Goal: Task Accomplishment & Management: Manage account settings

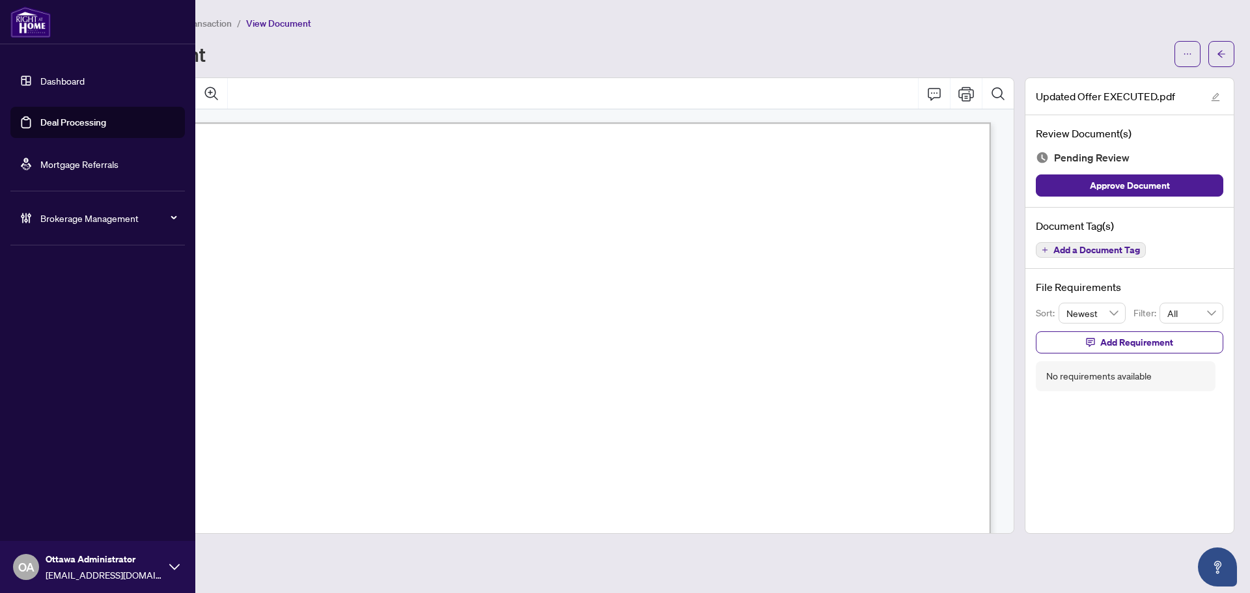
click at [77, 126] on link "Deal Processing" at bounding box center [73, 123] width 66 height 12
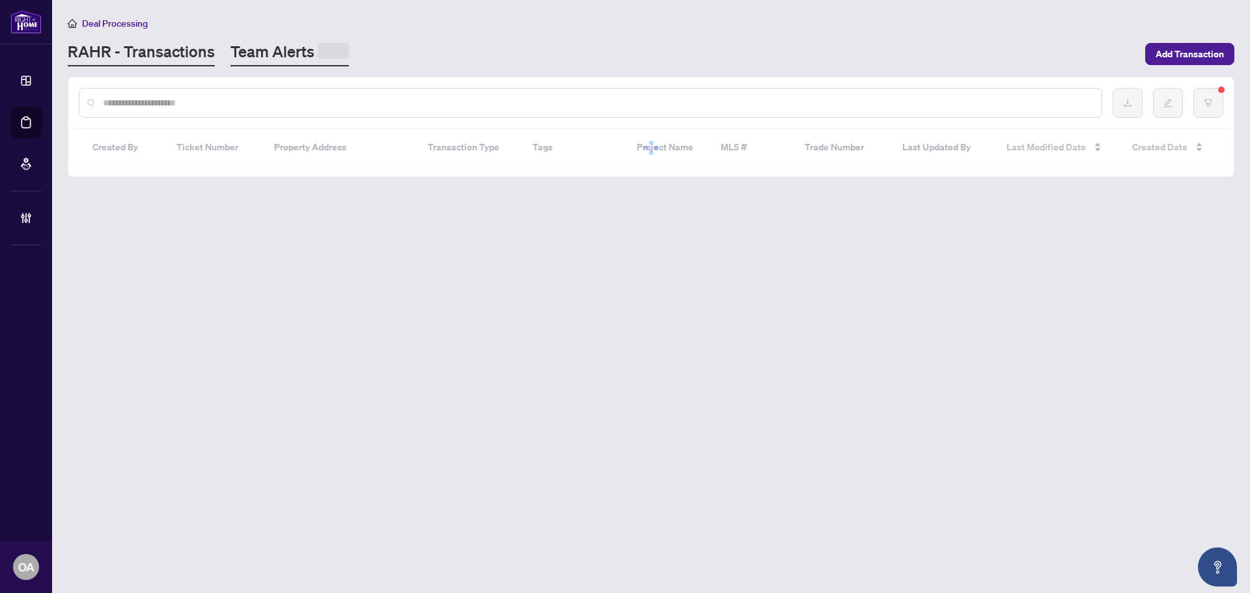
click at [292, 53] on link "Team Alerts" at bounding box center [290, 53] width 119 height 25
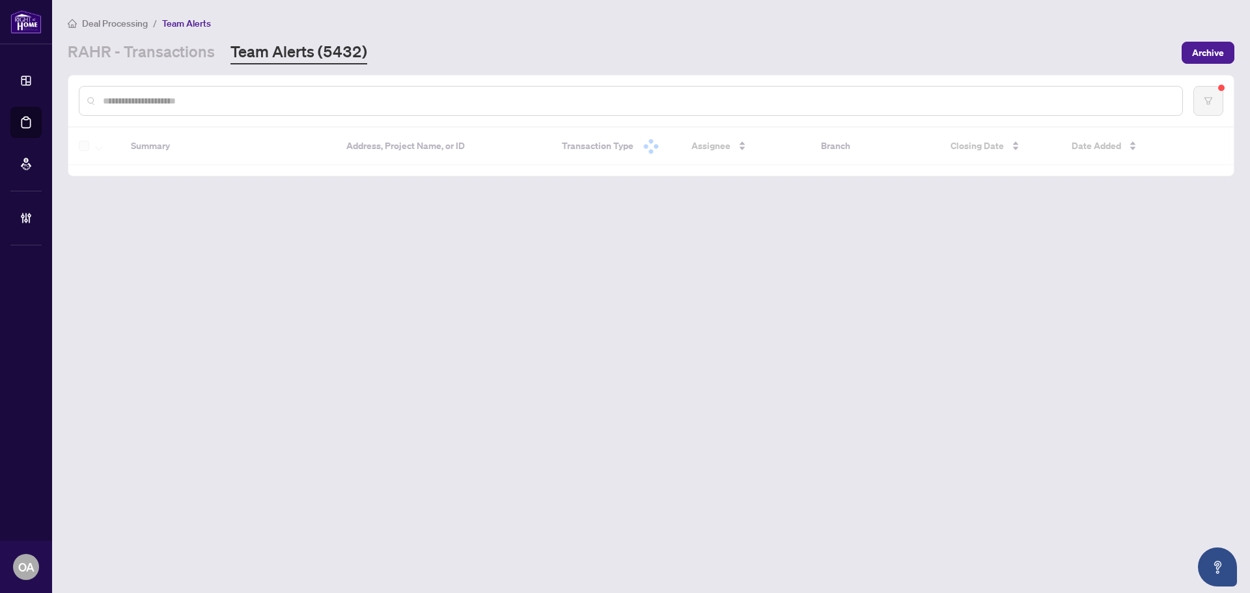
click at [288, 46] on link "Team Alerts (5432)" at bounding box center [299, 52] width 137 height 23
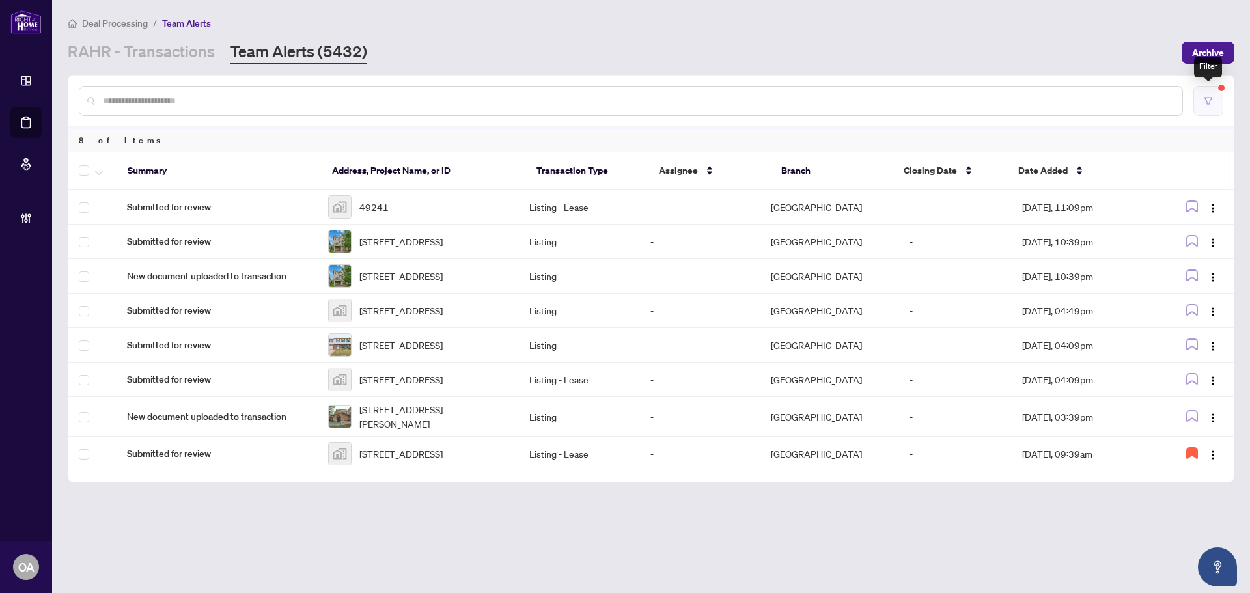
click at [1218, 92] on button "button" at bounding box center [1209, 101] width 30 height 30
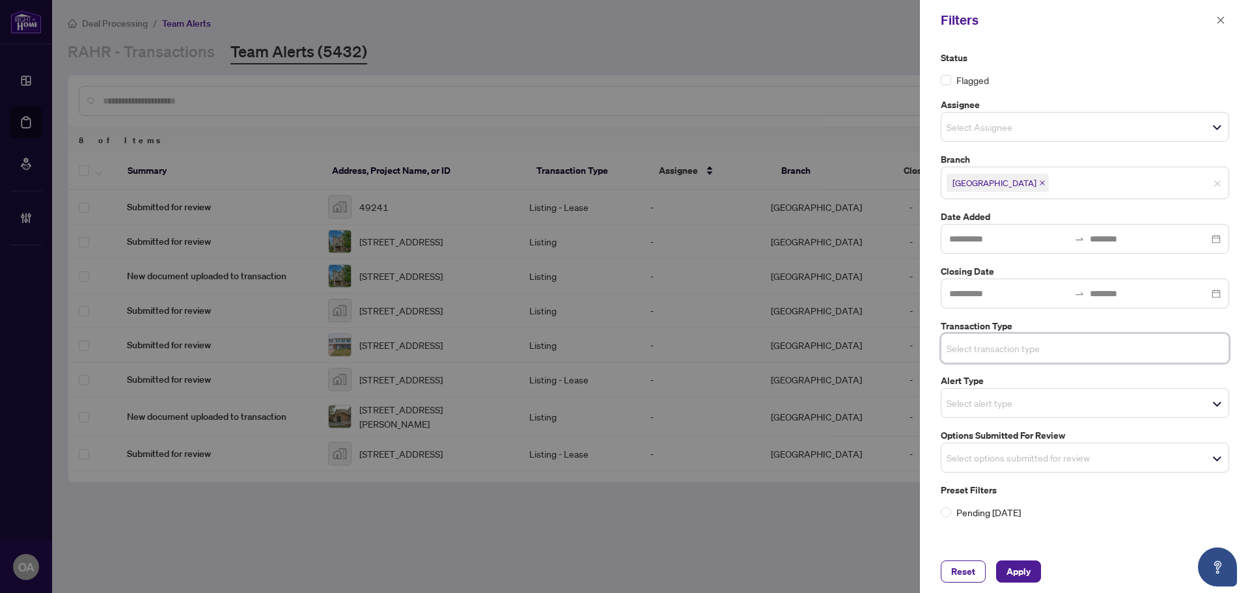
click at [1075, 464] on span "Select options submitted for review" at bounding box center [1085, 458] width 287 height 18
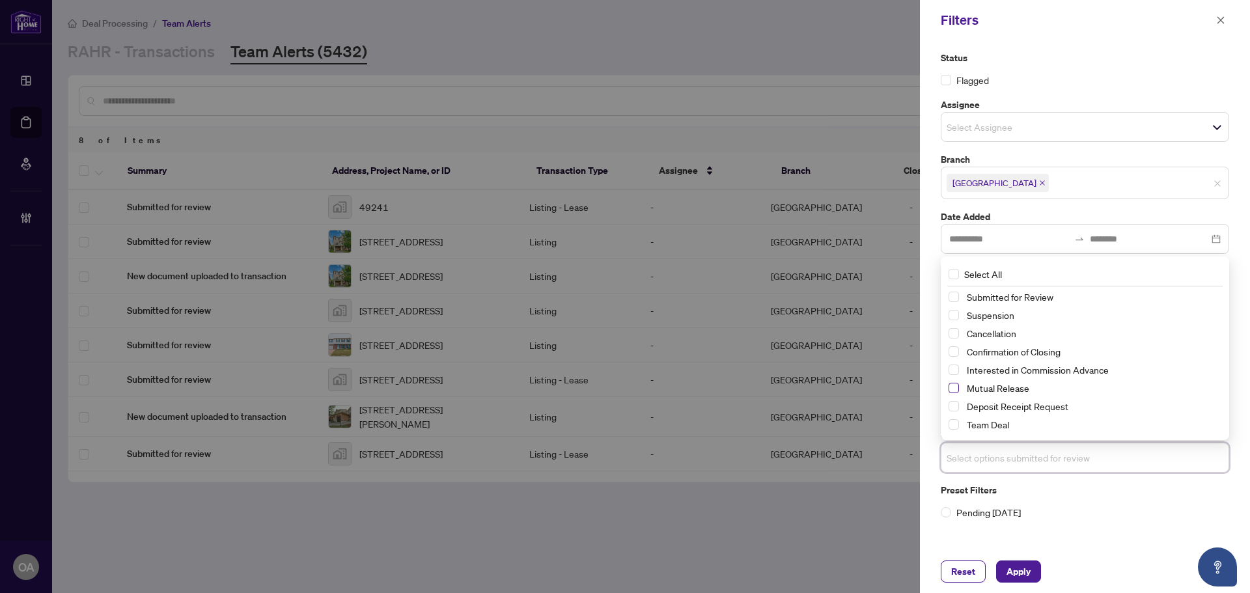
click at [955, 387] on span "Select Mutual Release" at bounding box center [954, 388] width 10 height 10
click at [950, 336] on span "Select Cancellation" at bounding box center [954, 334] width 10 height 10
click at [955, 318] on span "Select Suspension" at bounding box center [954, 316] width 10 height 10
click at [1024, 572] on span "Apply" at bounding box center [1019, 571] width 24 height 21
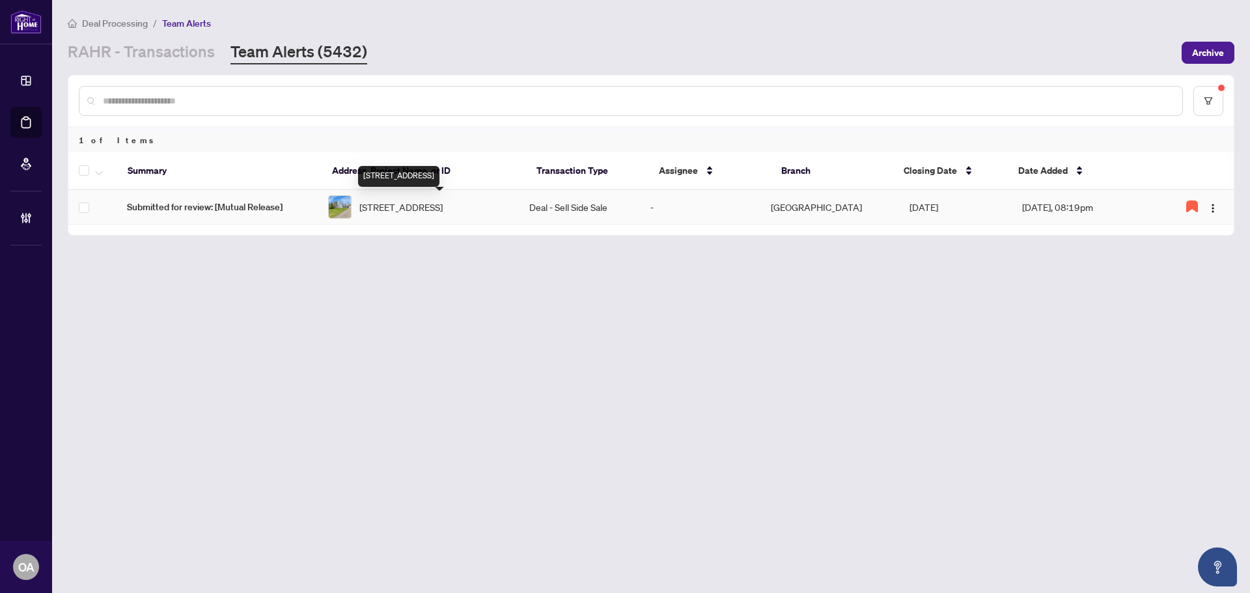
click at [408, 210] on span "[STREET_ADDRESS]" at bounding box center [400, 207] width 83 height 14
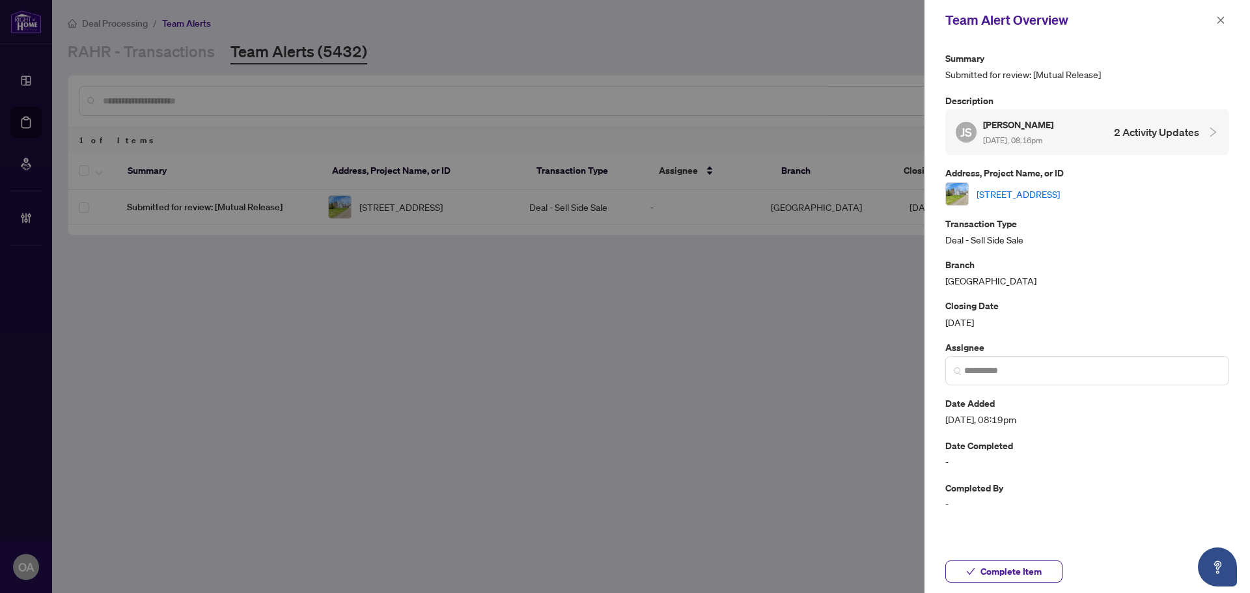
drag, startPoint x: 1218, startPoint y: 20, endPoint x: 854, endPoint y: 74, distance: 367.3
click at [1218, 20] on icon "close" at bounding box center [1221, 20] width 9 height 9
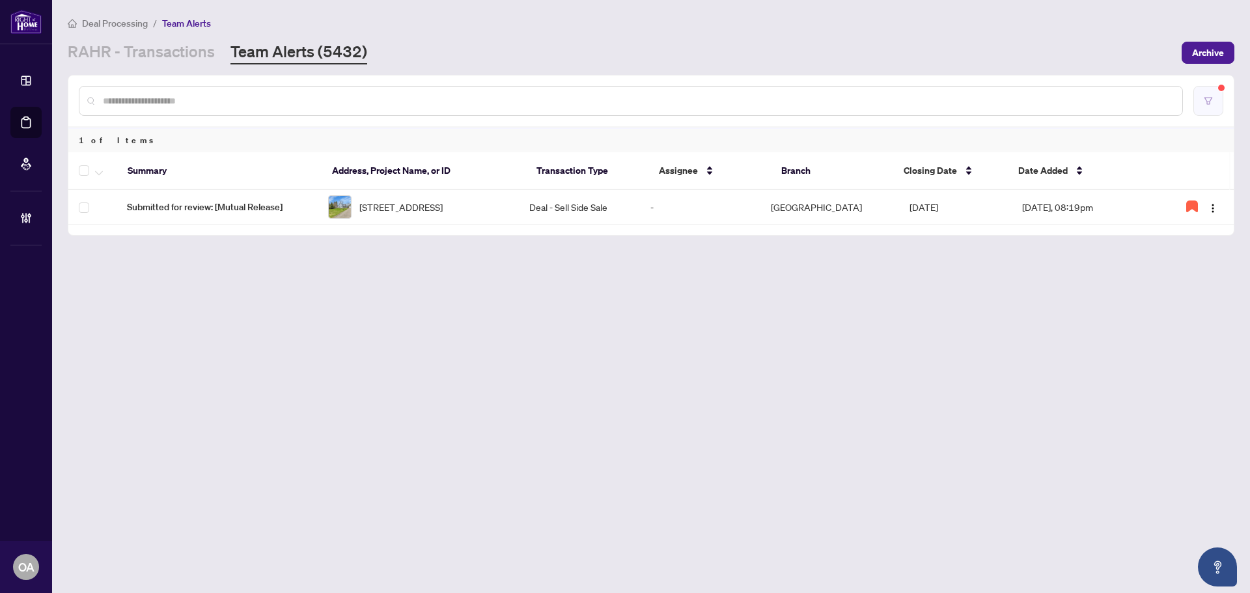
click at [1217, 106] on button "button" at bounding box center [1209, 101] width 30 height 30
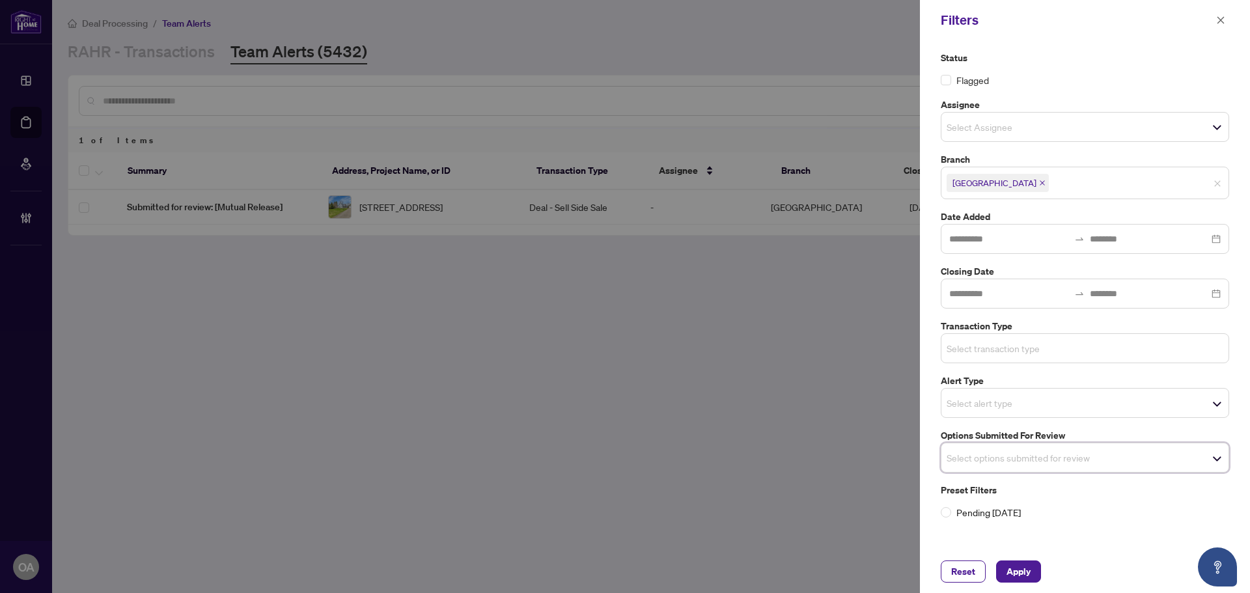
click at [1009, 353] on input "search" at bounding box center [992, 349] width 91 height 16
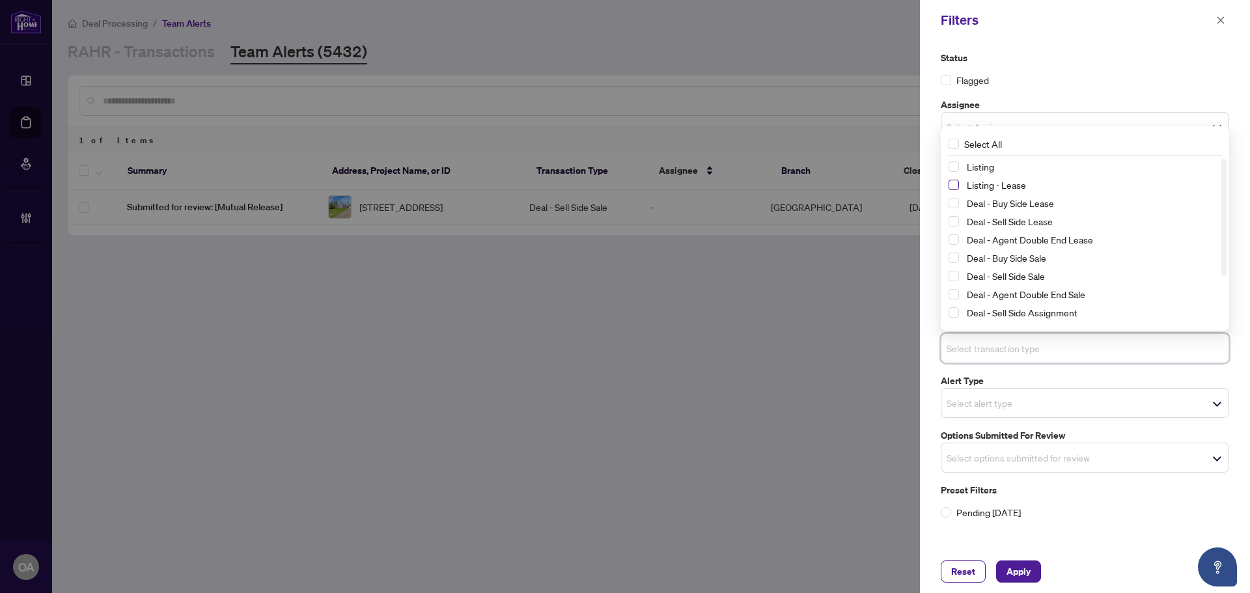
click at [958, 187] on span "Select Listing - Lease" at bounding box center [954, 185] width 10 height 10
click at [954, 169] on span "Select Listing" at bounding box center [954, 167] width 10 height 10
click at [1025, 566] on span "Apply" at bounding box center [1019, 571] width 24 height 21
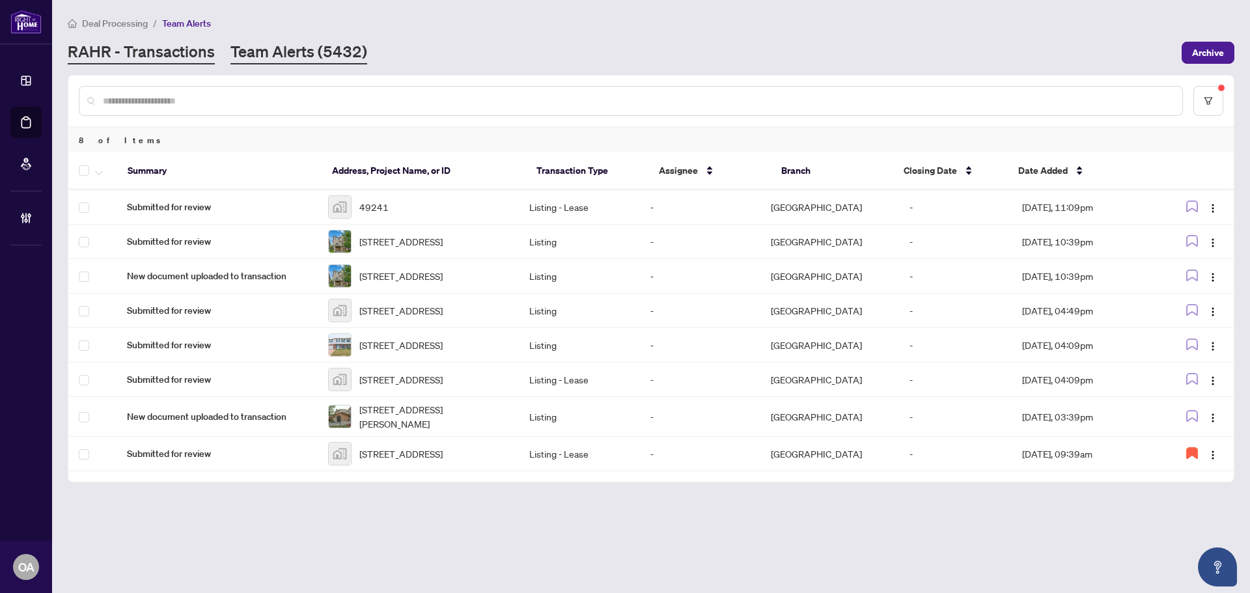
click at [175, 53] on link "RAHR - Transactions" at bounding box center [141, 52] width 147 height 23
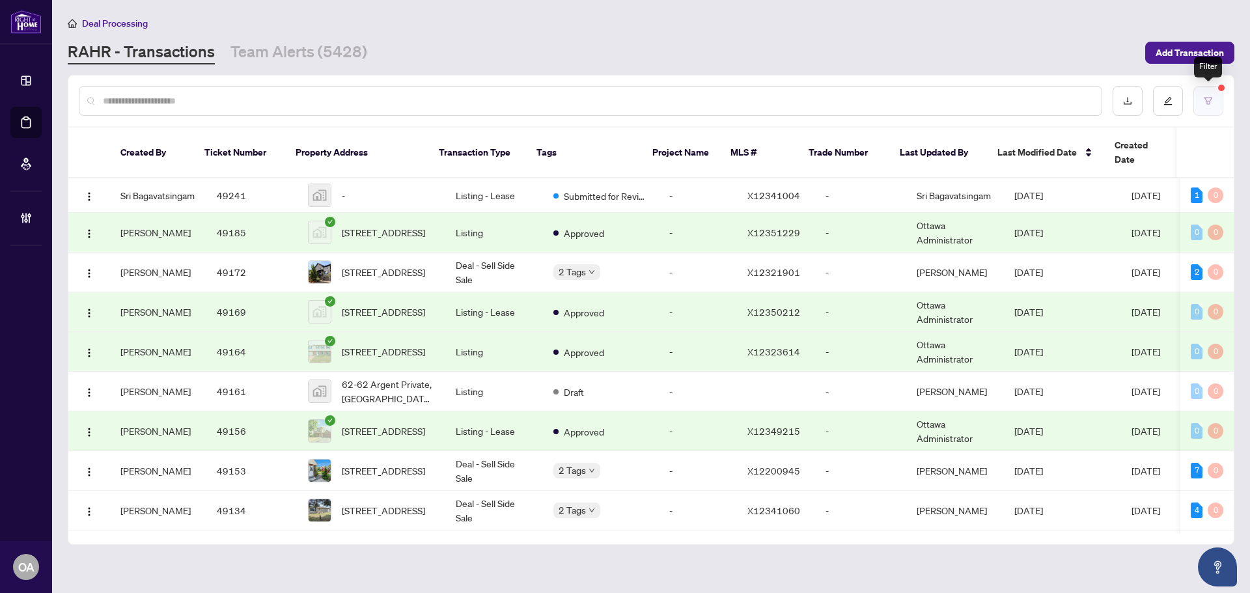
click at [1211, 104] on icon "filter" at bounding box center [1208, 100] width 9 height 9
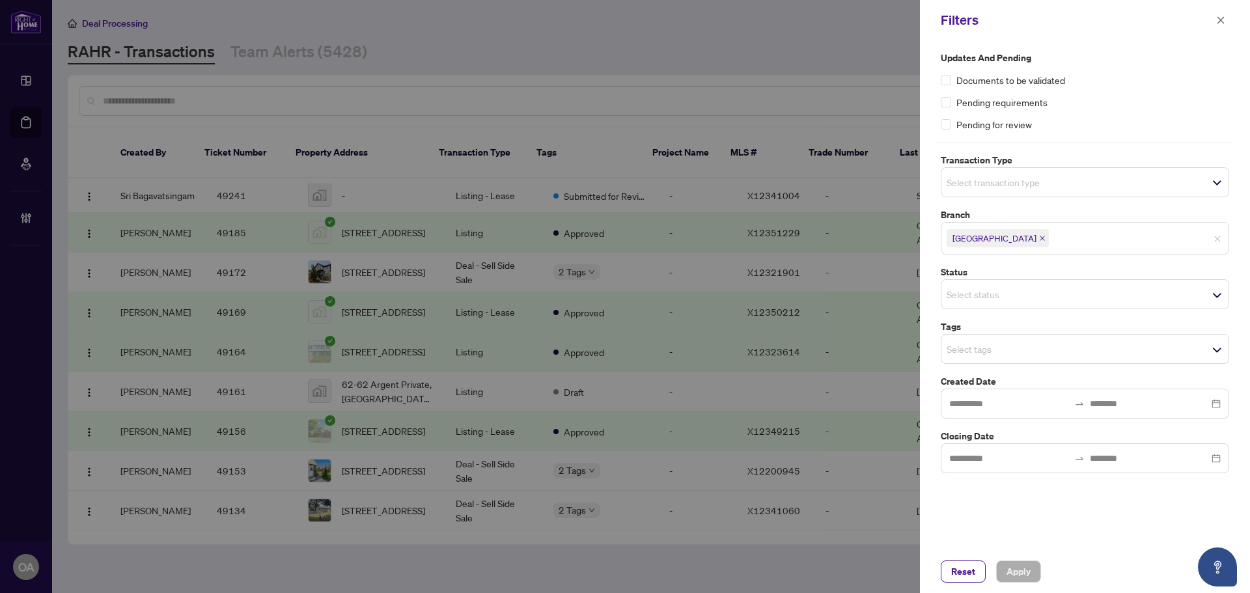
click at [1146, 187] on span "Select transaction type" at bounding box center [1085, 182] width 287 height 18
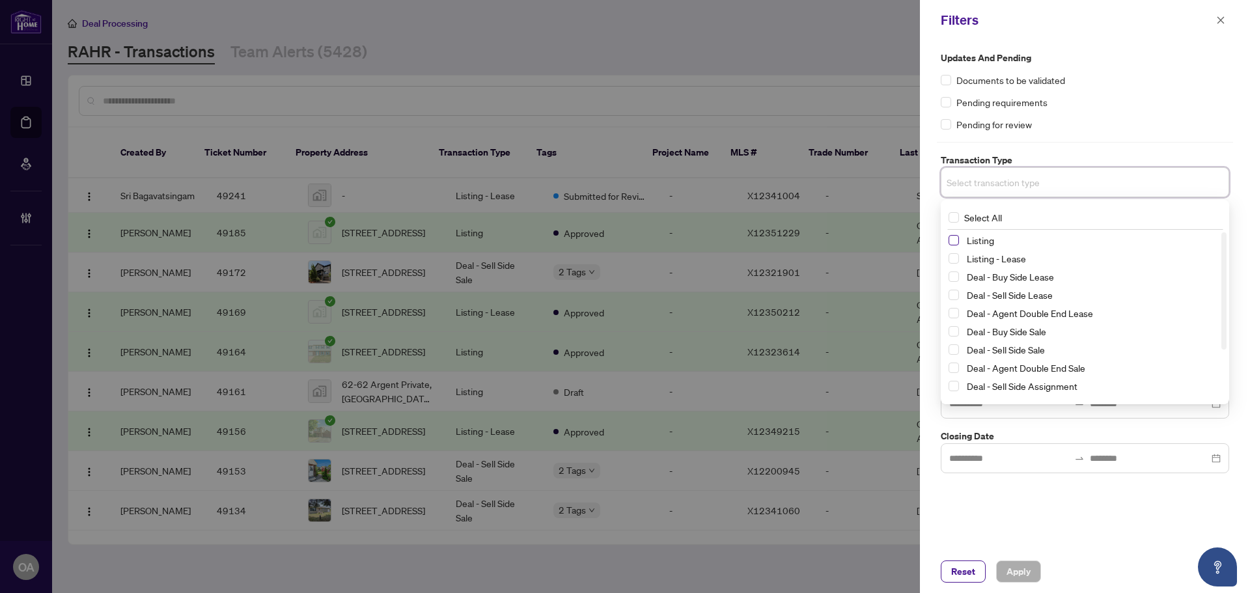
click at [954, 241] on span "Select Listing" at bounding box center [954, 240] width 10 height 10
click at [954, 257] on span "Select Listing - Lease" at bounding box center [954, 261] width 10 height 10
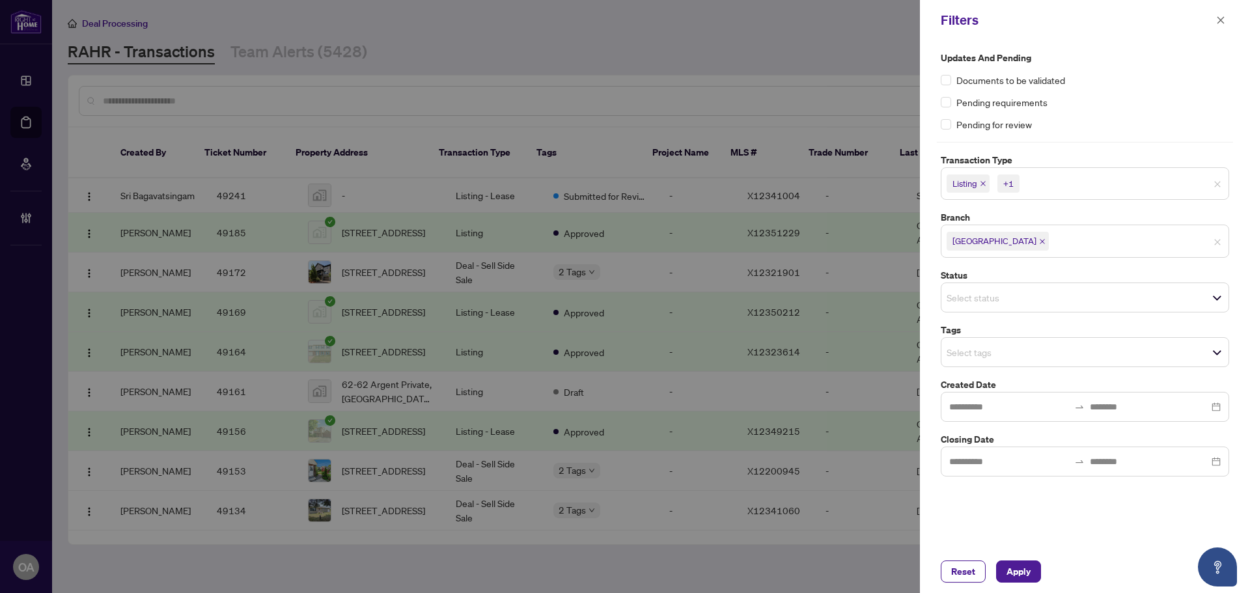
click at [1086, 137] on div "Updates and Pending Documents to be validated Pending requirements Pending for …" at bounding box center [1085, 264] width 296 height 426
click at [1035, 354] on input "search" at bounding box center [992, 353] width 91 height 16
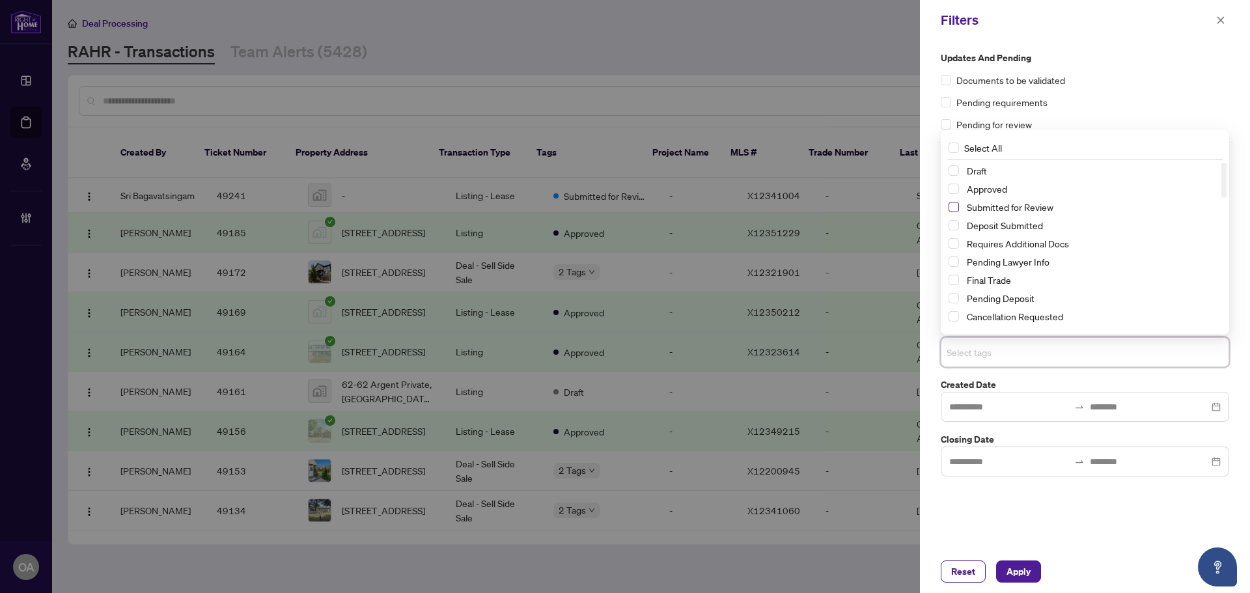
click at [957, 210] on span "Select Submitted for Review" at bounding box center [954, 207] width 10 height 10
click at [1026, 578] on span "Apply" at bounding box center [1019, 571] width 24 height 21
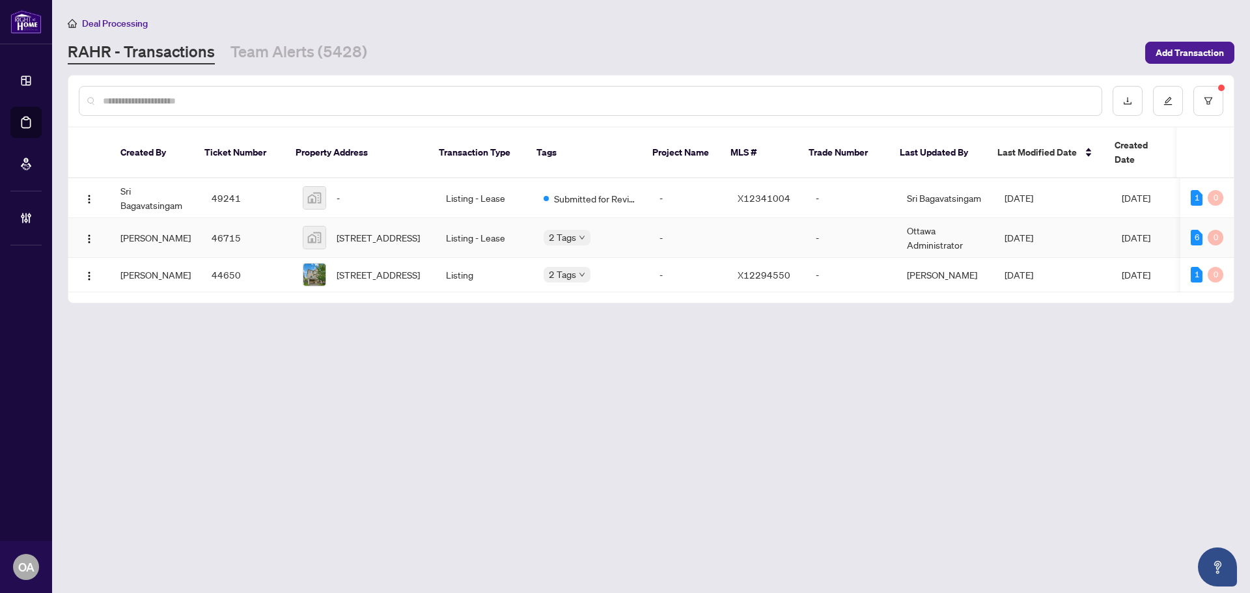
click at [397, 231] on span "[STREET_ADDRESS]" at bounding box center [378, 238] width 83 height 14
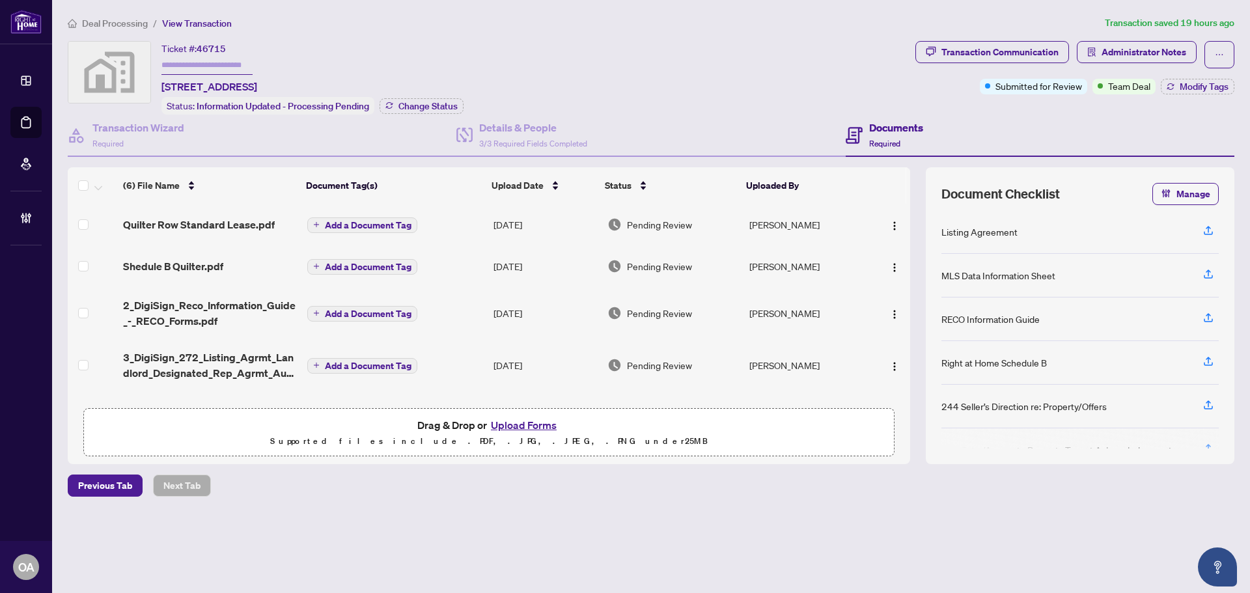
scroll to position [98, 0]
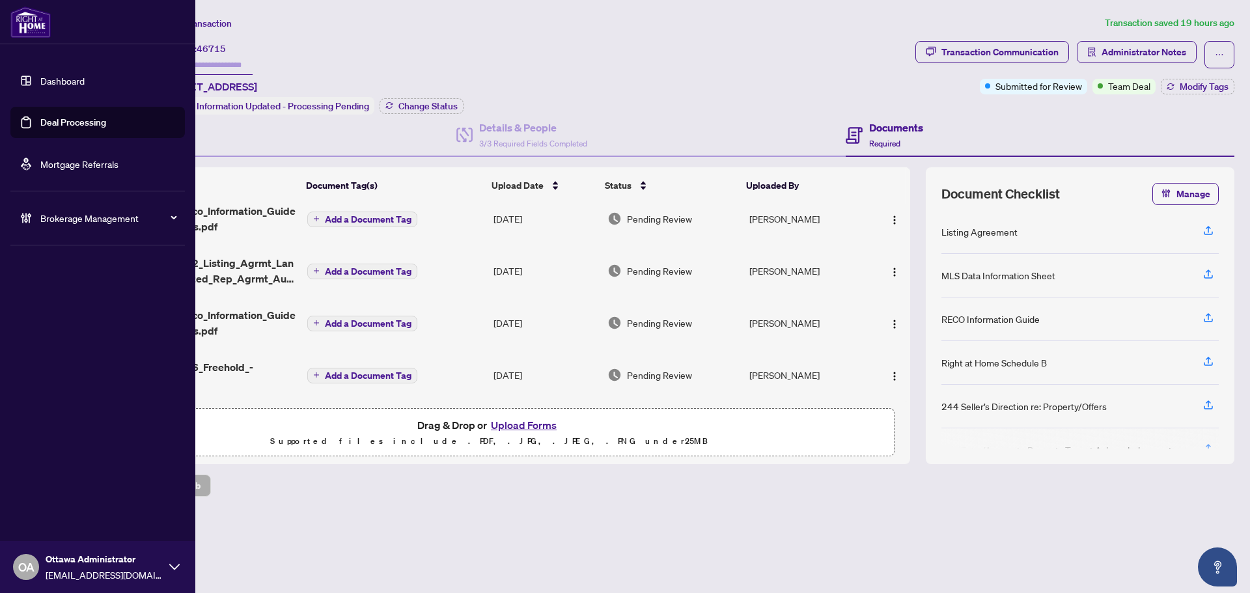
click at [40, 122] on link "Deal Processing" at bounding box center [73, 123] width 66 height 12
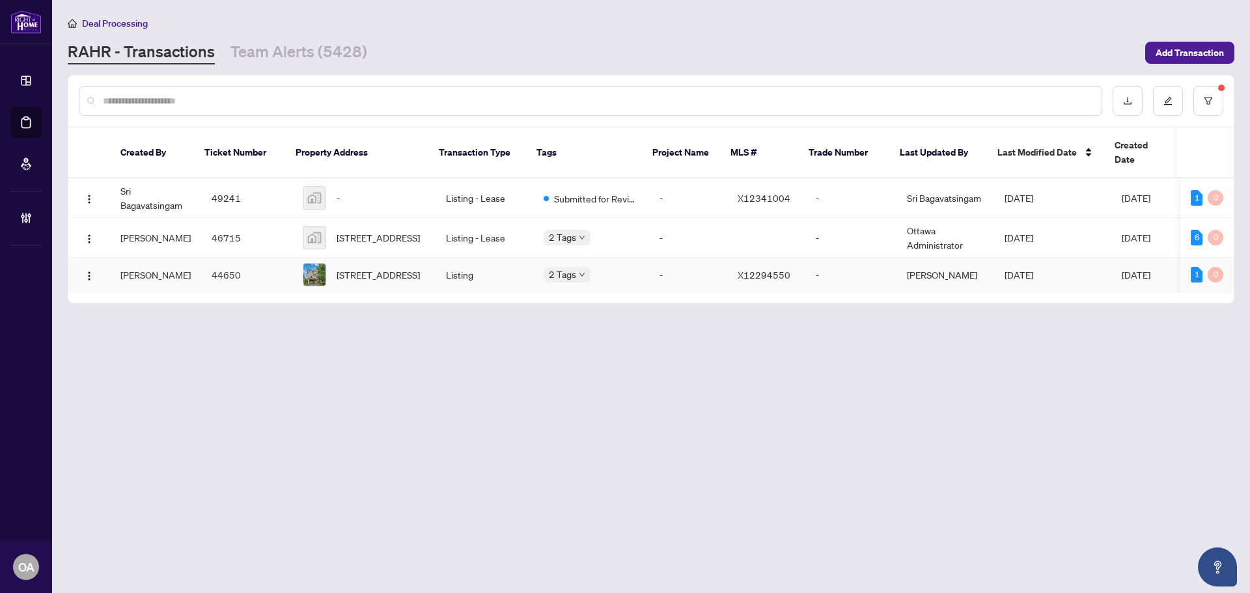
click at [211, 266] on td "44650" at bounding box center [246, 275] width 91 height 35
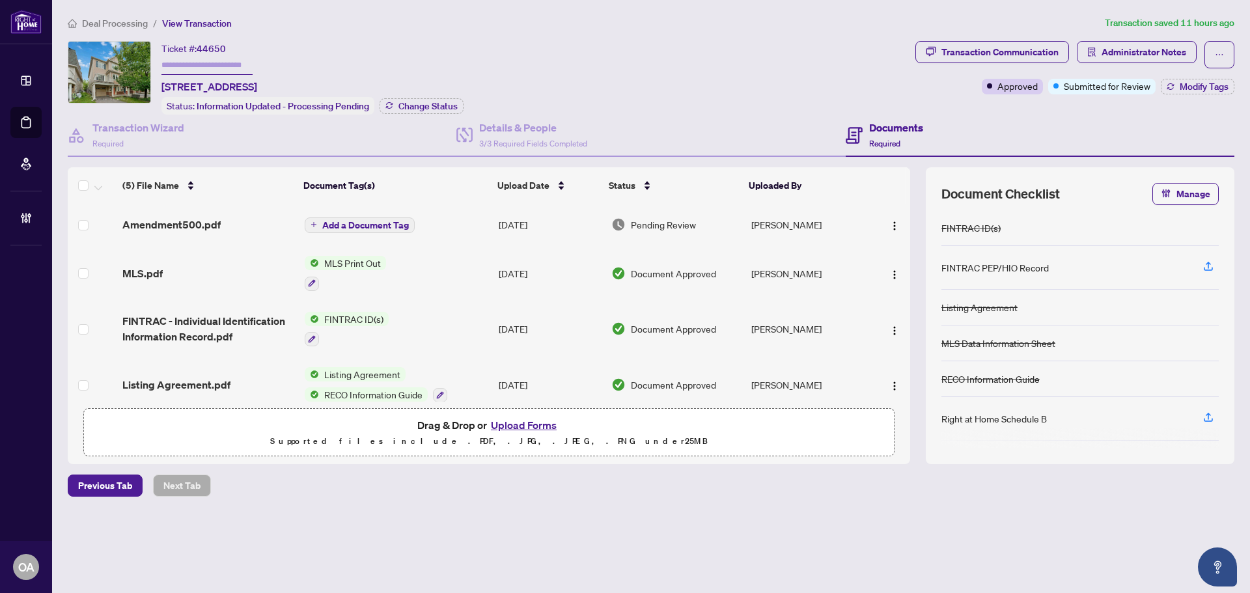
click at [202, 207] on td "Amendment500.pdf" at bounding box center [208, 225] width 182 height 42
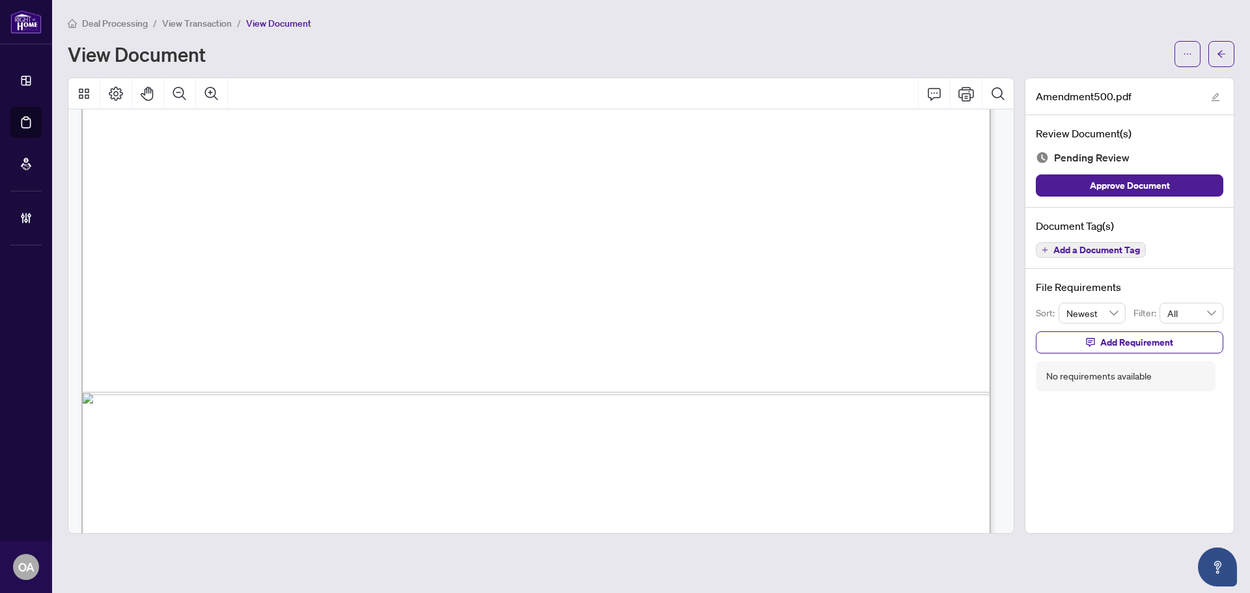
scroll to position [780, 0]
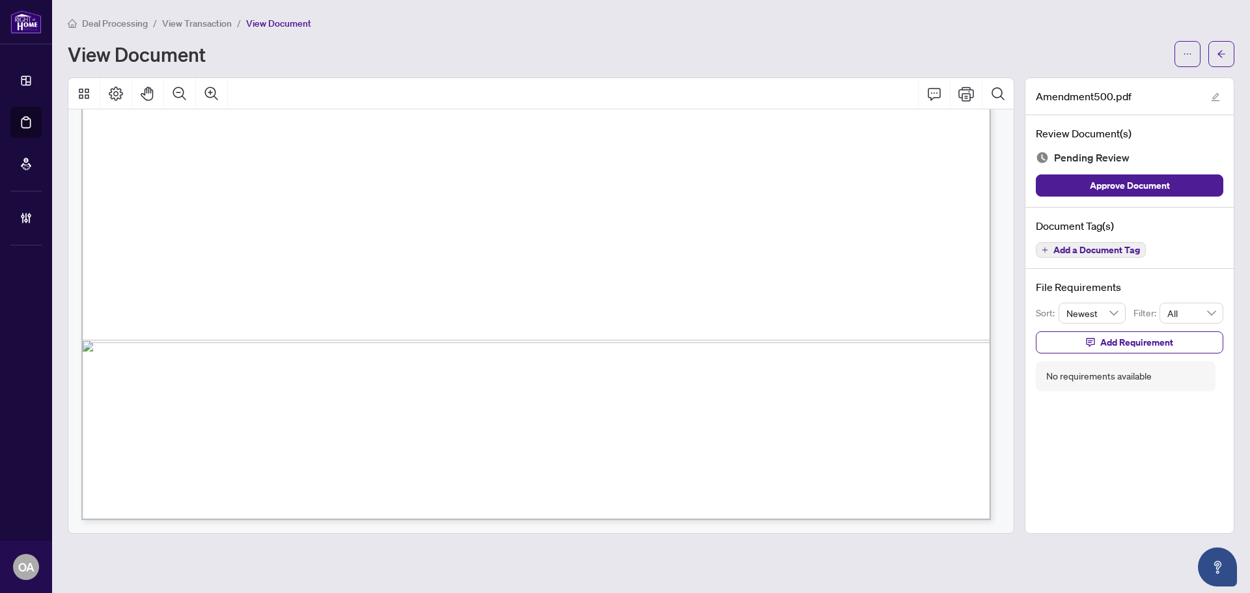
click at [1120, 256] on button "Add a Document Tag" at bounding box center [1091, 250] width 110 height 16
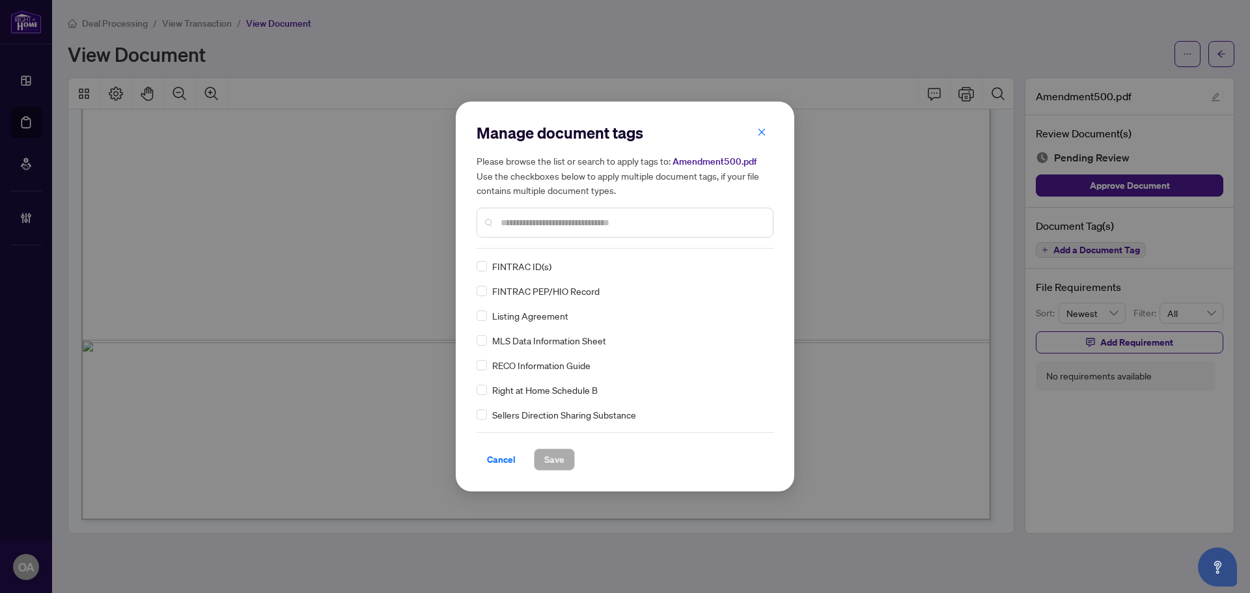
click at [541, 216] on input "text" at bounding box center [632, 223] width 262 height 14
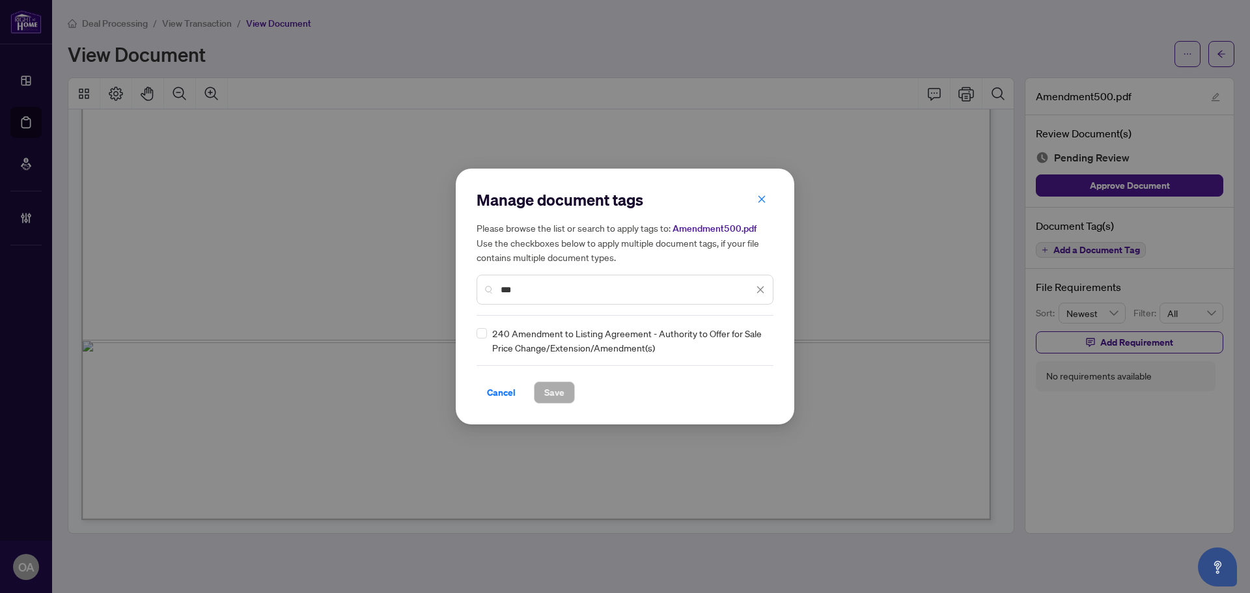
type input "***"
drag, startPoint x: 777, startPoint y: 335, endPoint x: 766, endPoint y: 339, distance: 11.5
click at [774, 337] on div "Manage document tags Please browse the list or search to apply tags to: Amendme…" at bounding box center [625, 297] width 339 height 256
drag, startPoint x: 765, startPoint y: 339, endPoint x: 760, endPoint y: 348, distance: 10.2
click at [763, 339] on div at bounding box center [749, 340] width 33 height 13
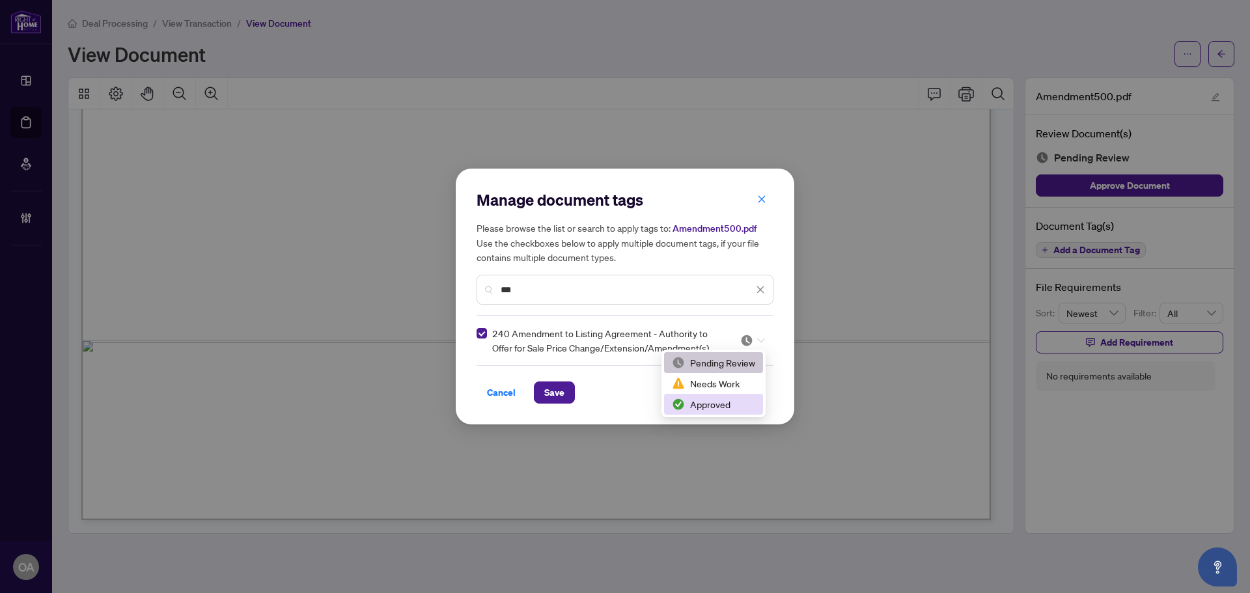
drag, startPoint x: 665, startPoint y: 399, endPoint x: 699, endPoint y: 399, distance: 33.9
click at [670, 401] on div "Approved" at bounding box center [713, 404] width 99 height 21
click at [559, 392] on span "Save" at bounding box center [554, 392] width 20 height 21
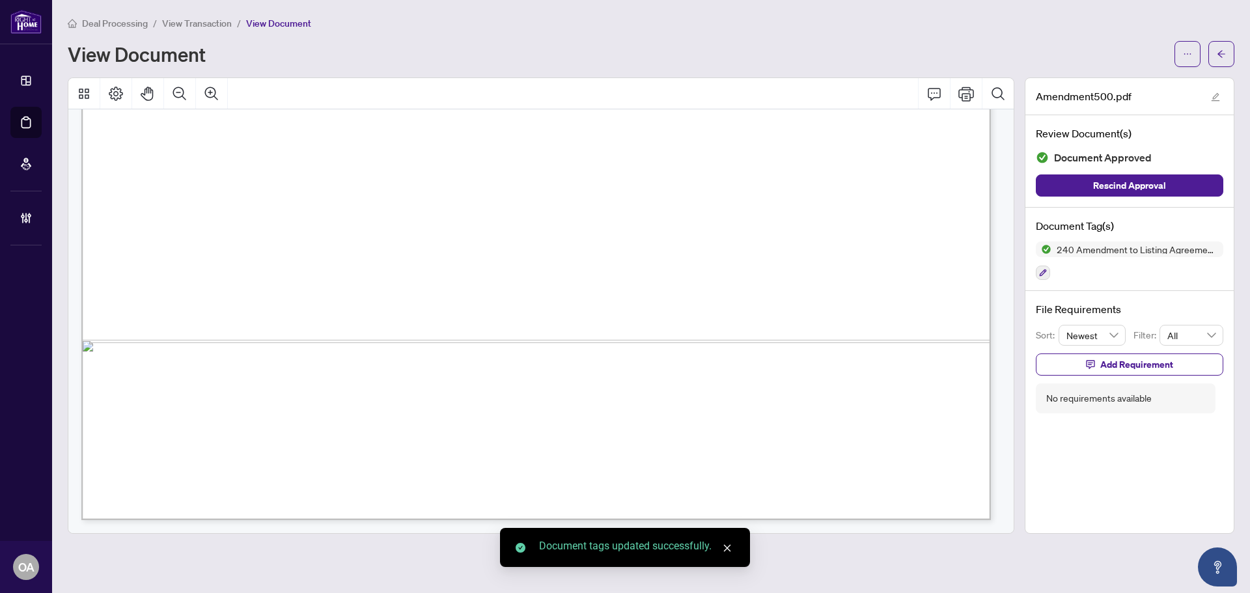
click at [1221, 55] on icon "arrow-left" at bounding box center [1221, 53] width 9 height 9
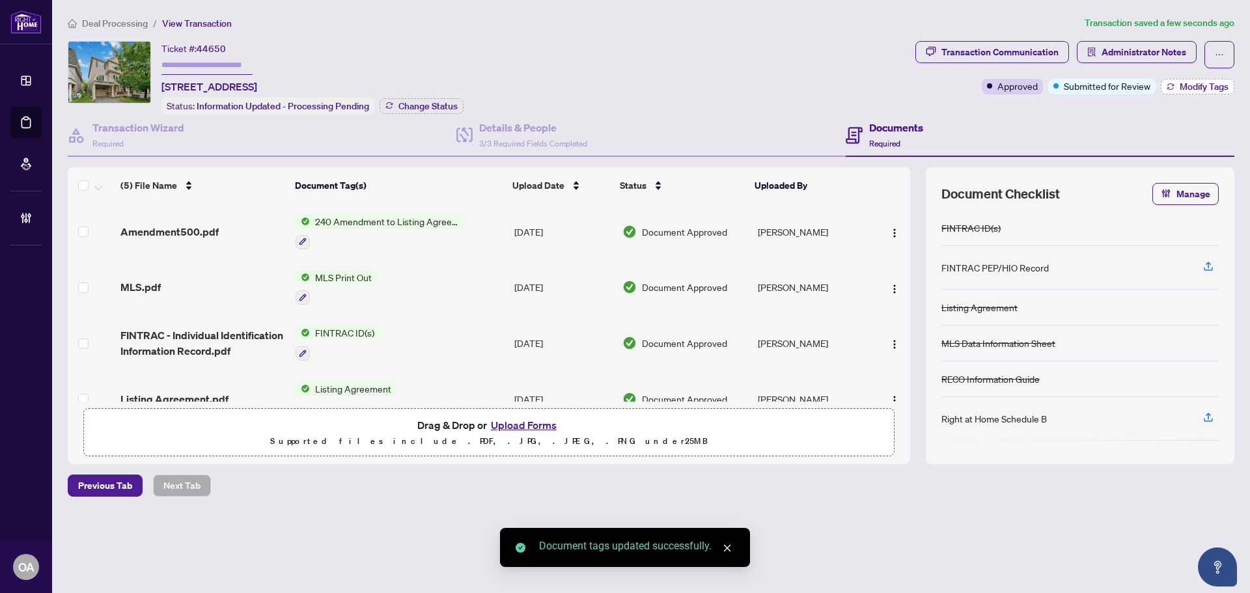
click at [1209, 85] on span "Modify Tags" at bounding box center [1204, 86] width 49 height 9
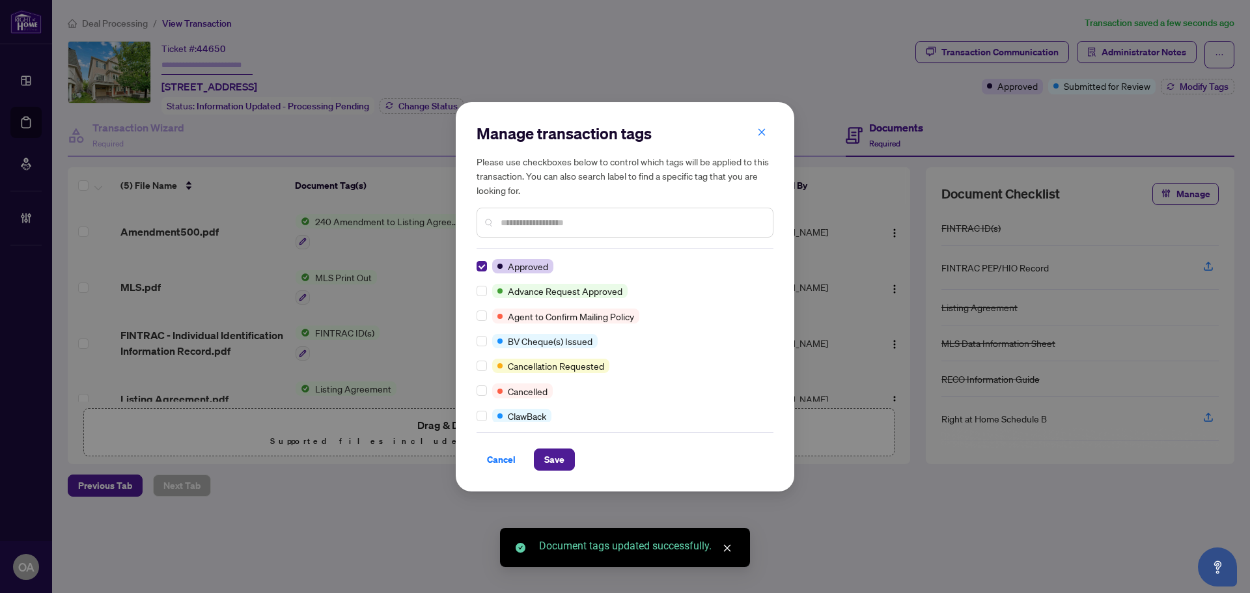
click at [563, 475] on div "Manage transaction tags Please use checkboxes below to control which tags will …" at bounding box center [625, 296] width 339 height 389
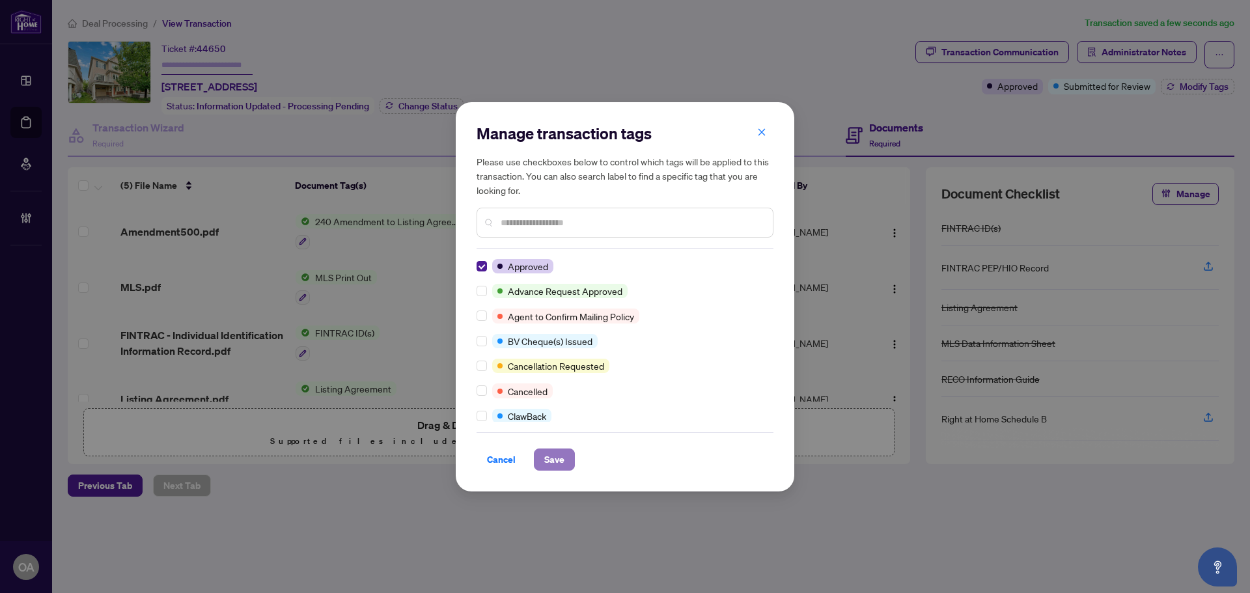
click at [539, 463] on button "Save" at bounding box center [554, 460] width 41 height 22
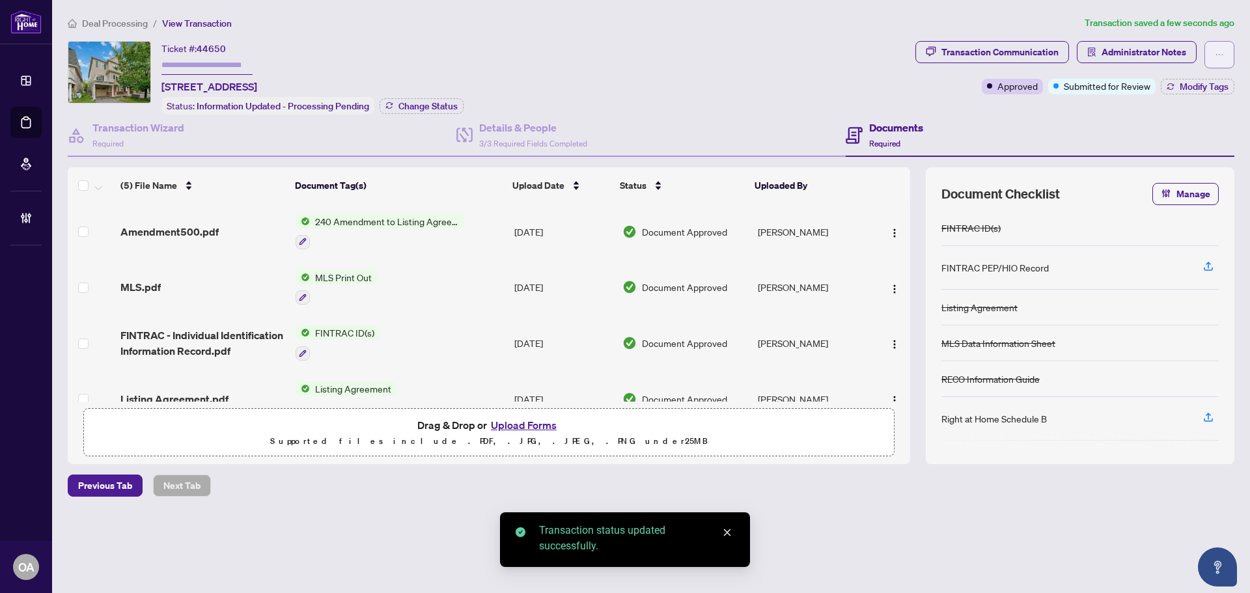
click at [1225, 57] on button "button" at bounding box center [1220, 54] width 30 height 27
click at [1175, 140] on span "Submit for Completion" at bounding box center [1175, 146] width 100 height 14
type textarea "**********"
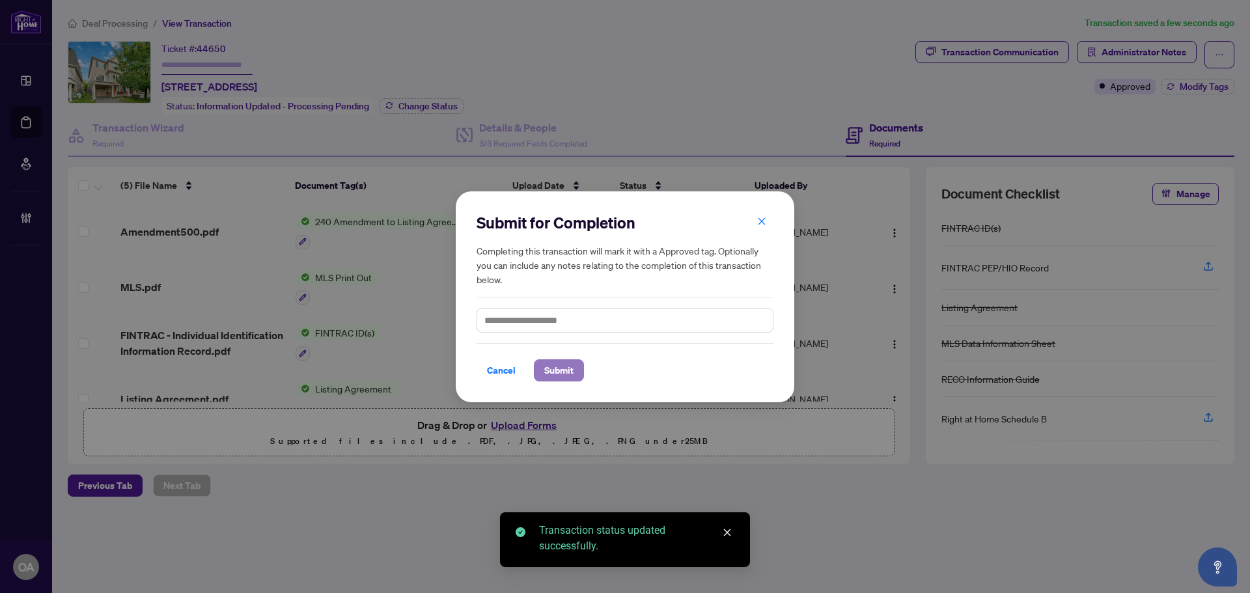
click at [564, 370] on span "Submit" at bounding box center [558, 370] width 29 height 21
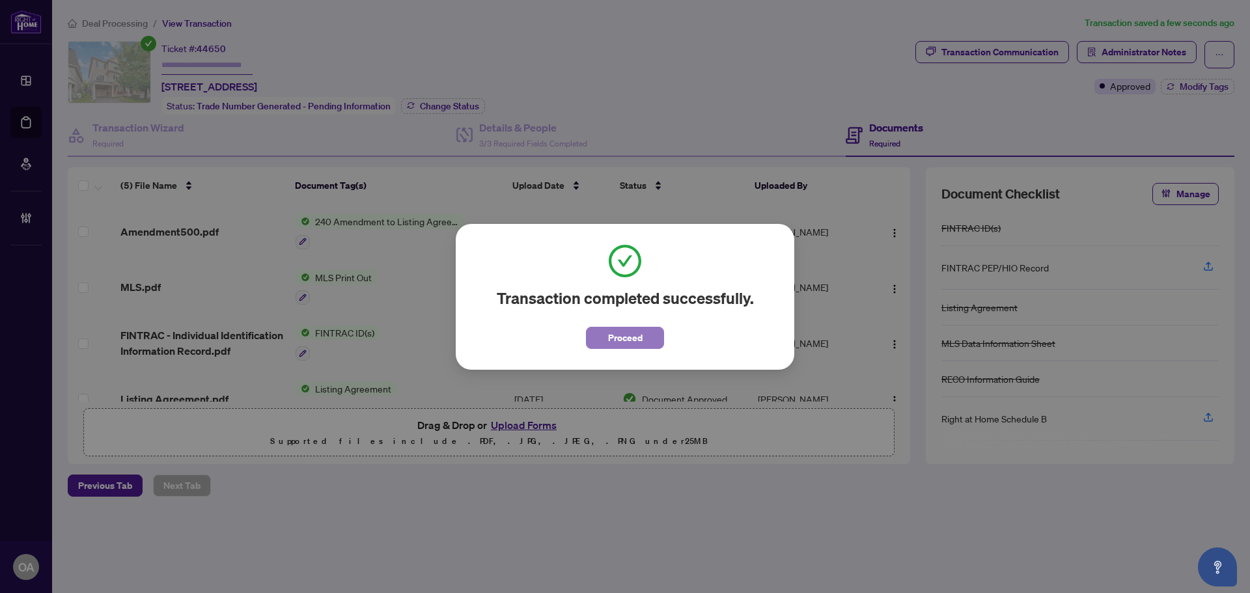
click at [607, 346] on button "Proceed" at bounding box center [625, 338] width 78 height 22
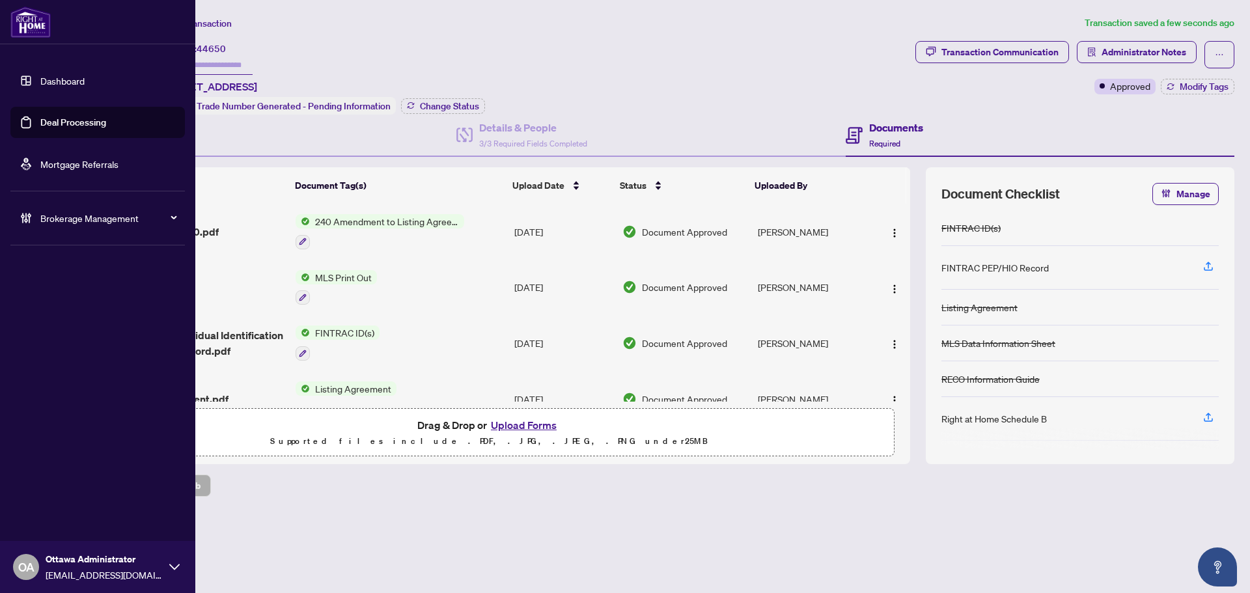
click at [40, 119] on link "Deal Processing" at bounding box center [73, 123] width 66 height 12
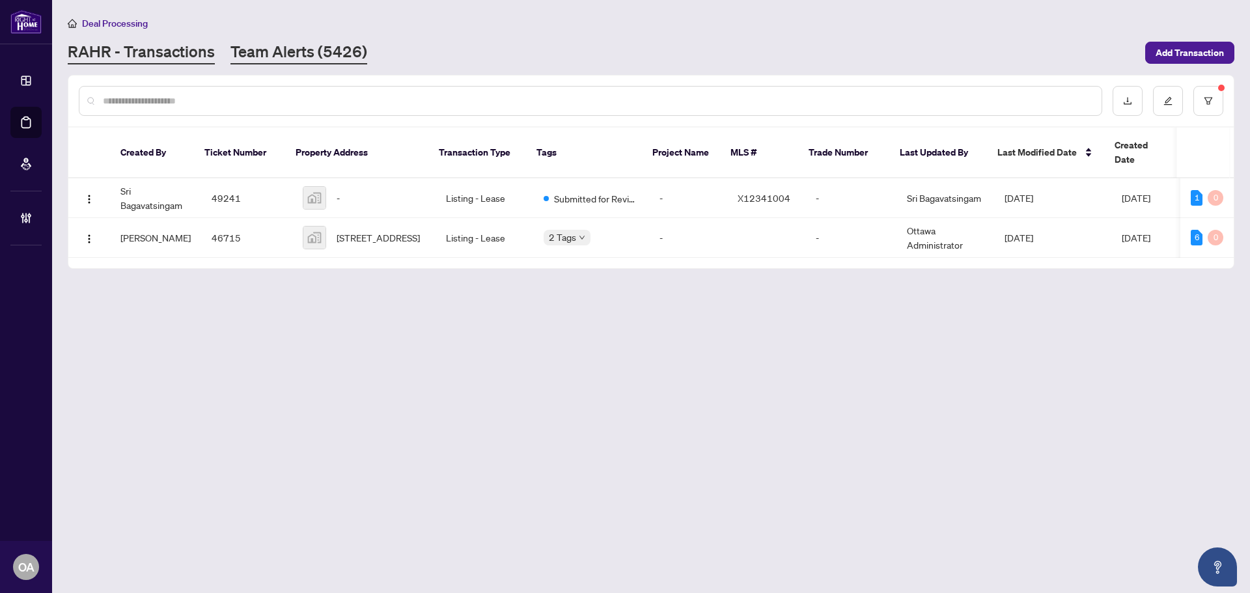
click at [328, 51] on link "Team Alerts (5426)" at bounding box center [299, 52] width 137 height 23
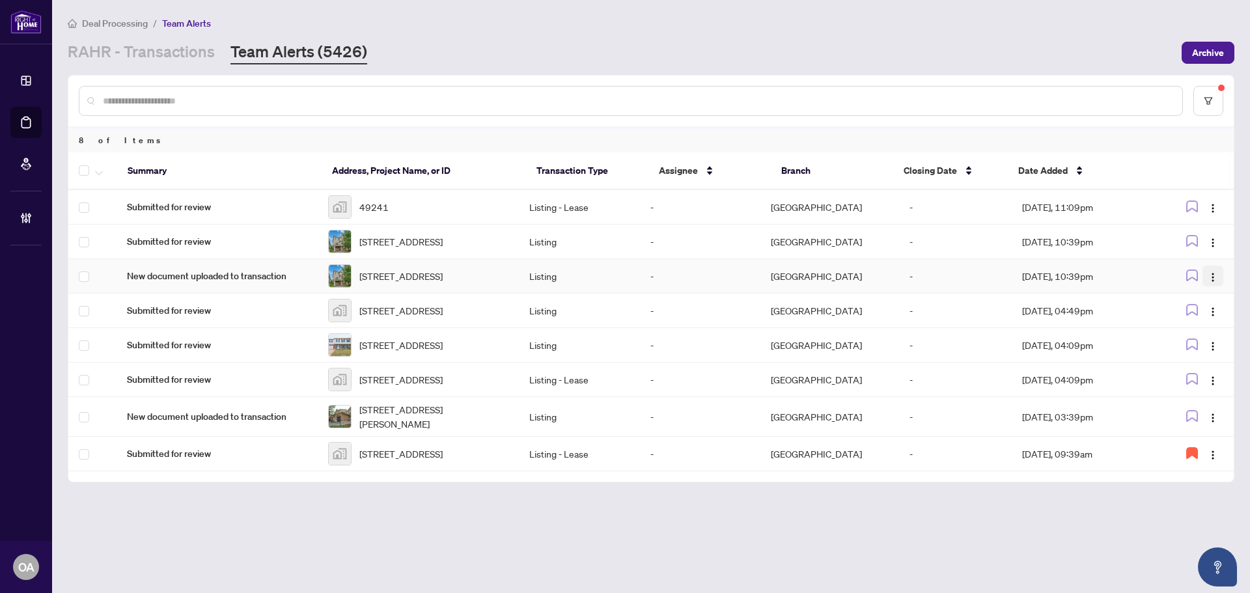
click at [1219, 279] on button "button" at bounding box center [1213, 276] width 21 height 21
click at [1209, 350] on span "Complete Item" at bounding box center [1183, 351] width 61 height 14
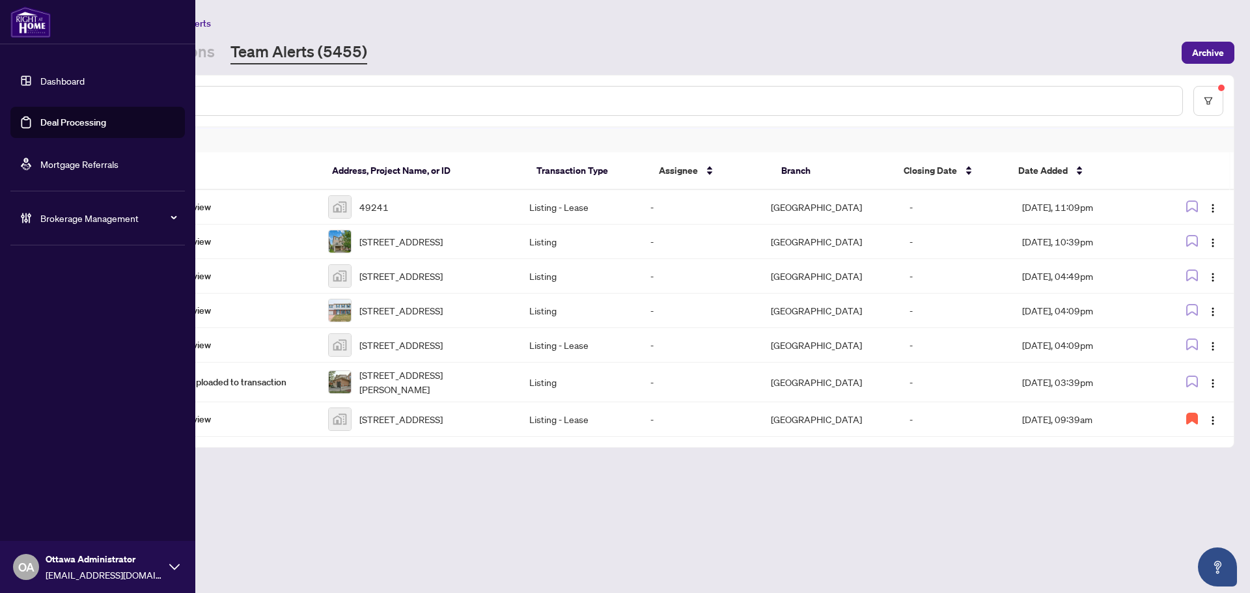
click at [40, 125] on link "Deal Processing" at bounding box center [73, 123] width 66 height 12
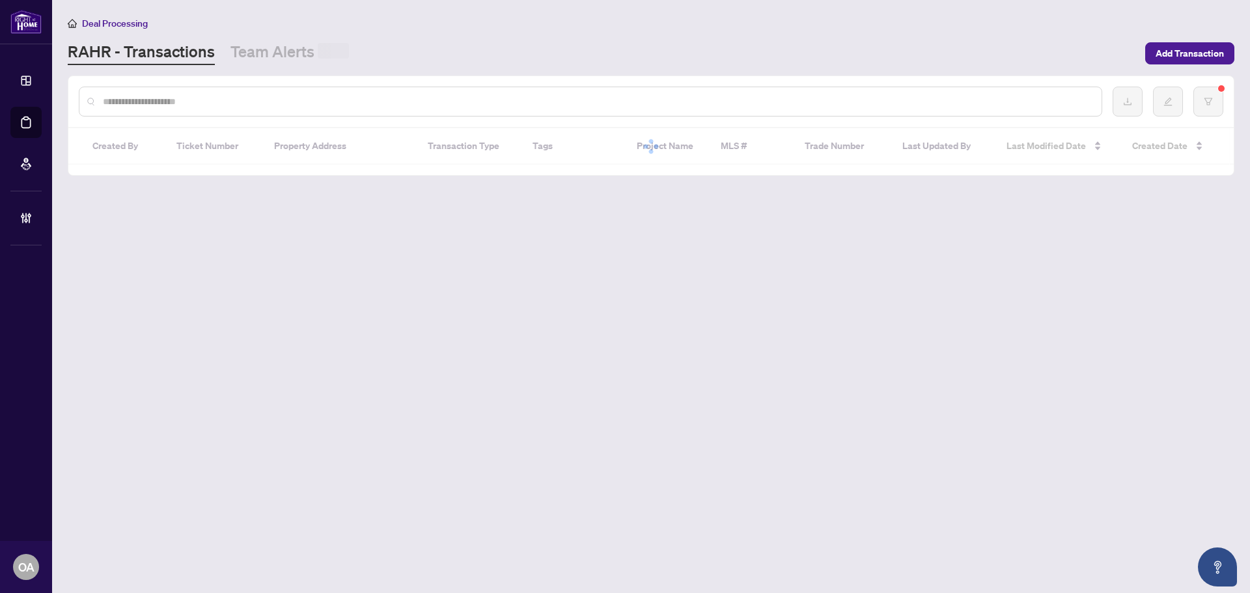
click at [244, 106] on input "text" at bounding box center [597, 101] width 989 height 14
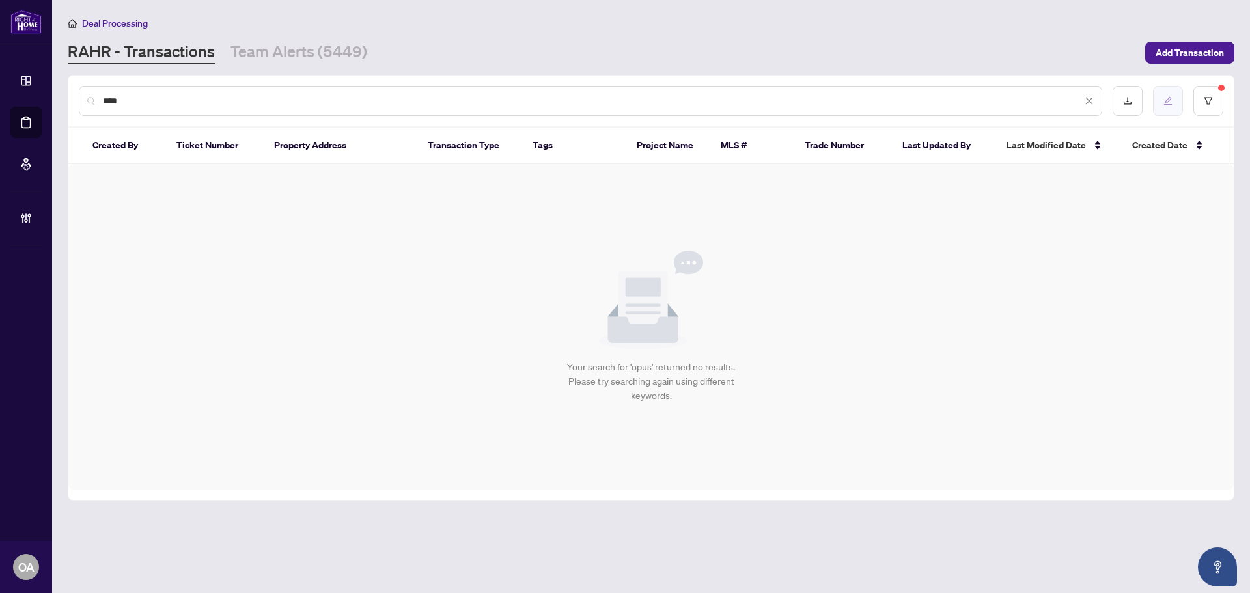
type input "****"
click at [1180, 98] on button "button" at bounding box center [1168, 101] width 30 height 30
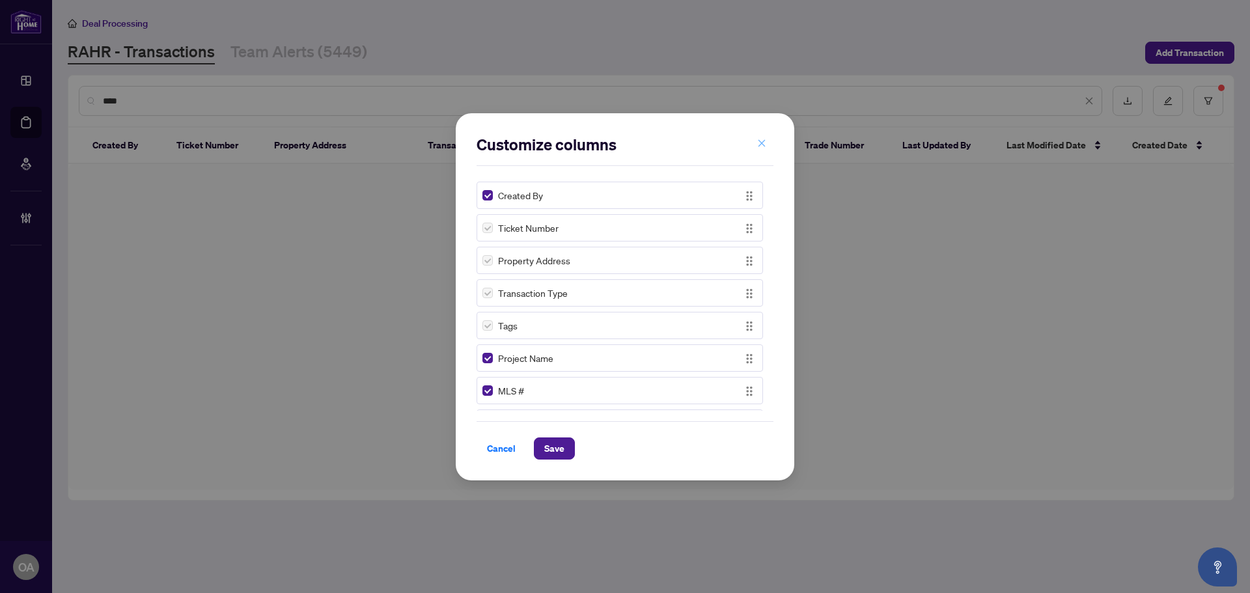
drag, startPoint x: 767, startPoint y: 143, endPoint x: 1151, endPoint y: 122, distance: 384.8
click at [768, 143] on button "button" at bounding box center [762, 144] width 26 height 22
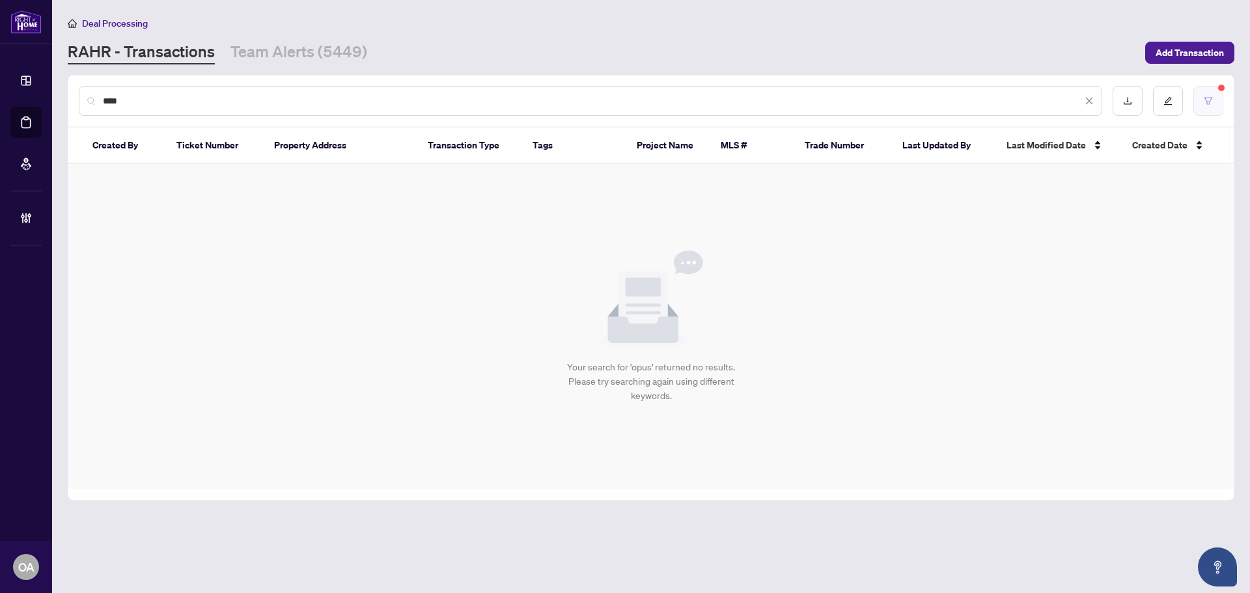
click at [1216, 98] on button "button" at bounding box center [1209, 101] width 30 height 30
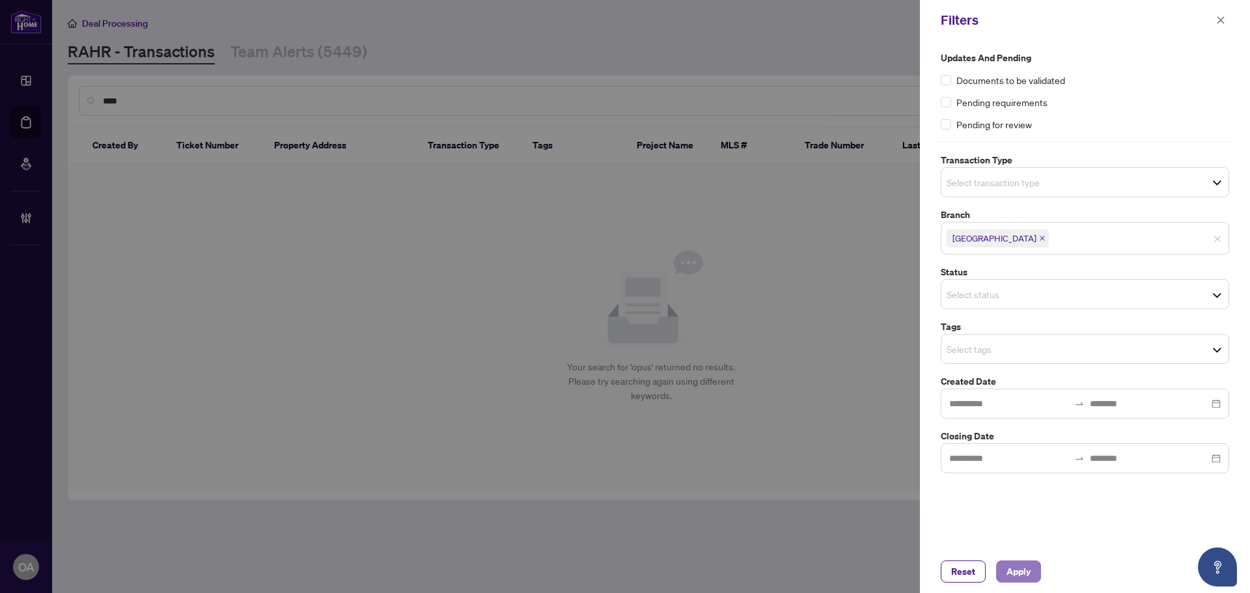
click at [1035, 574] on button "Apply" at bounding box center [1018, 572] width 45 height 22
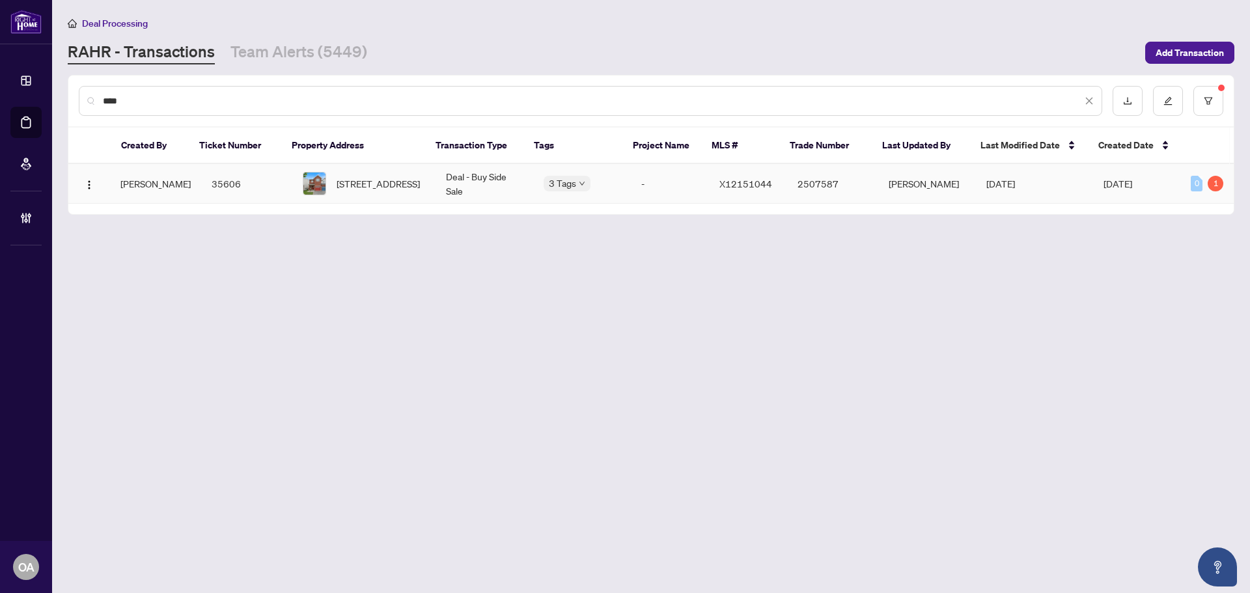
click at [367, 185] on span "[STREET_ADDRESS]" at bounding box center [378, 183] width 83 height 14
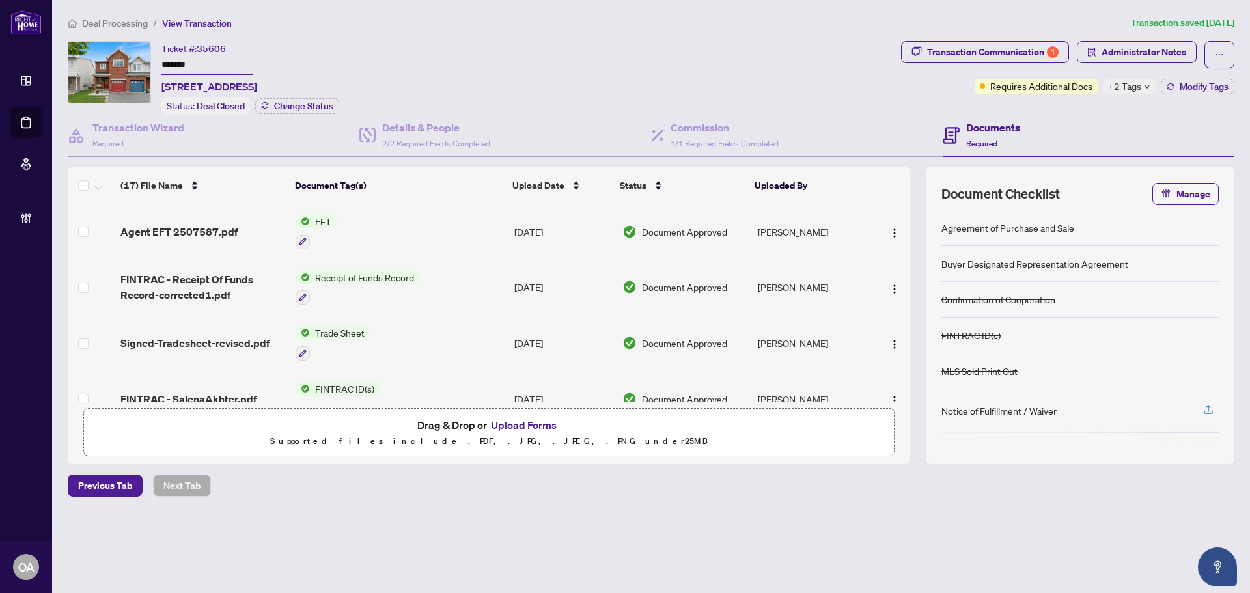
click at [579, 232] on td "[DATE]" at bounding box center [563, 232] width 108 height 56
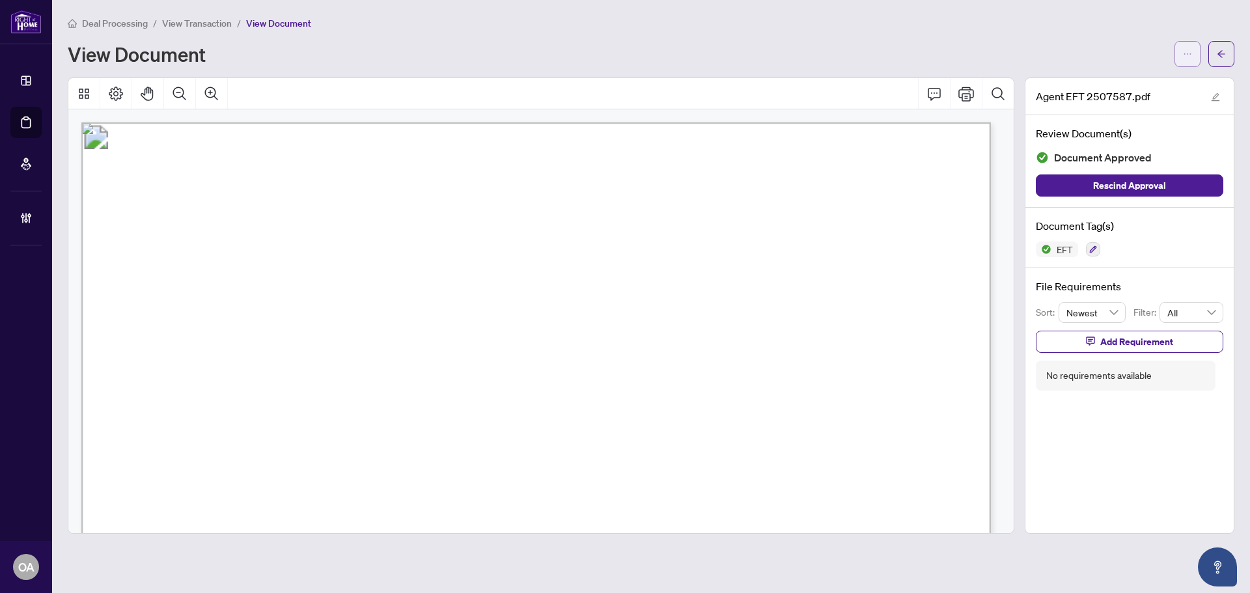
click at [1181, 51] on button "button" at bounding box center [1188, 54] width 26 height 26
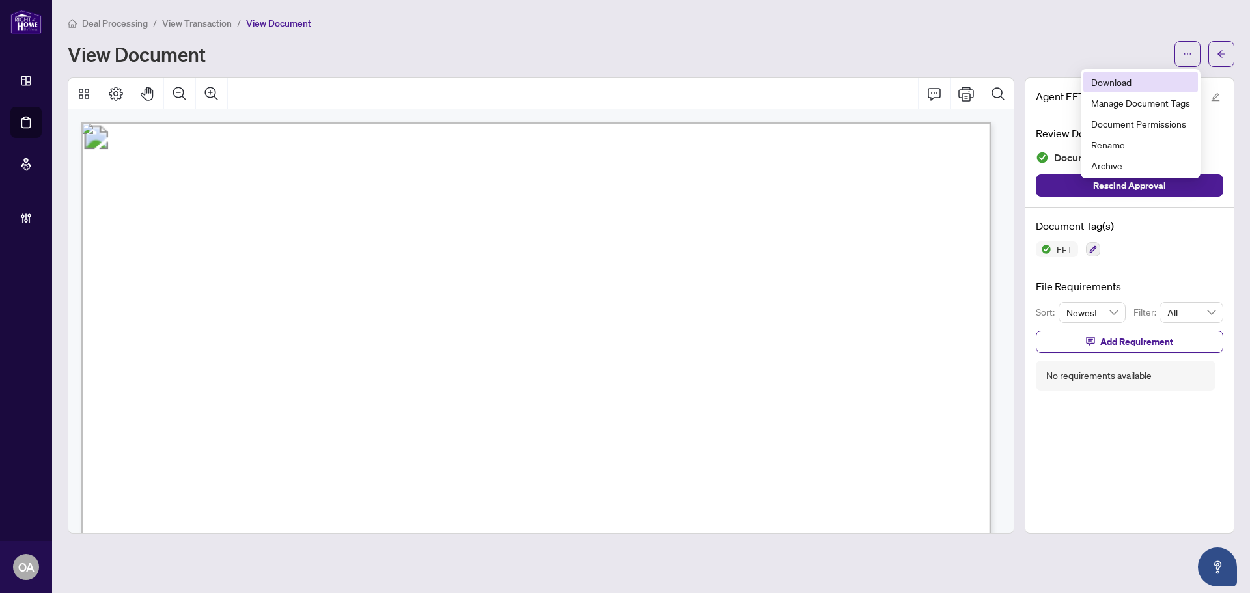
click at [1153, 86] on span "Download" at bounding box center [1140, 82] width 99 height 14
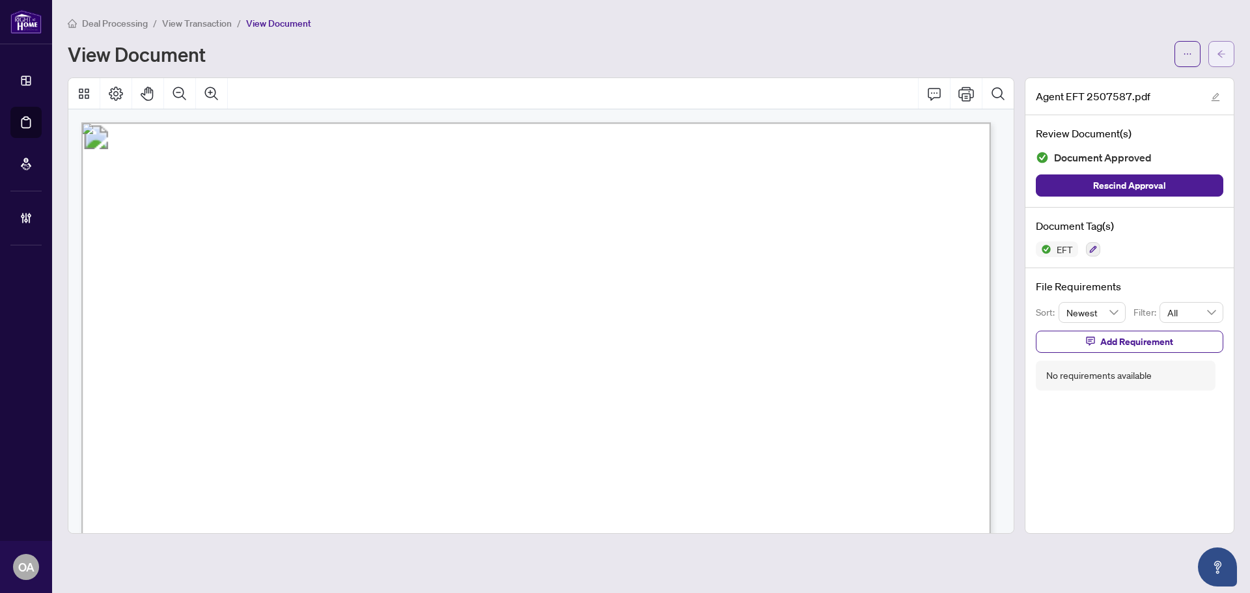
click at [1226, 56] on icon "arrow-left" at bounding box center [1221, 53] width 9 height 9
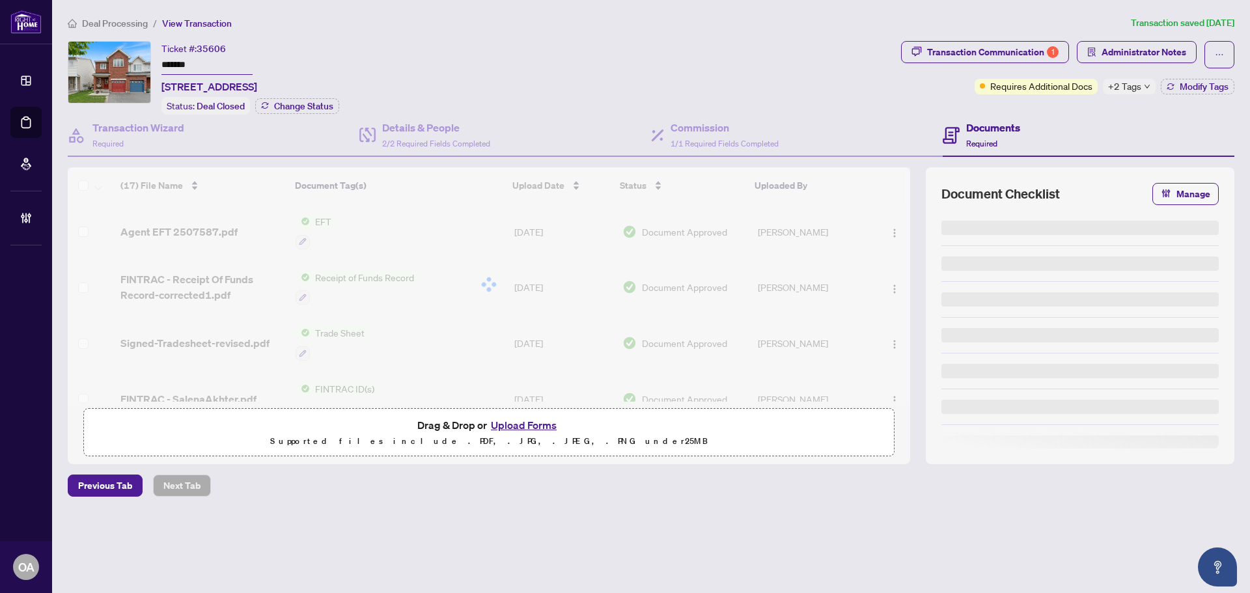
type input "*******"
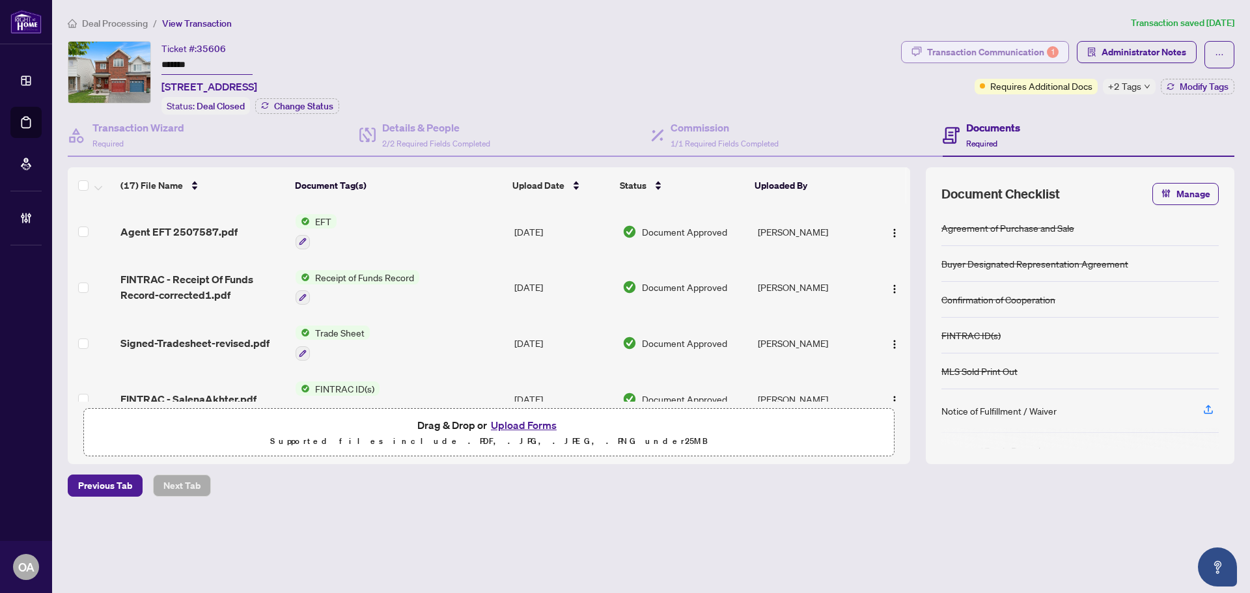
click at [961, 55] on div "Transaction Communication 1" at bounding box center [993, 52] width 132 height 21
type textarea "**********"
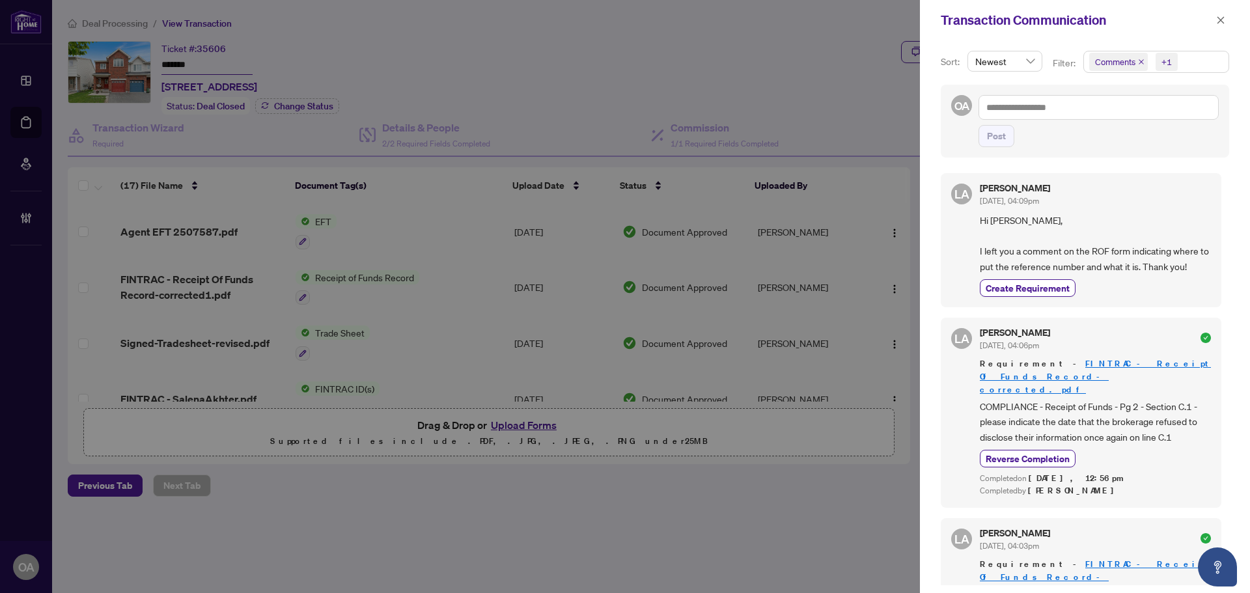
click at [1143, 63] on icon "close" at bounding box center [1141, 62] width 7 height 7
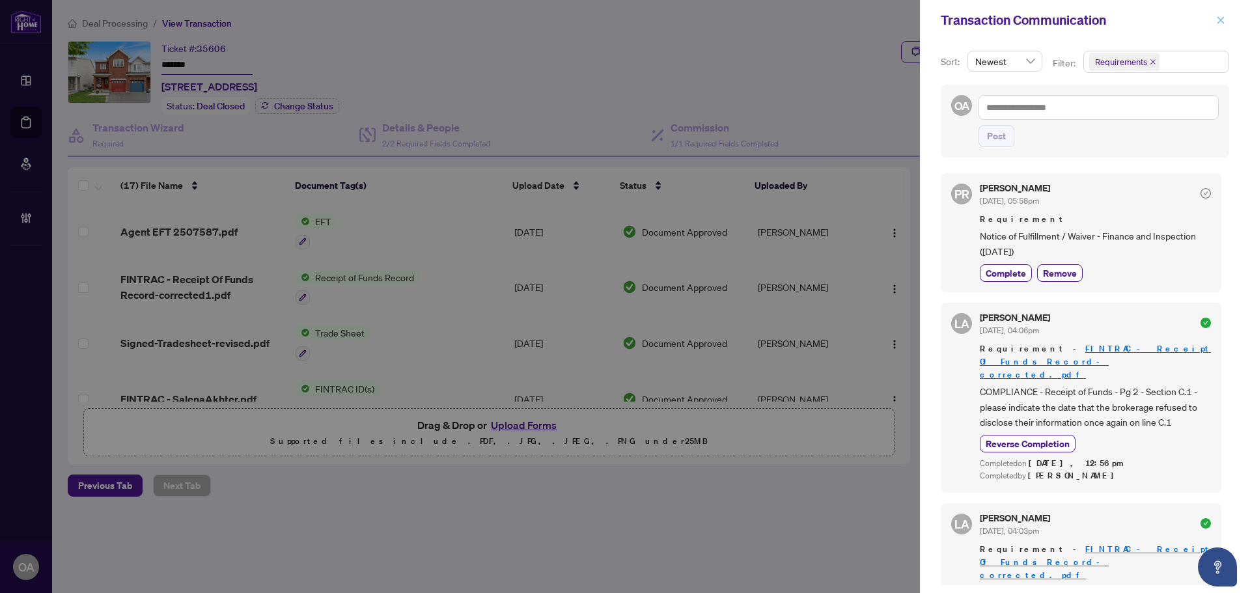
click at [1228, 15] on button "button" at bounding box center [1221, 20] width 17 height 16
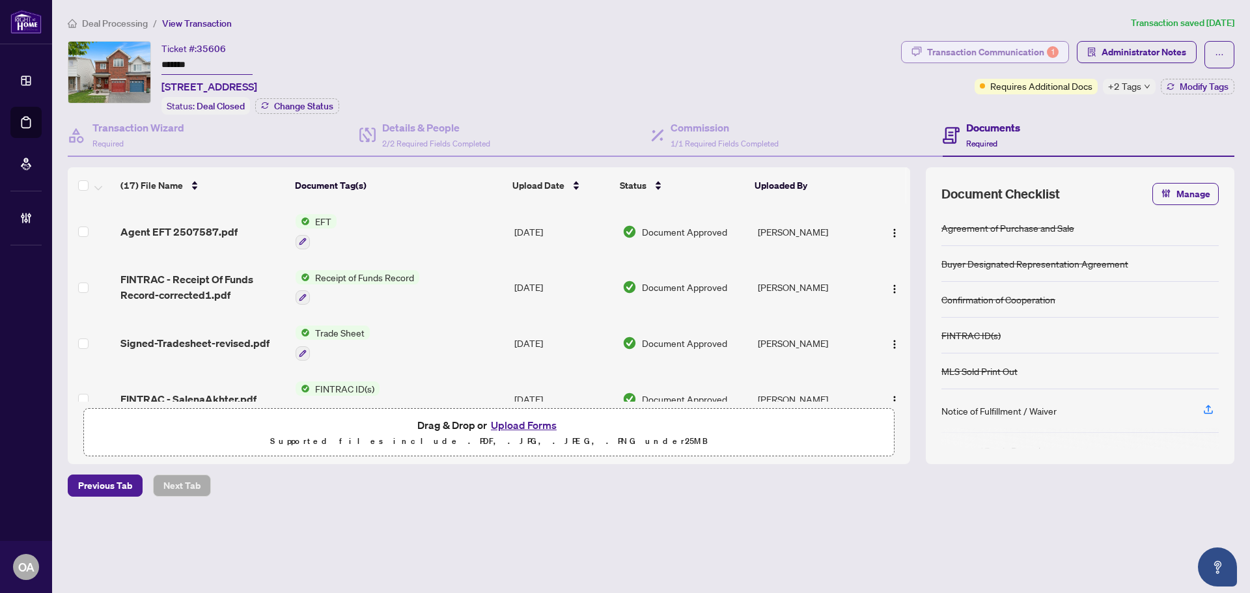
click at [1016, 55] on div "Transaction Communication 1" at bounding box center [993, 52] width 132 height 21
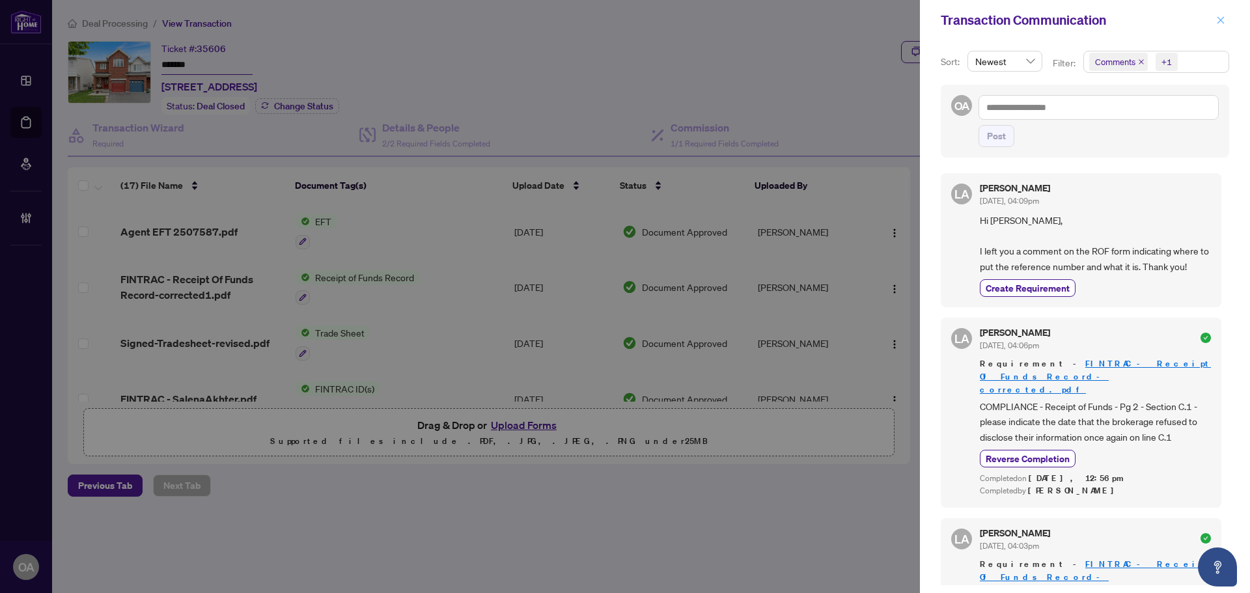
click at [1225, 21] on icon "close" at bounding box center [1221, 20] width 9 height 9
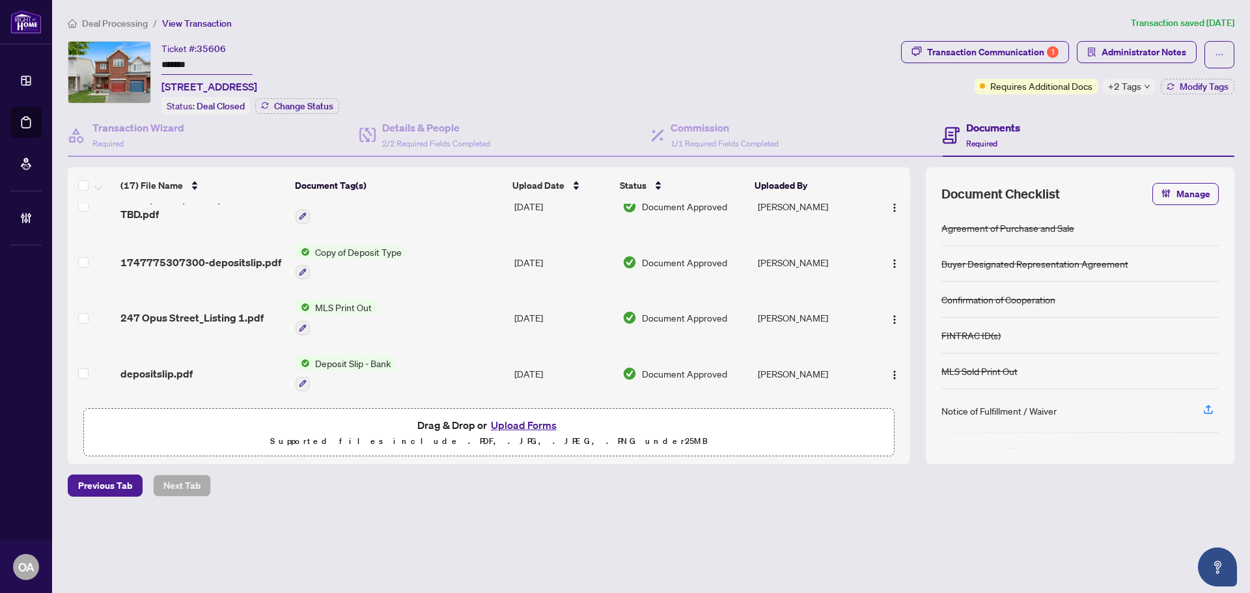
scroll to position [294, 0]
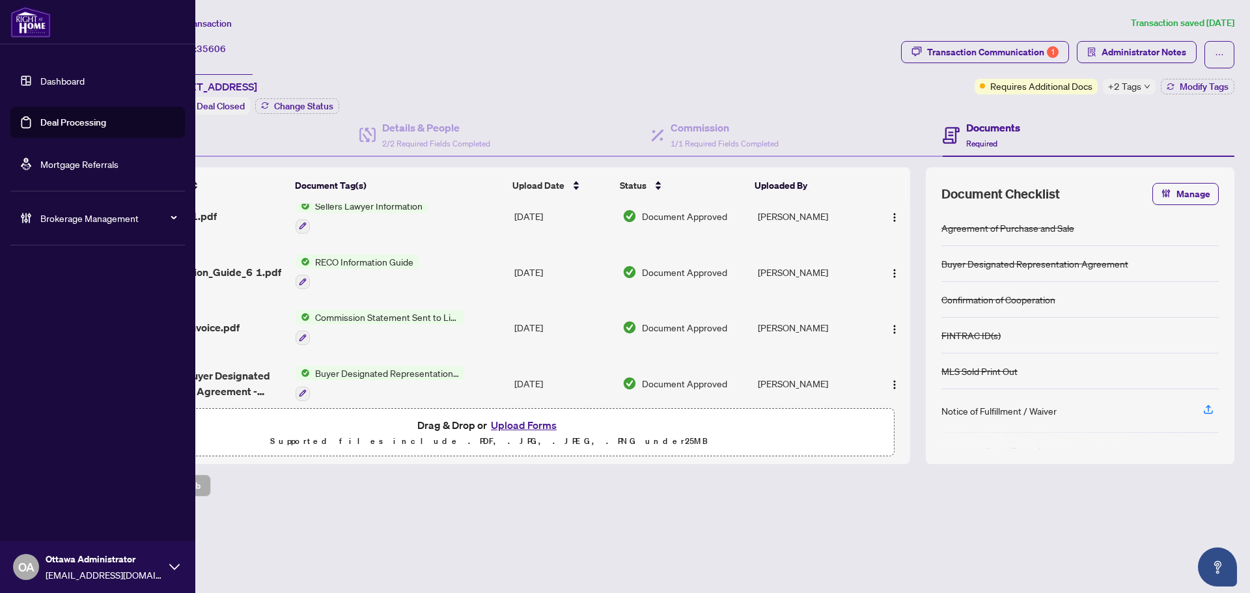
drag, startPoint x: 23, startPoint y: 121, endPoint x: 73, endPoint y: 107, distance: 51.5
click at [40, 121] on link "Deal Processing" at bounding box center [73, 123] width 66 height 12
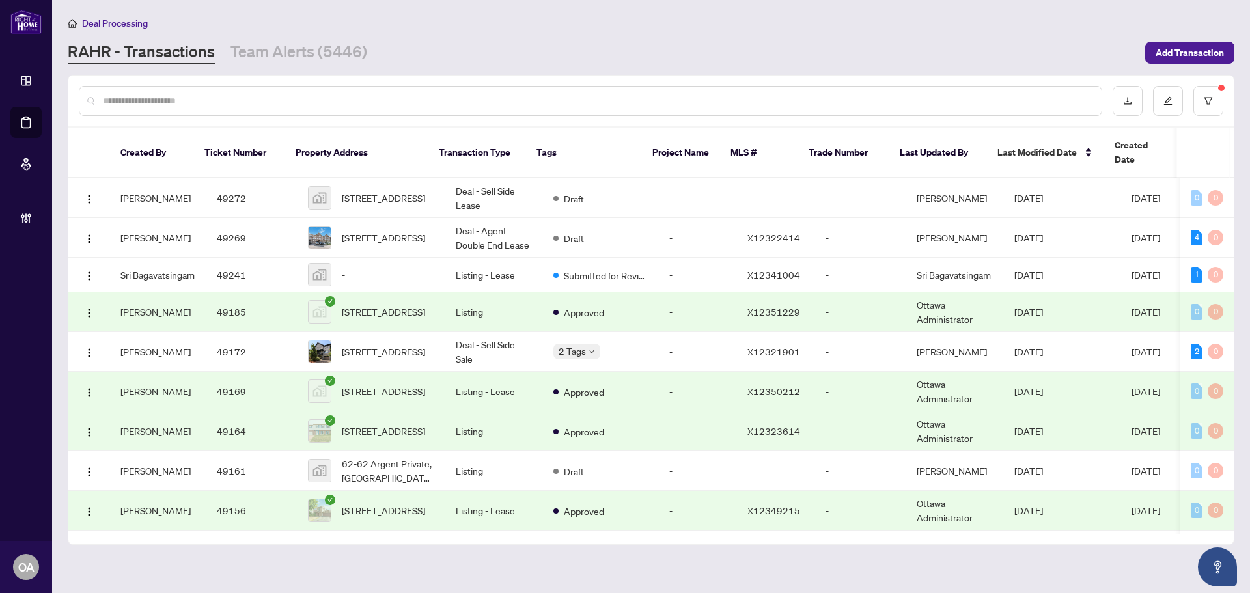
click at [345, 102] on input "text" at bounding box center [597, 101] width 989 height 14
click at [612, 102] on input "text" at bounding box center [597, 101] width 989 height 14
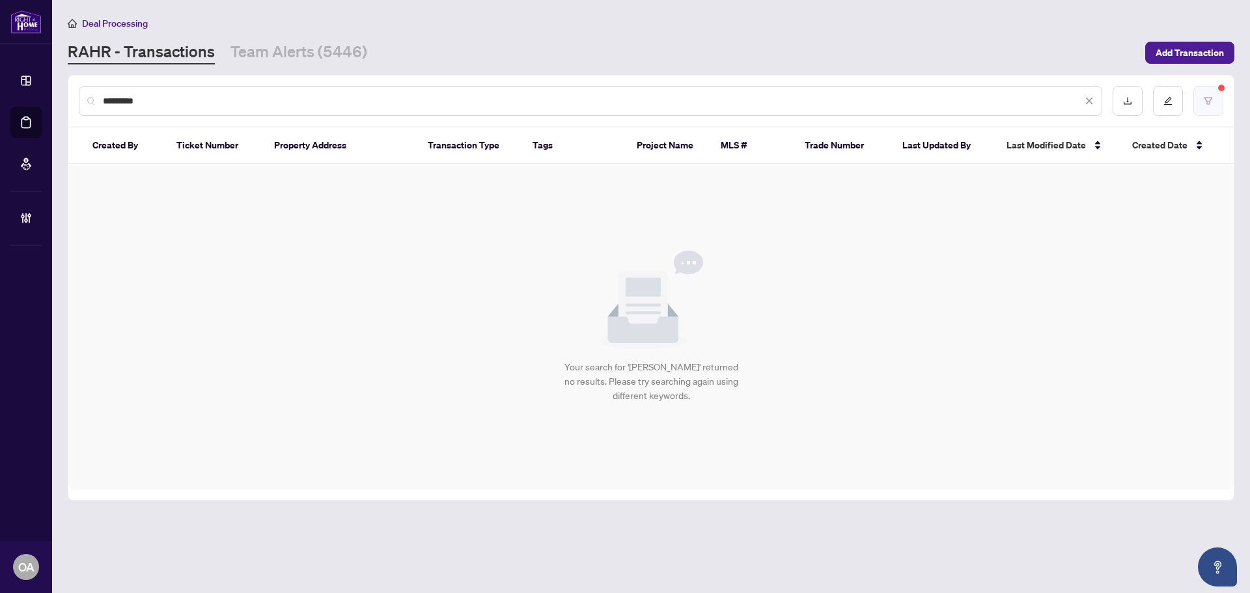
click at [1199, 103] on button "button" at bounding box center [1209, 101] width 30 height 30
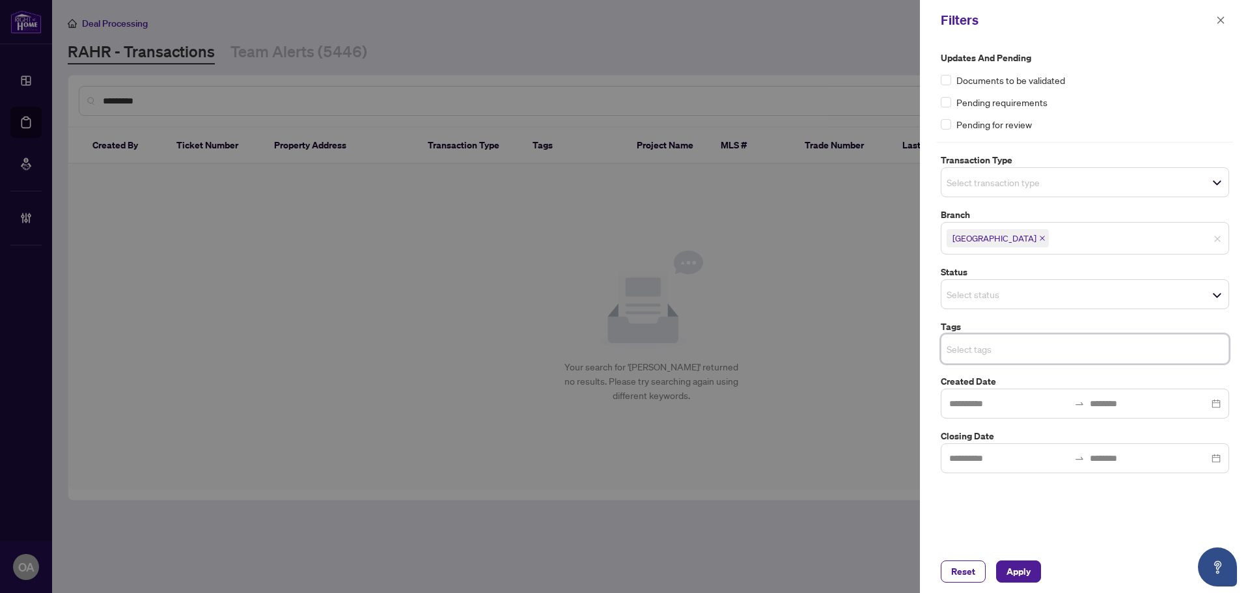
click at [1020, 560] on div "Reset Apply" at bounding box center [1085, 571] width 330 height 43
click at [1028, 569] on span "Apply" at bounding box center [1019, 571] width 24 height 21
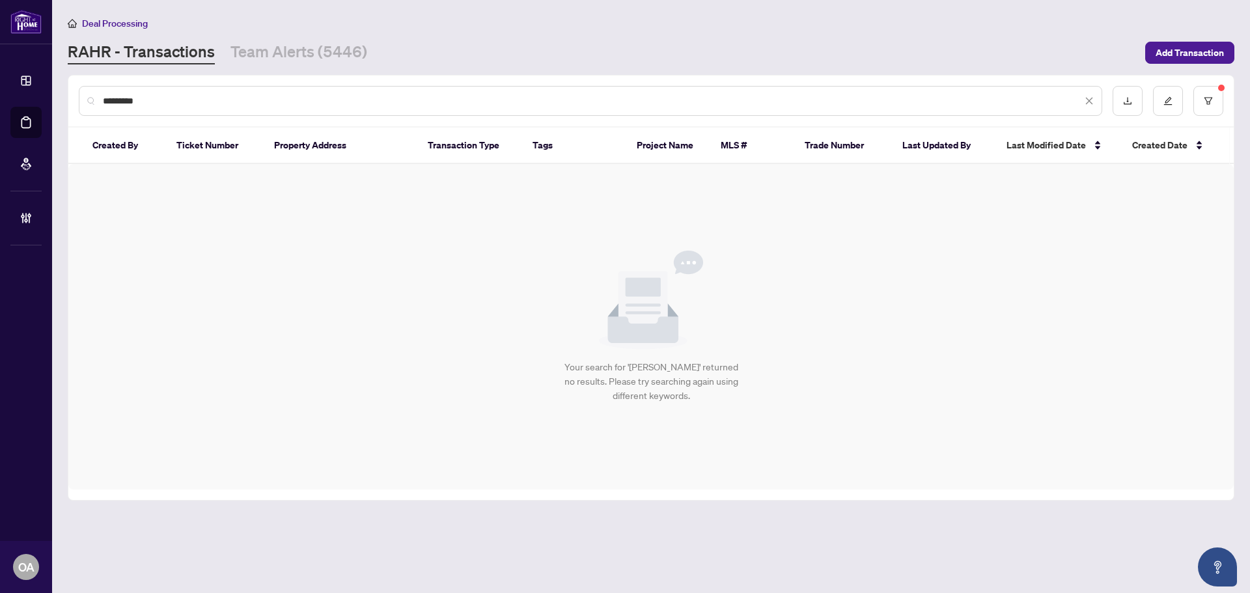
click at [331, 103] on input "*********" at bounding box center [592, 101] width 979 height 14
drag, startPoint x: 305, startPoint y: 102, endPoint x: -21, endPoint y: 87, distance: 327.3
click at [0, 87] on html "Dashboard Deal Processing Mortgage Referrals Brokerage Management OA [GEOGRAPHI…" at bounding box center [625, 296] width 1250 height 593
type input "*****"
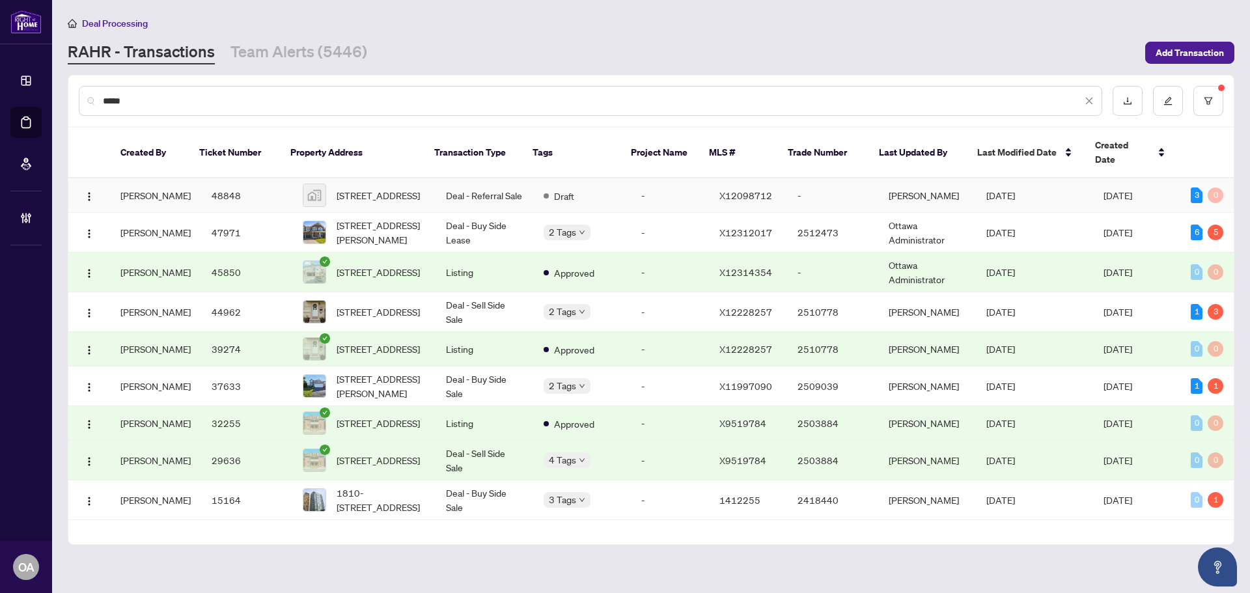
click at [494, 186] on td "Deal - Referral Sale" at bounding box center [485, 195] width 98 height 35
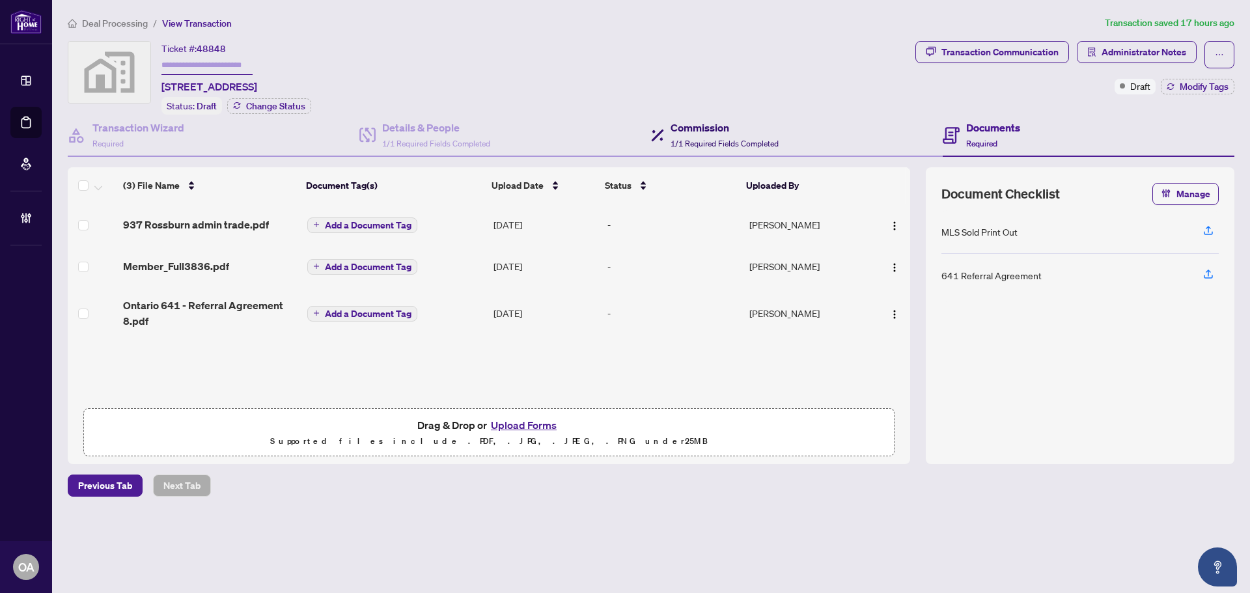
click at [691, 130] on h4 "Commission" at bounding box center [725, 128] width 108 height 16
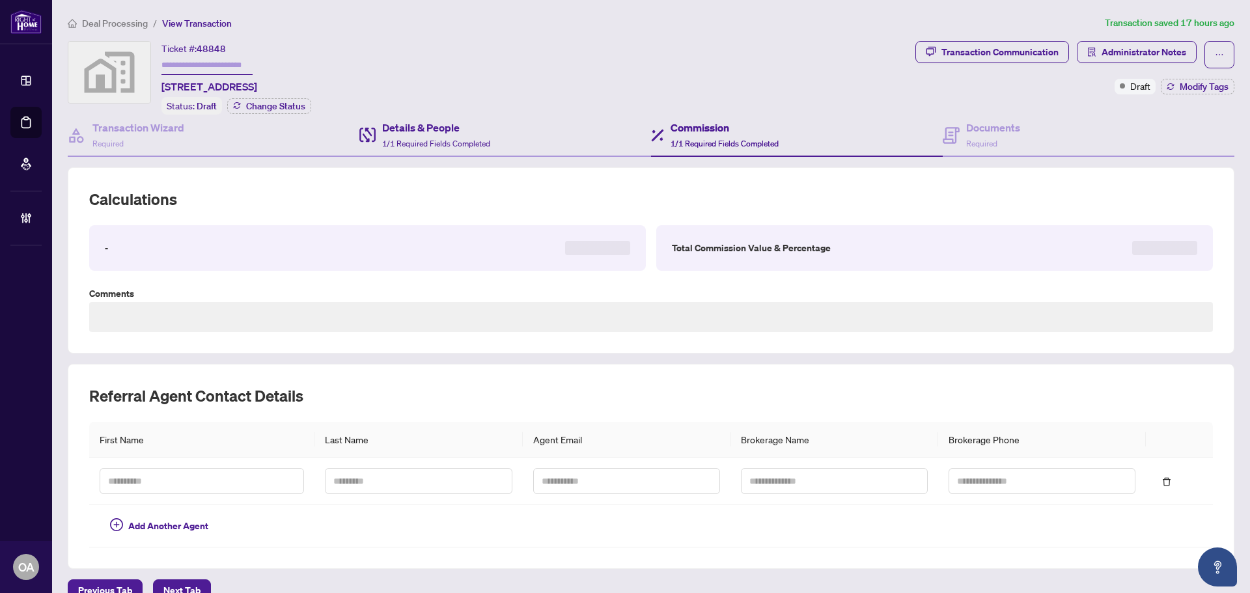
type textarea "**********"
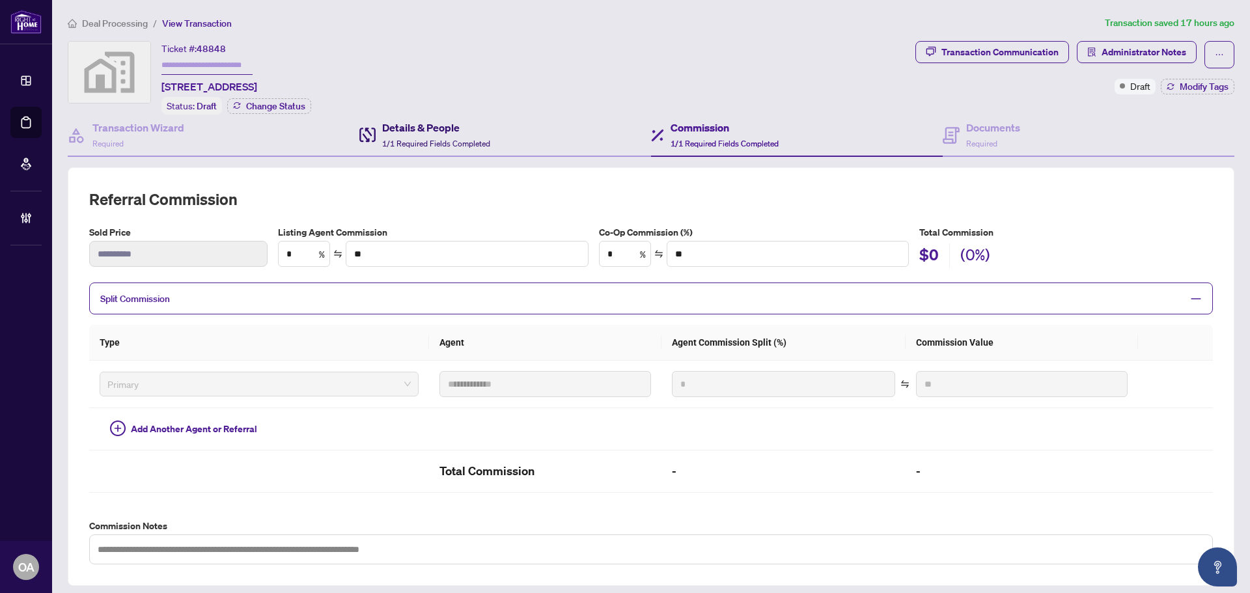
drag, startPoint x: 386, startPoint y: 145, endPoint x: 393, endPoint y: 139, distance: 9.8
click at [387, 143] on span "1/1 Required Fields Completed" at bounding box center [436, 144] width 108 height 10
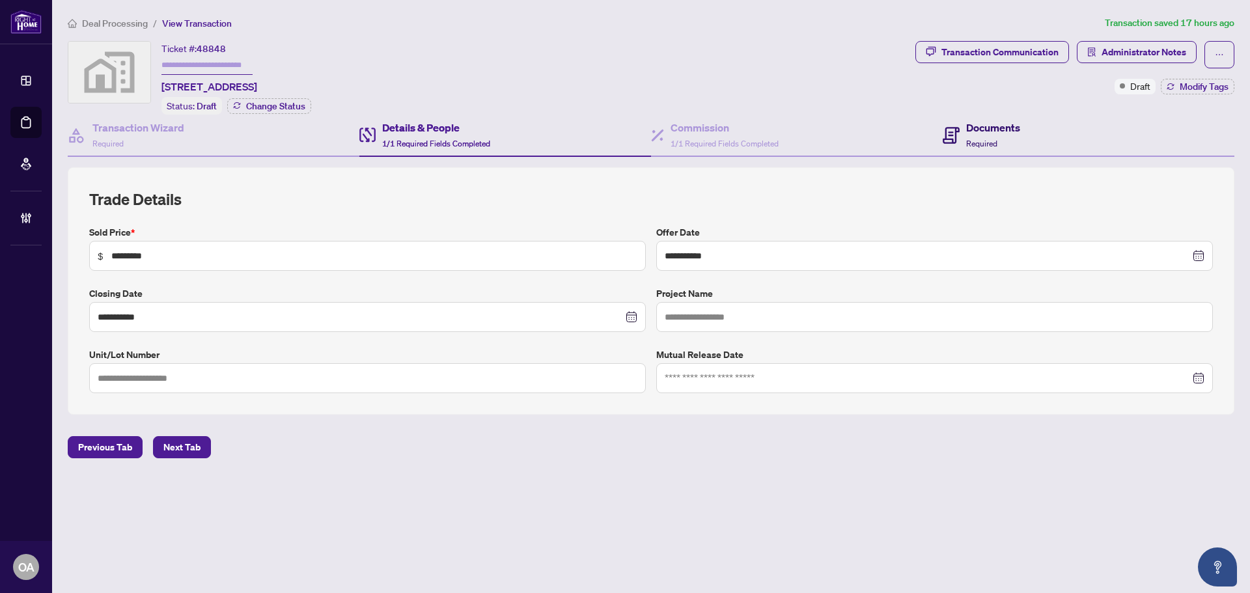
click at [984, 134] on div "Documents Required" at bounding box center [993, 135] width 54 height 31
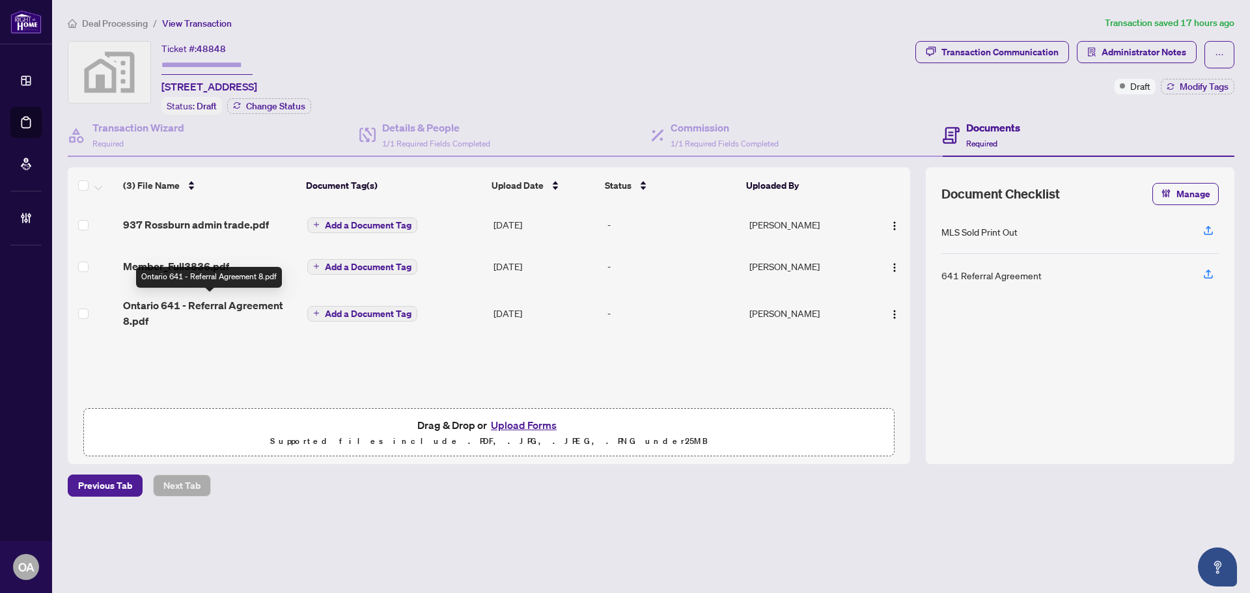
click at [238, 307] on span "Ontario 641 - Referral Agreement 8.pdf" at bounding box center [210, 313] width 174 height 31
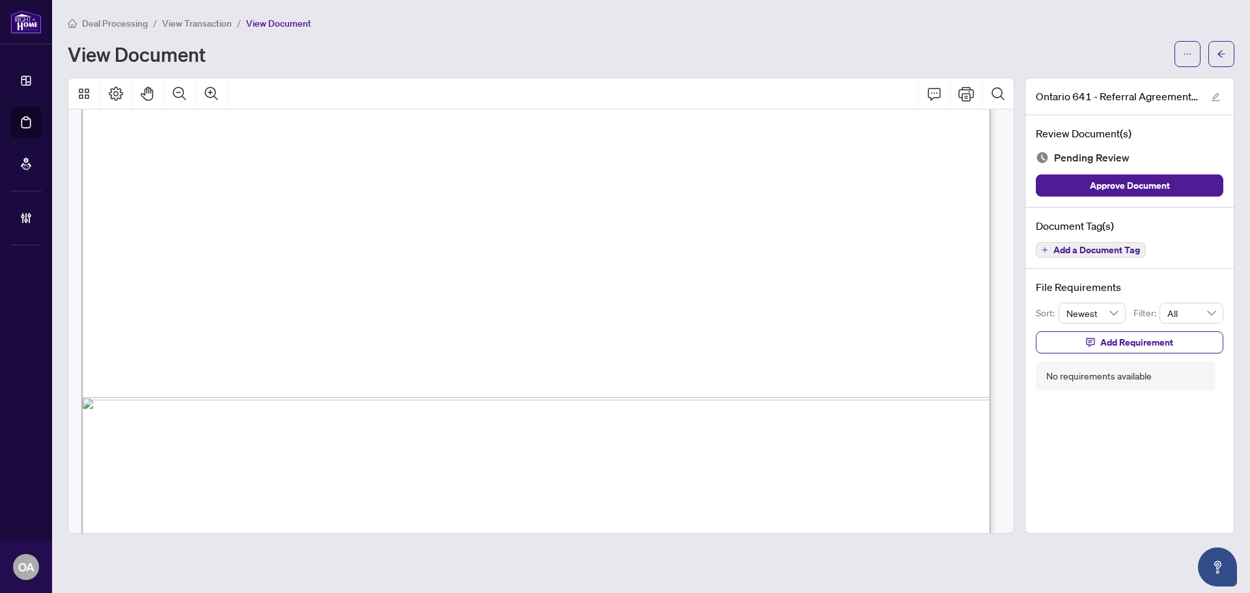
scroll to position [780, 0]
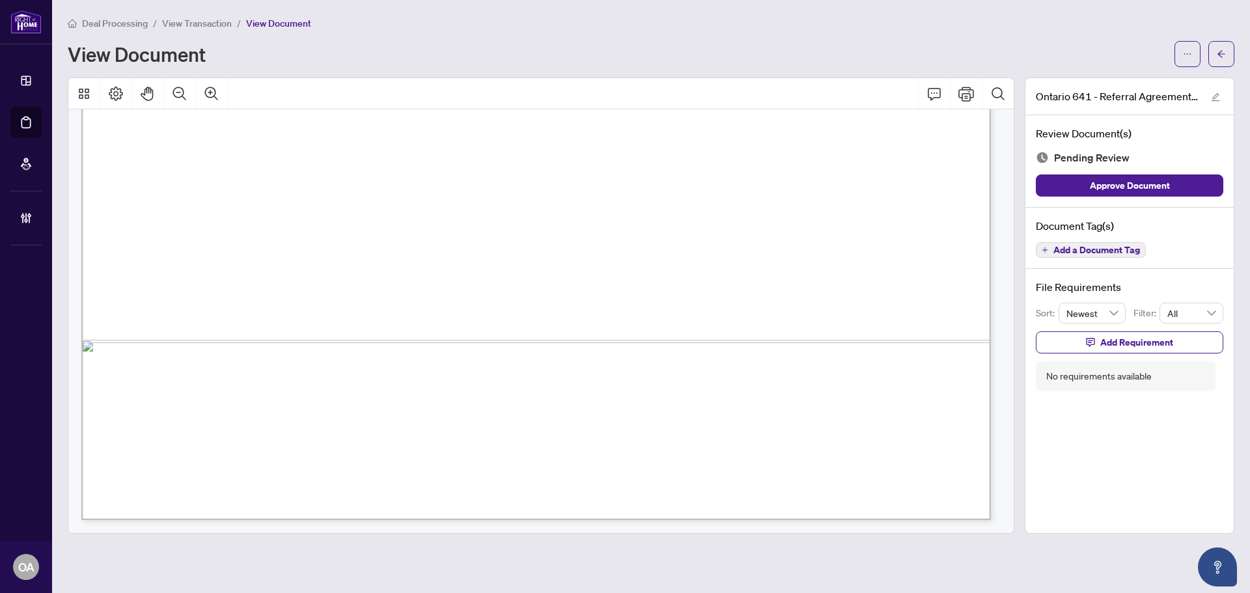
drag, startPoint x: 150, startPoint y: 246, endPoint x: 350, endPoint y: 246, distance: 199.9
click at [281, 246] on span "RESULTS OF REFERRAL:" at bounding box center [212, 244] width 139 height 13
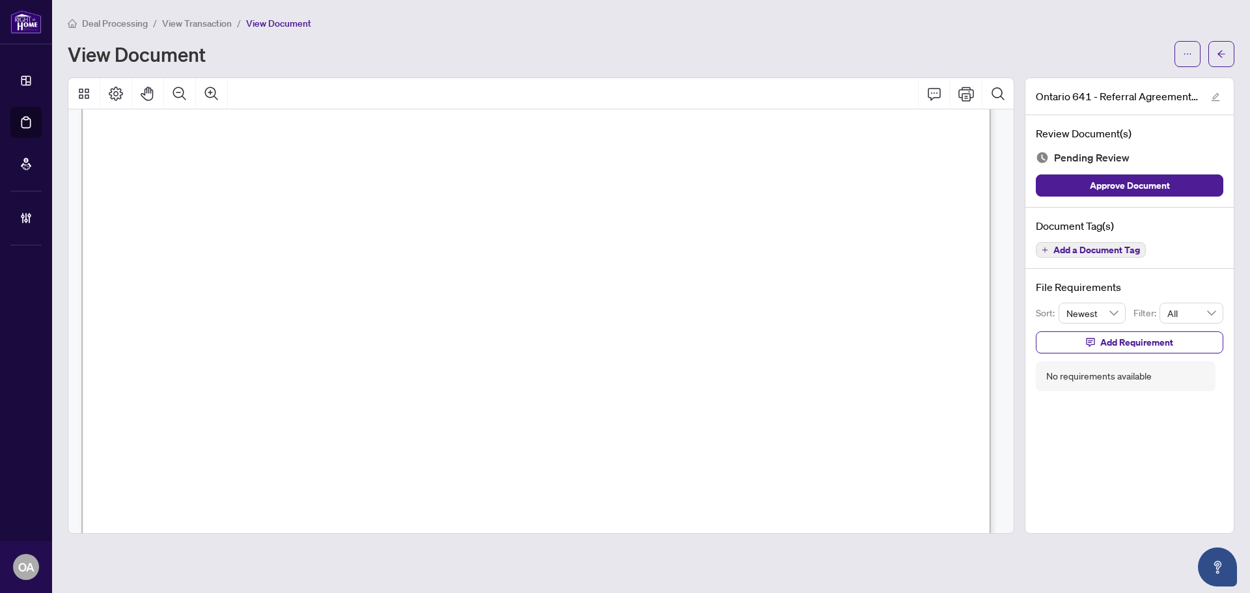
scroll to position [584, 0]
click at [373, 249] on span "provide service as mutually agreed to between Receiving Brokerage and Seller/Bu…" at bounding box center [504, 255] width 722 height 13
drag, startPoint x: 201, startPoint y: 327, endPoint x: 462, endPoint y: 338, distance: 260.7
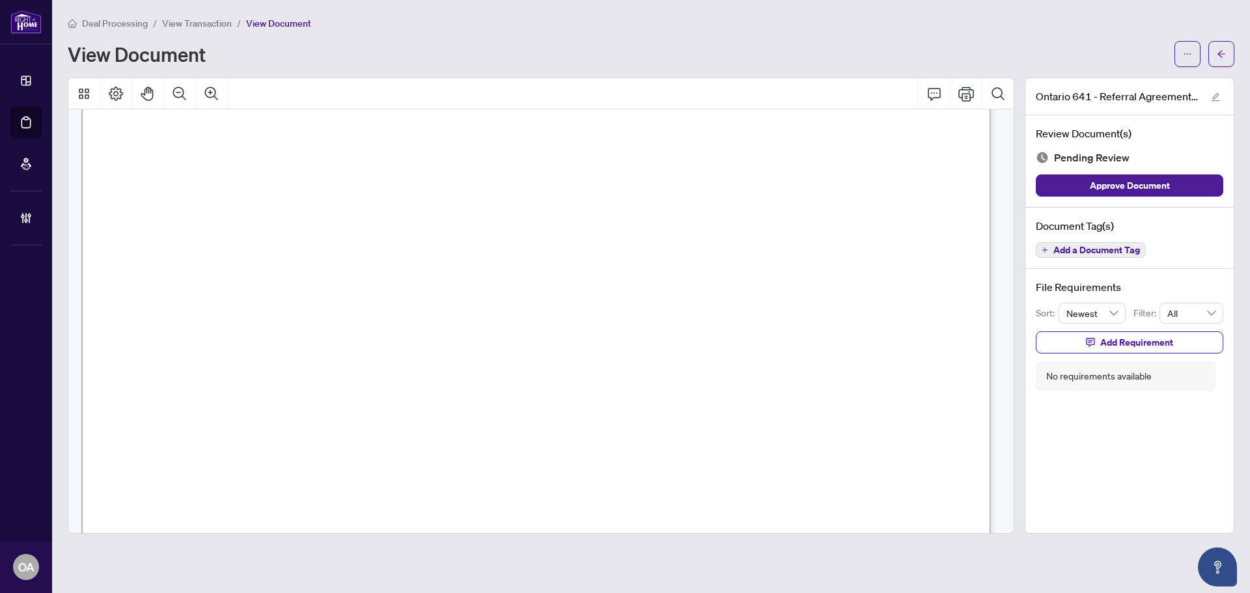
drag, startPoint x: 143, startPoint y: 173, endPoint x: 445, endPoint y: 184, distance: 303.0
click at [445, 184] on span "provide service as mutually agreed to between Receiving Brokerage and Seller/Bu…" at bounding box center [504, 190] width 722 height 13
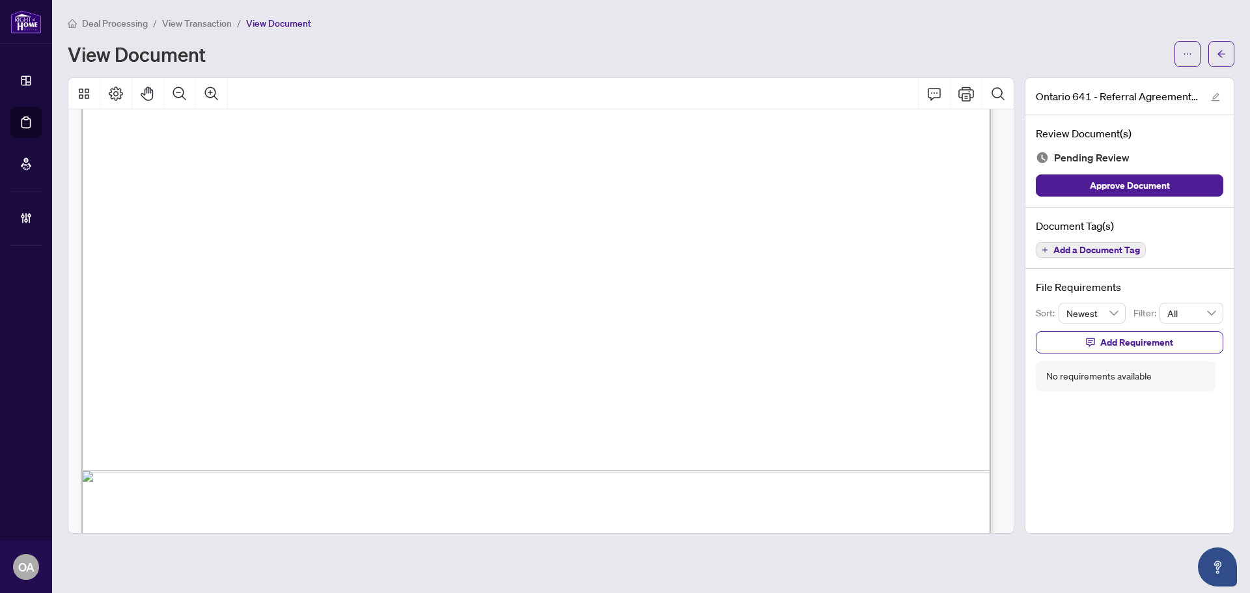
drag, startPoint x: 234, startPoint y: 372, endPoint x: 352, endPoint y: 380, distance: 117.5
drag, startPoint x: 175, startPoint y: 175, endPoint x: 269, endPoint y: 175, distance: 93.8
click at [269, 175] on span "RECEIVING BROKERAGE" at bounding box center [217, 176] width 148 height 13
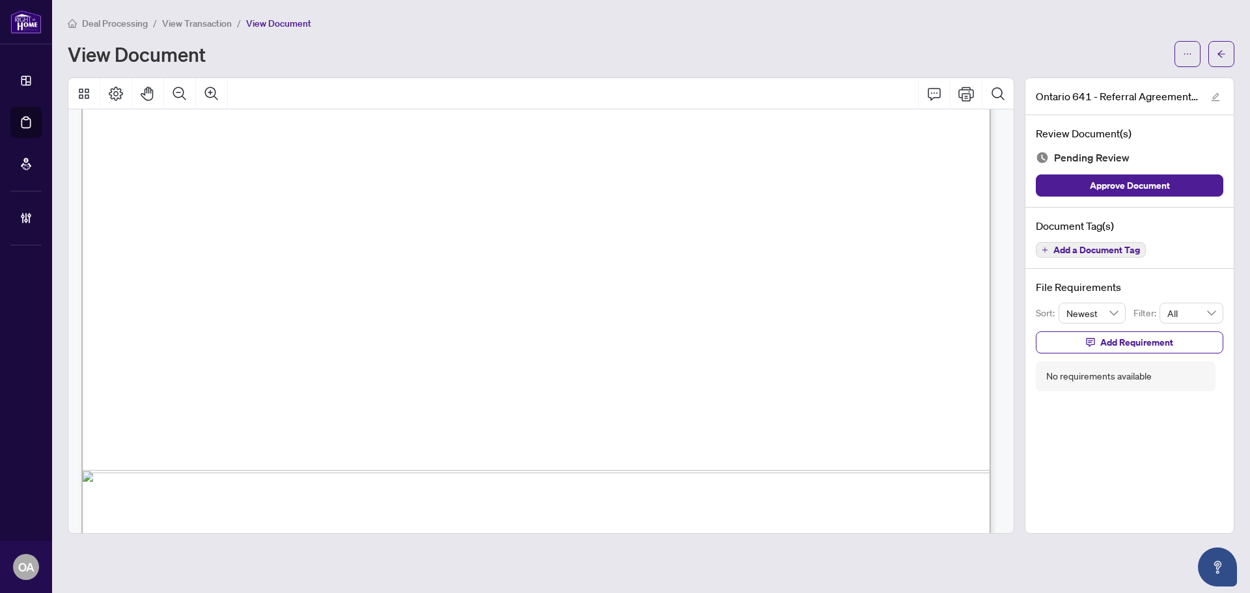
click at [270, 175] on span "RECEIVING BROKERAGE" at bounding box center [217, 176] width 148 height 13
drag, startPoint x: 234, startPoint y: 175, endPoint x: 317, endPoint y: 178, distance: 82.1
click at [317, 178] on span "acknowledges receipt of the referral information and agrees to offer service to…" at bounding box center [582, 176] width 574 height 13
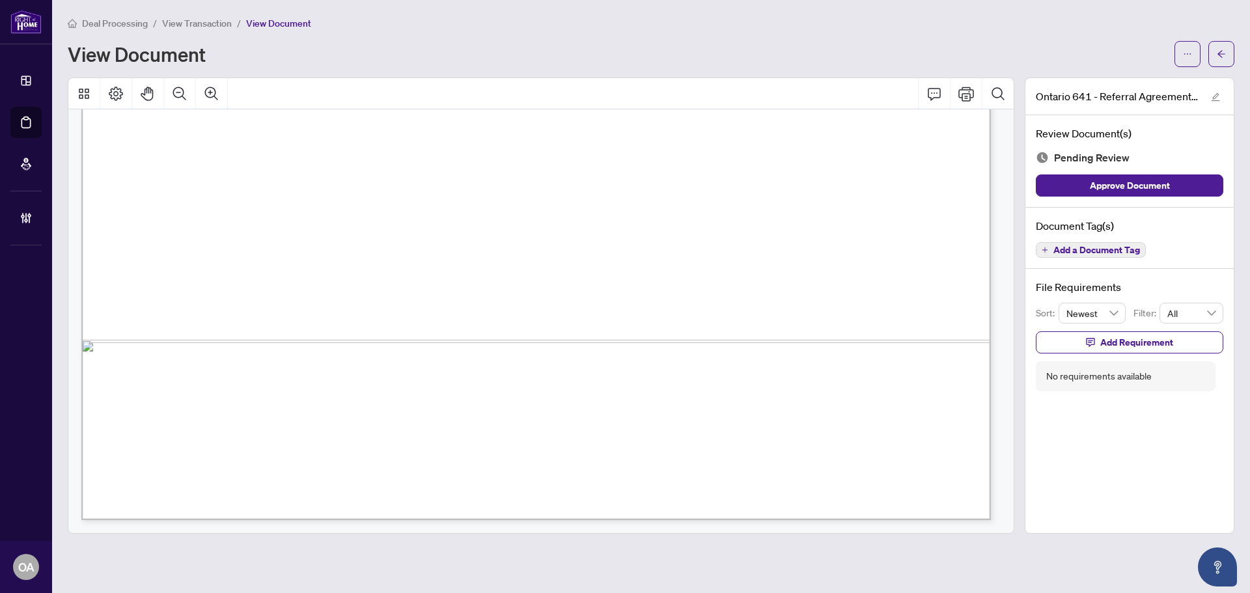
drag, startPoint x: 160, startPoint y: 243, endPoint x: 346, endPoint y: 249, distance: 187.0
drag, startPoint x: 148, startPoint y: 273, endPoint x: 526, endPoint y: 289, distance: 377.4
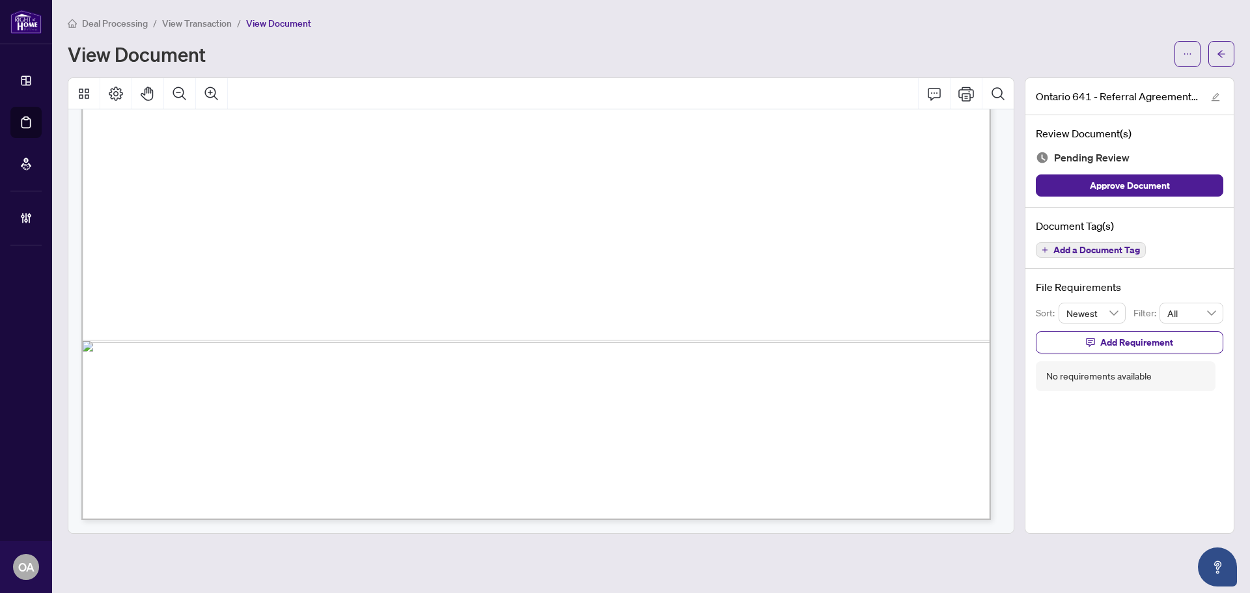
drag, startPoint x: 288, startPoint y: 319, endPoint x: 462, endPoint y: 318, distance: 173.9
click at [453, 318] on span "Address of property sold ......................................................…" at bounding box center [535, 319] width 786 height 13
click at [465, 318] on span "Address of property sold ......................................................…" at bounding box center [535, 319] width 786 height 13
click at [511, 339] on span "Sale Price ....................................................................…" at bounding box center [335, 343] width 386 height 13
click at [514, 339] on span "Sale Price ....................................................................…" at bounding box center [335, 343] width 386 height 13
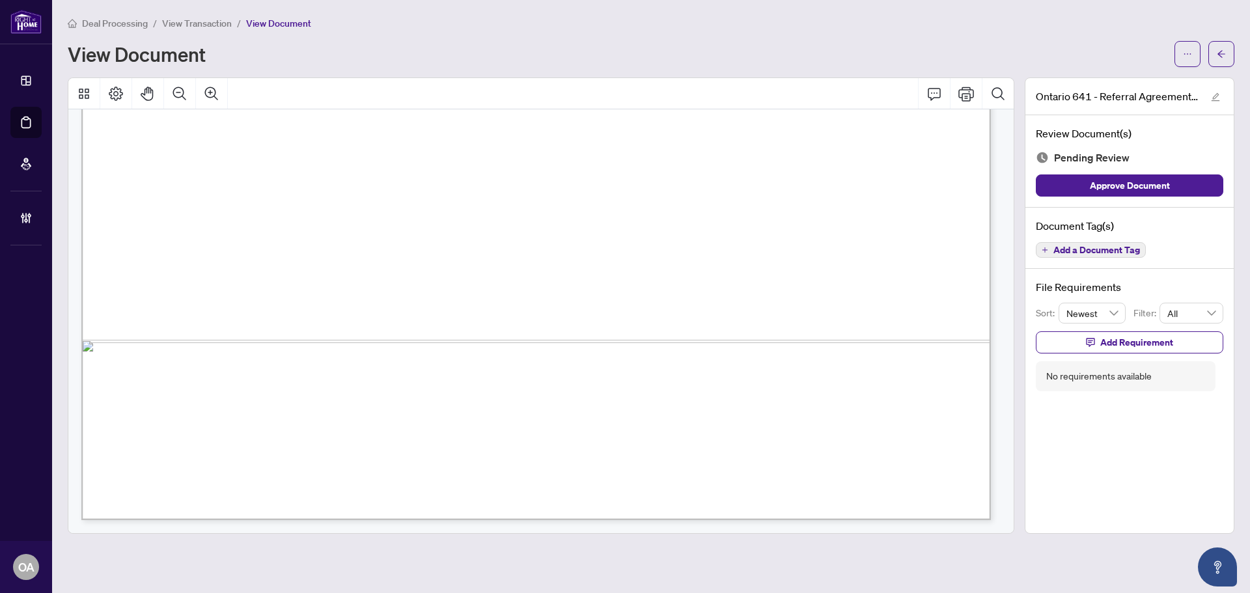
drag, startPoint x: 309, startPoint y: 361, endPoint x: 701, endPoint y: 375, distance: 391.6
drag, startPoint x: 352, startPoint y: 377, endPoint x: 739, endPoint y: 380, distance: 387.5
drag, startPoint x: 739, startPoint y: 380, endPoint x: 381, endPoint y: 388, distance: 358.3
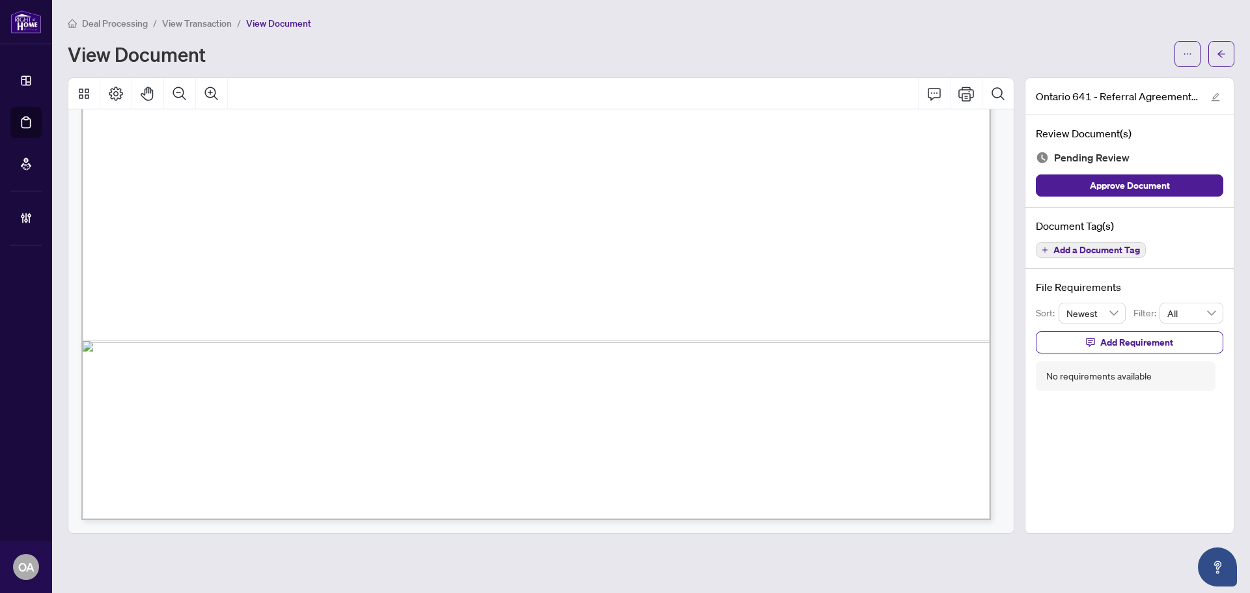
drag, startPoint x: 381, startPoint y: 388, endPoint x: 516, endPoint y: 391, distance: 134.8
click at [612, 401] on span "........................................................................" at bounding box center [632, 399] width 262 height 12
drag, startPoint x: 440, startPoint y: 405, endPoint x: 772, endPoint y: 408, distance: 332.8
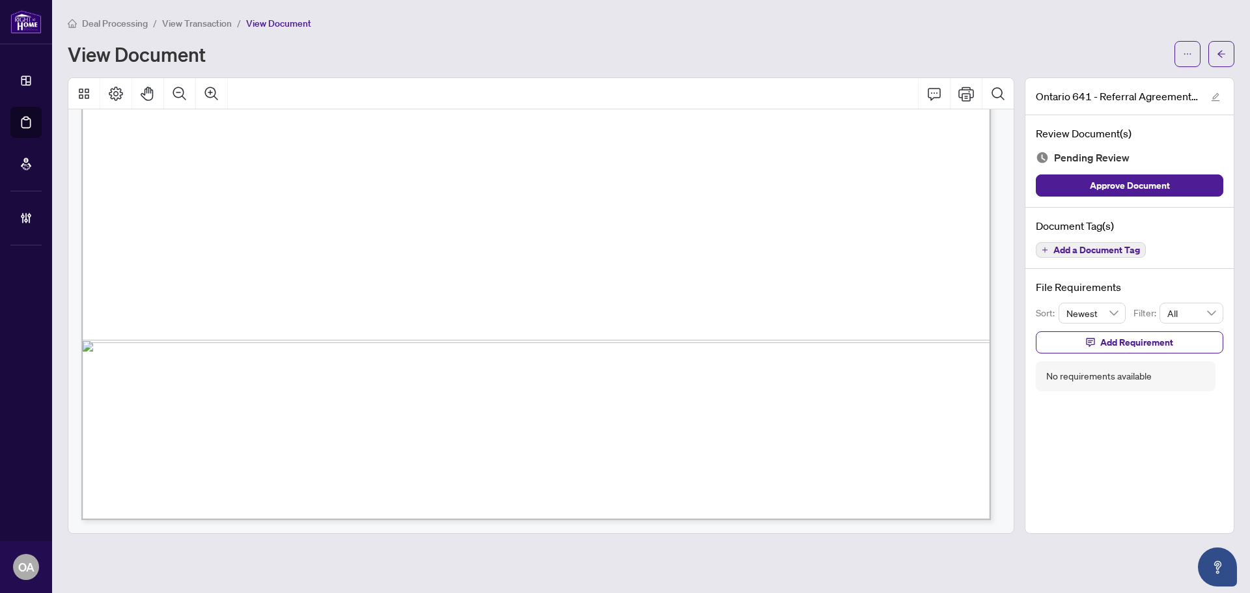
click at [598, 408] on span "(Signature of Registrant)" at bounding box center [550, 412] width 98 height 12
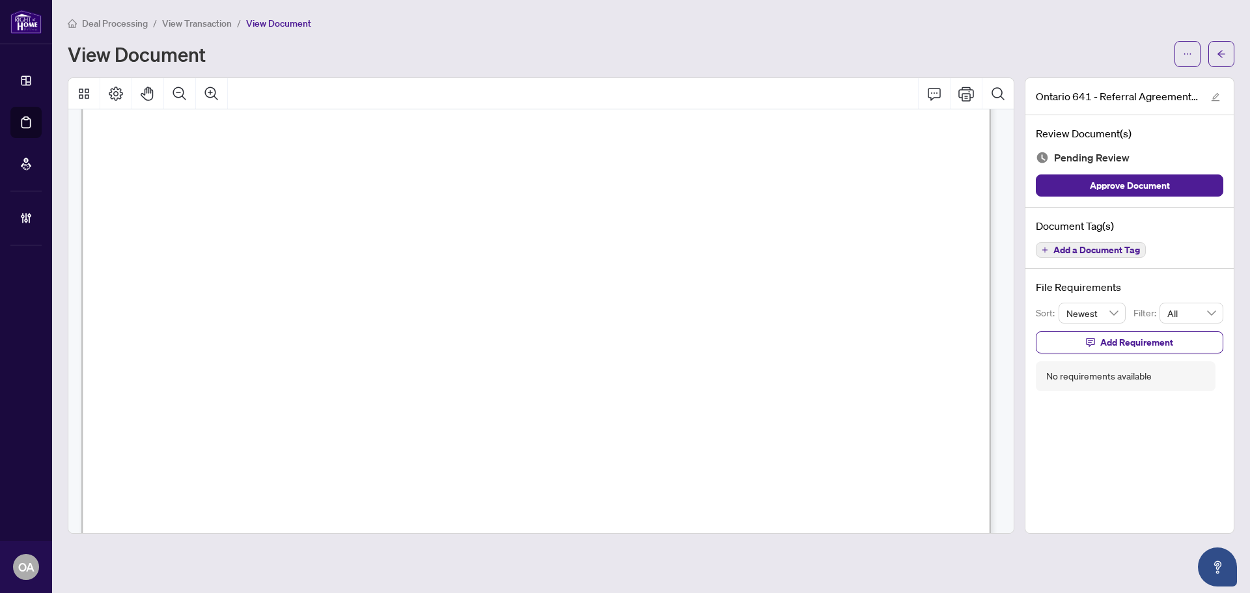
scroll to position [63, 0]
click at [1228, 52] on button "button" at bounding box center [1222, 54] width 26 height 26
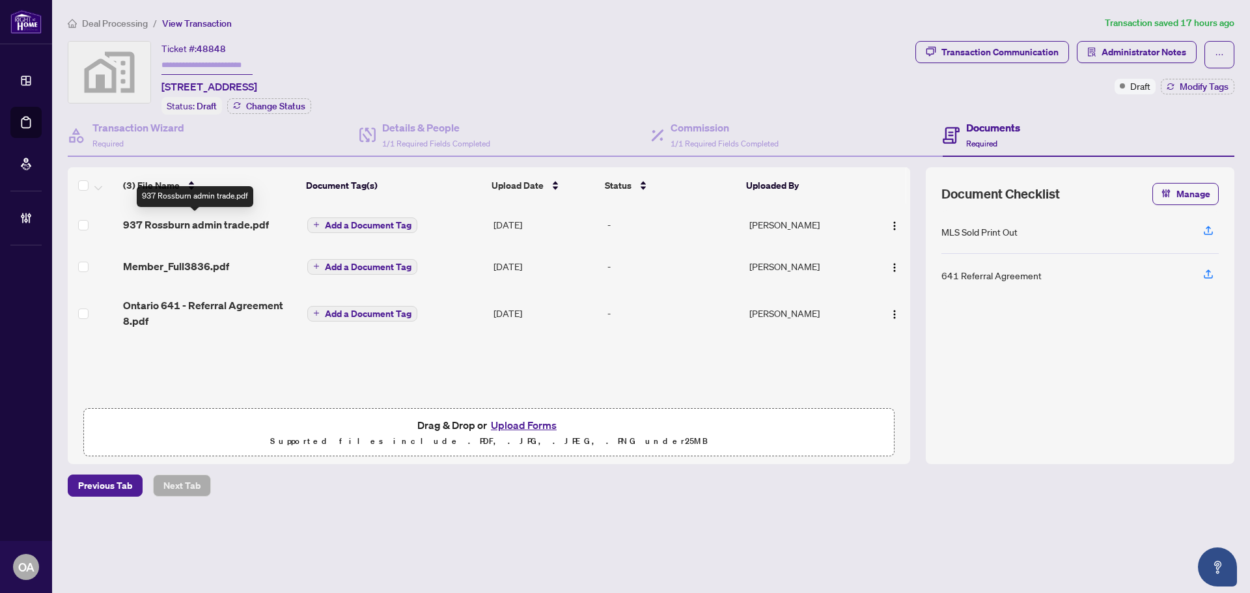
click at [232, 225] on span "937 Rossburn admin trade.pdf" at bounding box center [196, 225] width 146 height 16
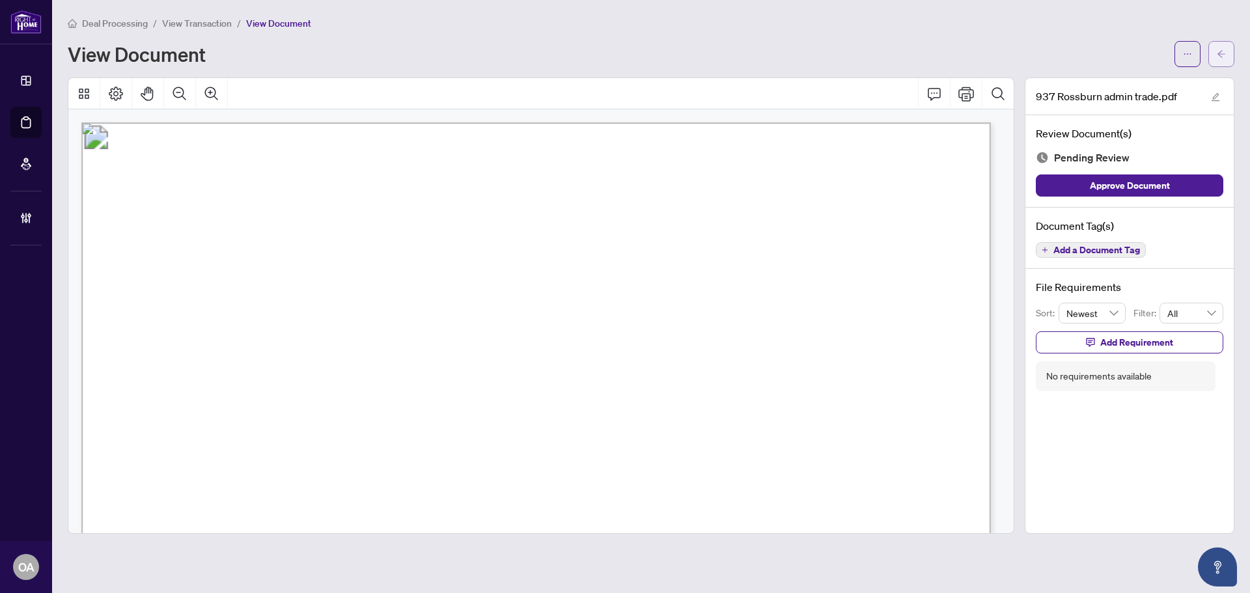
click at [1220, 53] on icon "arrow-left" at bounding box center [1221, 53] width 9 height 9
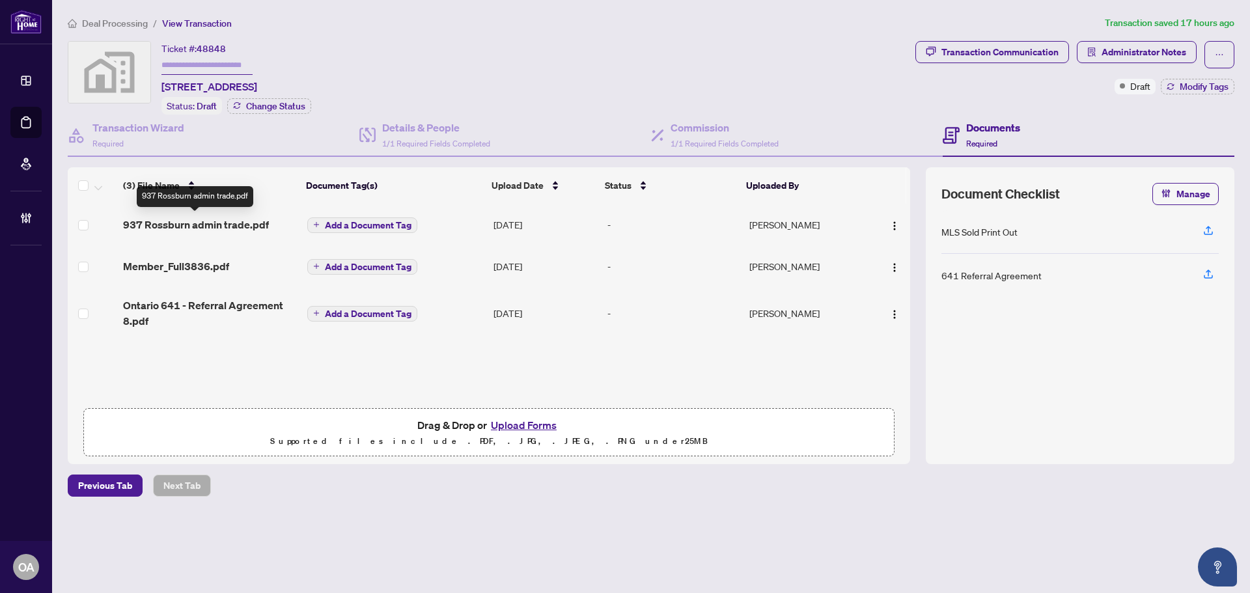
click at [227, 223] on span "937 Rossburn admin trade.pdf" at bounding box center [196, 225] width 146 height 16
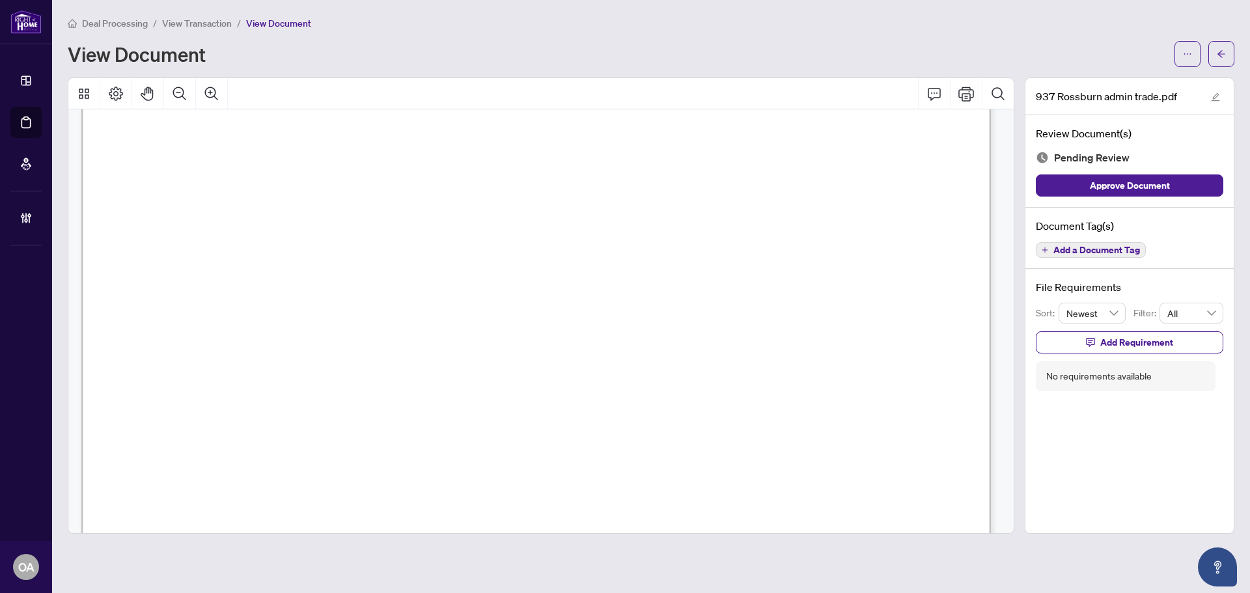
scroll to position [326, 0]
click at [1224, 41] on button "button" at bounding box center [1222, 54] width 26 height 26
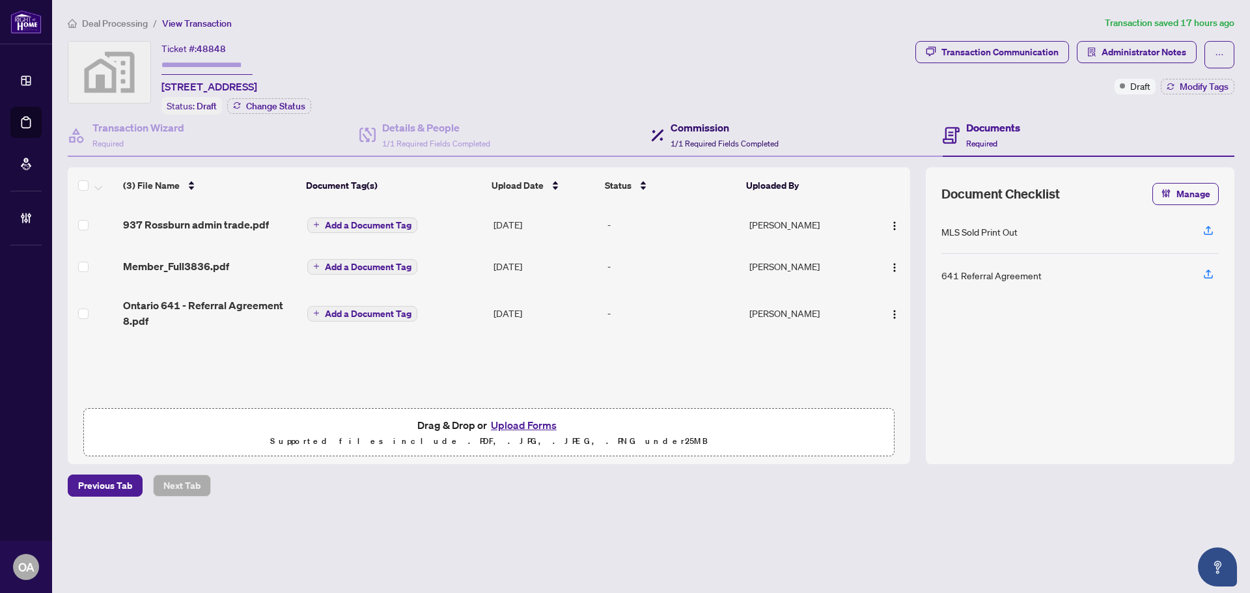
click at [774, 145] on span "1/1 Required Fields Completed" at bounding box center [725, 144] width 108 height 10
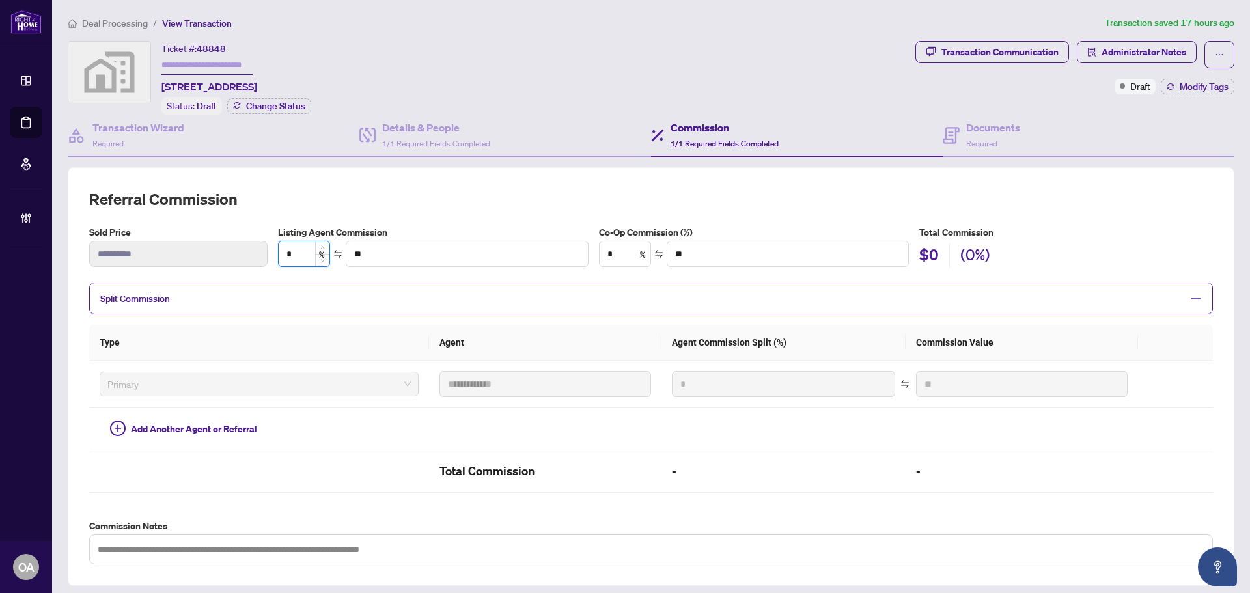
drag, startPoint x: 312, startPoint y: 250, endPoint x: 289, endPoint y: 248, distance: 22.9
click at [289, 248] on input "*" at bounding box center [304, 254] width 51 height 25
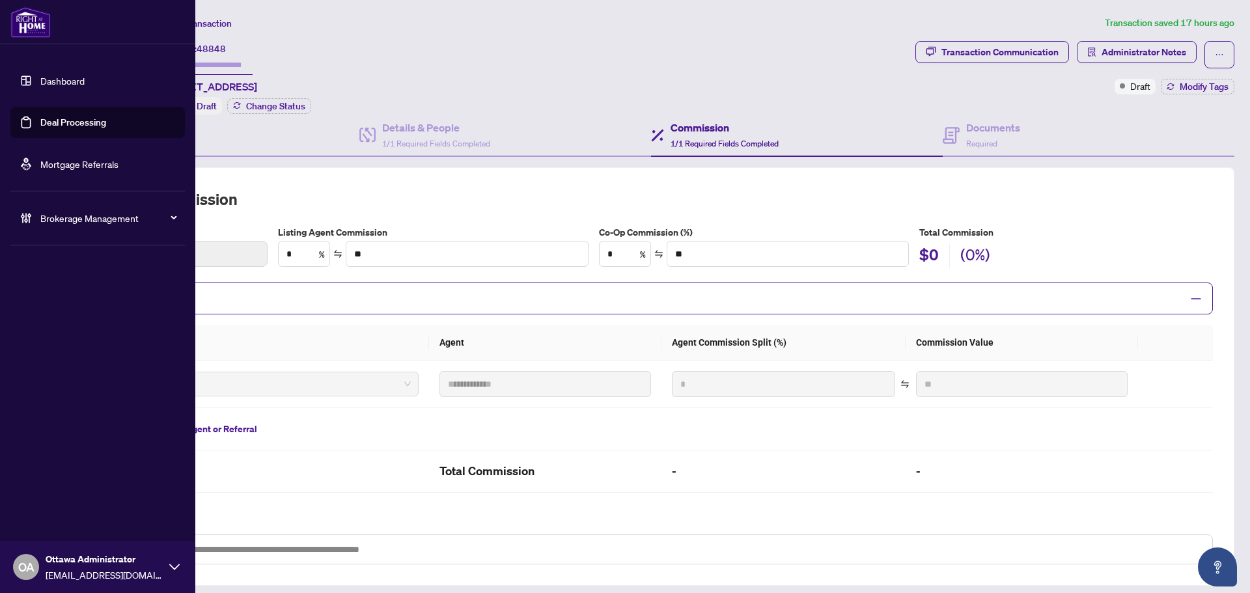
click at [66, 120] on link "Deal Processing" at bounding box center [73, 123] width 66 height 12
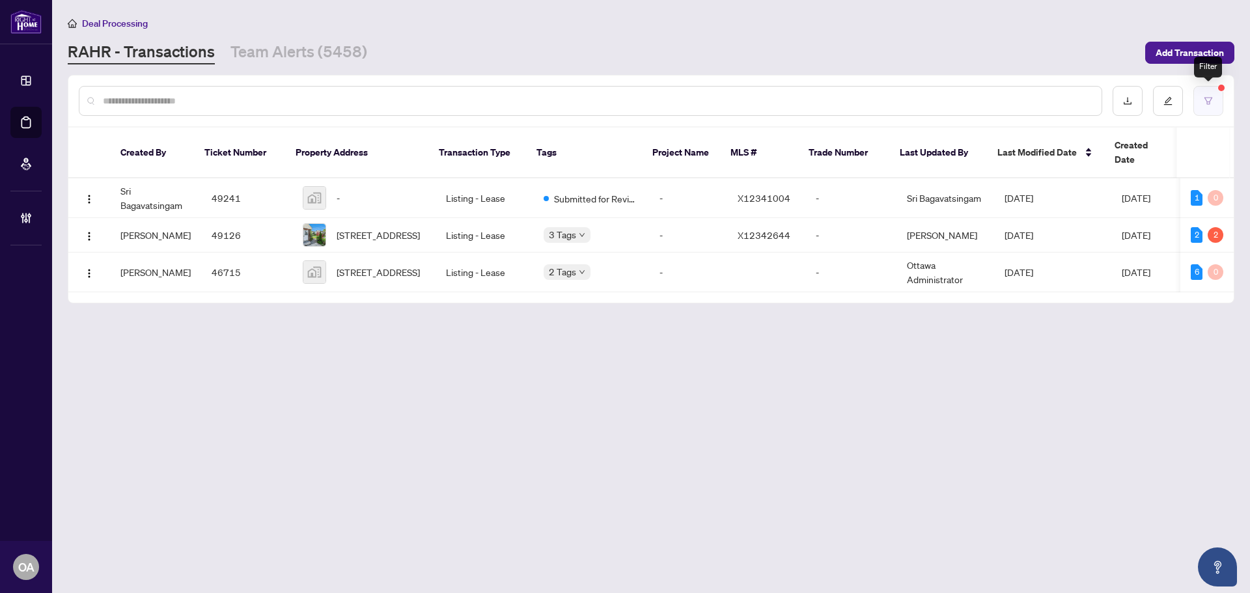
click at [1214, 104] on button "button" at bounding box center [1209, 101] width 30 height 30
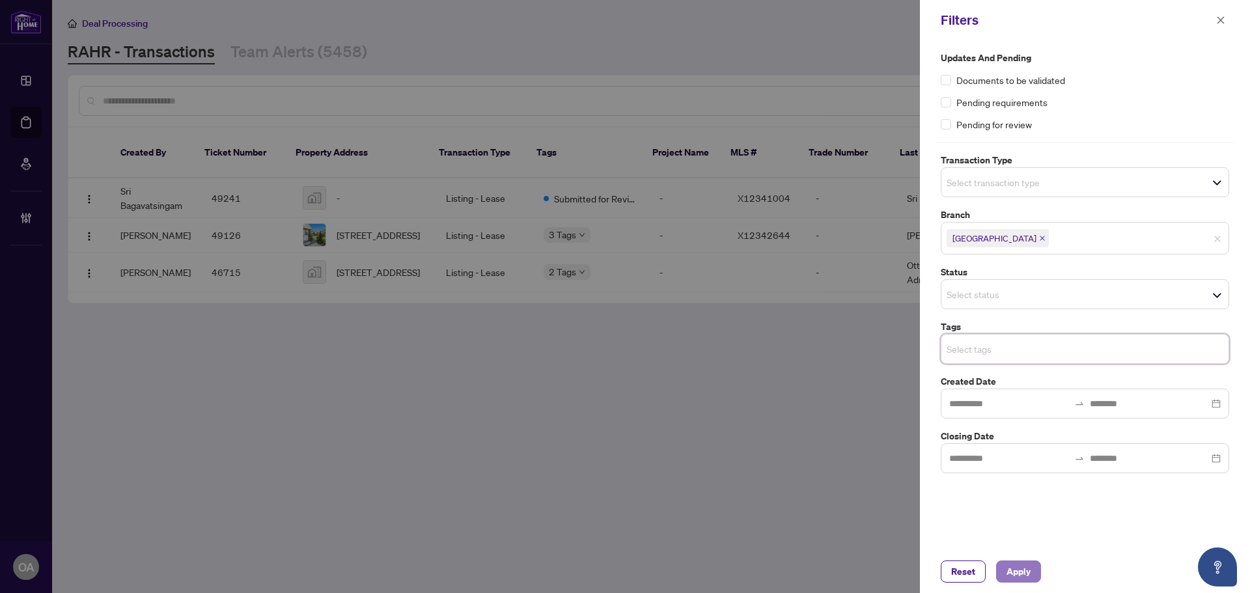
click at [1024, 568] on span "Apply" at bounding box center [1019, 571] width 24 height 21
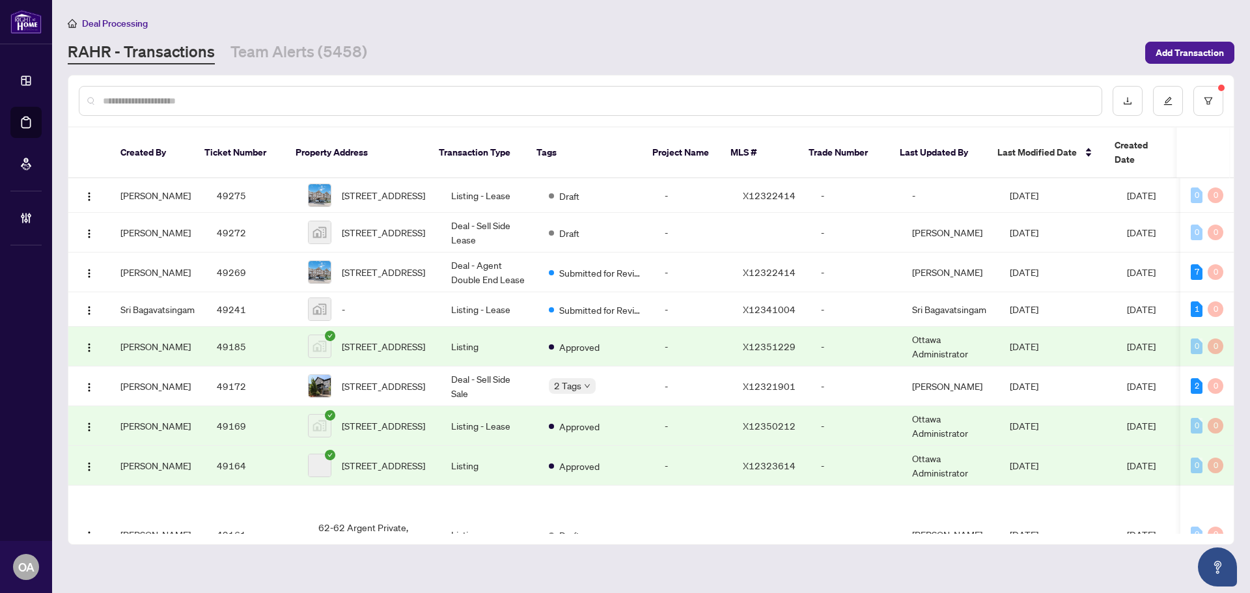
click at [350, 105] on input "text" at bounding box center [597, 101] width 989 height 14
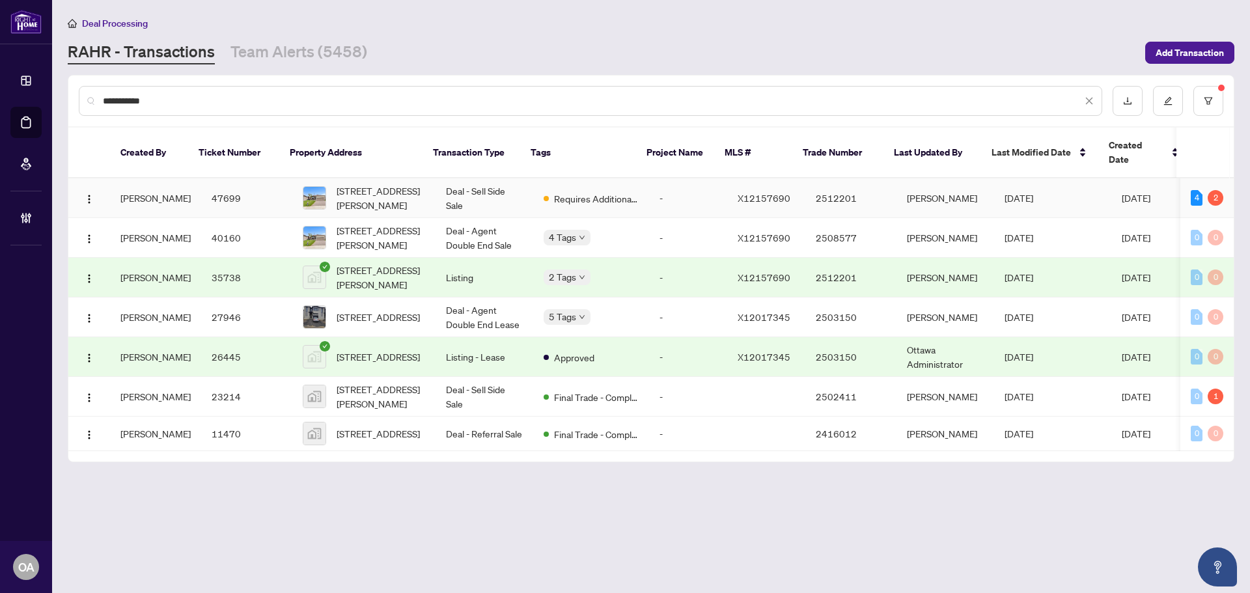
type input "**********"
click at [373, 184] on span "[STREET_ADDRESS][PERSON_NAME]" at bounding box center [381, 198] width 89 height 29
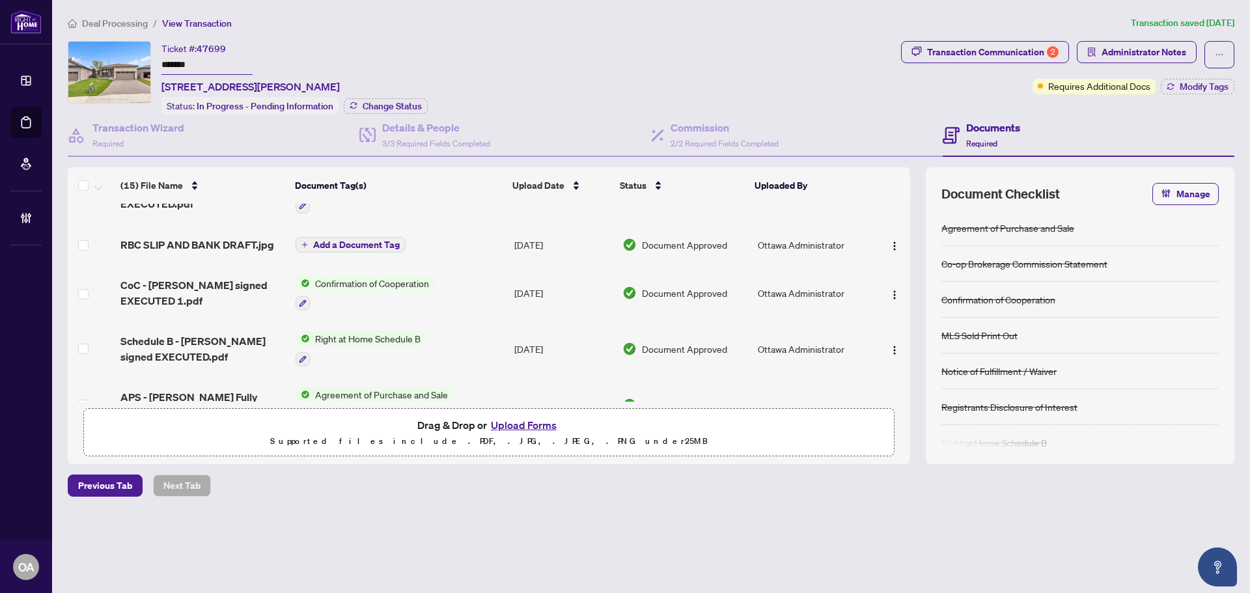
scroll to position [619, 0]
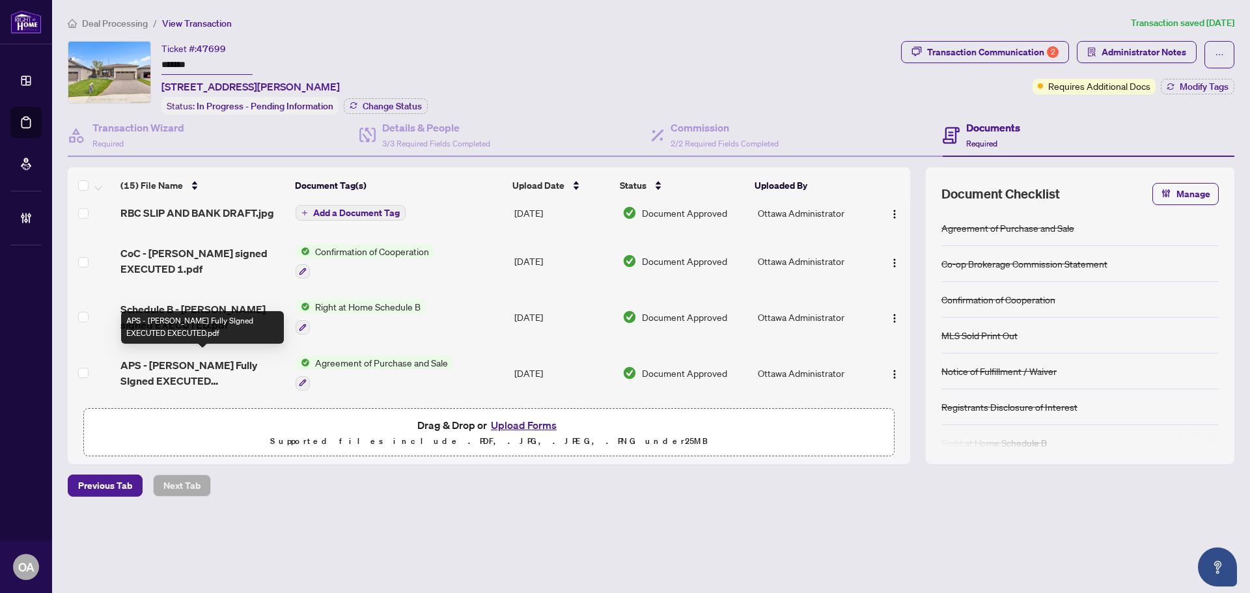
click at [215, 363] on span "APS - [PERSON_NAME] Fully SIgned EXECUTED EXECUTED.pdf" at bounding box center [202, 373] width 165 height 31
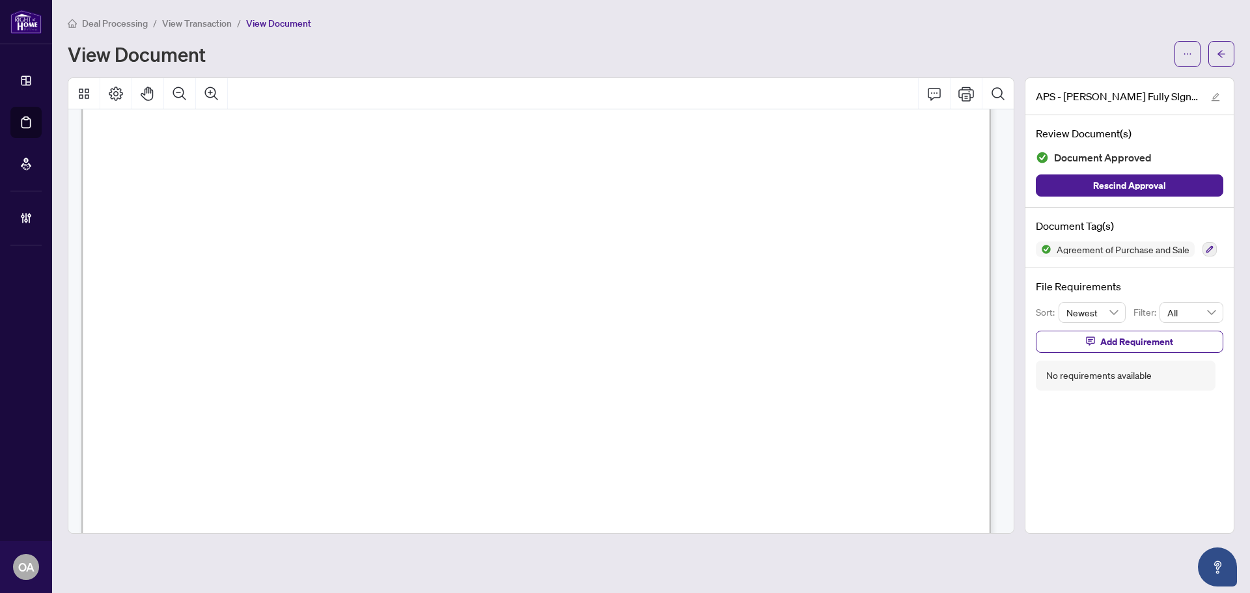
scroll to position [326, 0]
click at [182, 98] on icon "Zoom Out" at bounding box center [180, 94] width 16 height 16
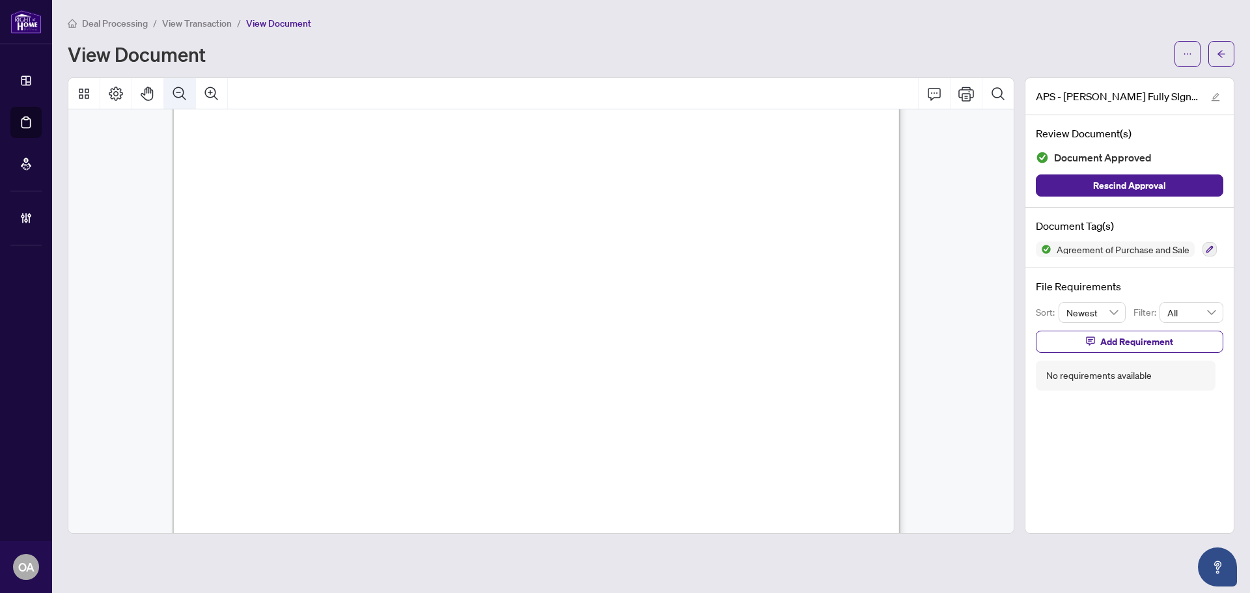
click at [182, 98] on icon "Zoom Out" at bounding box center [180, 94] width 16 height 16
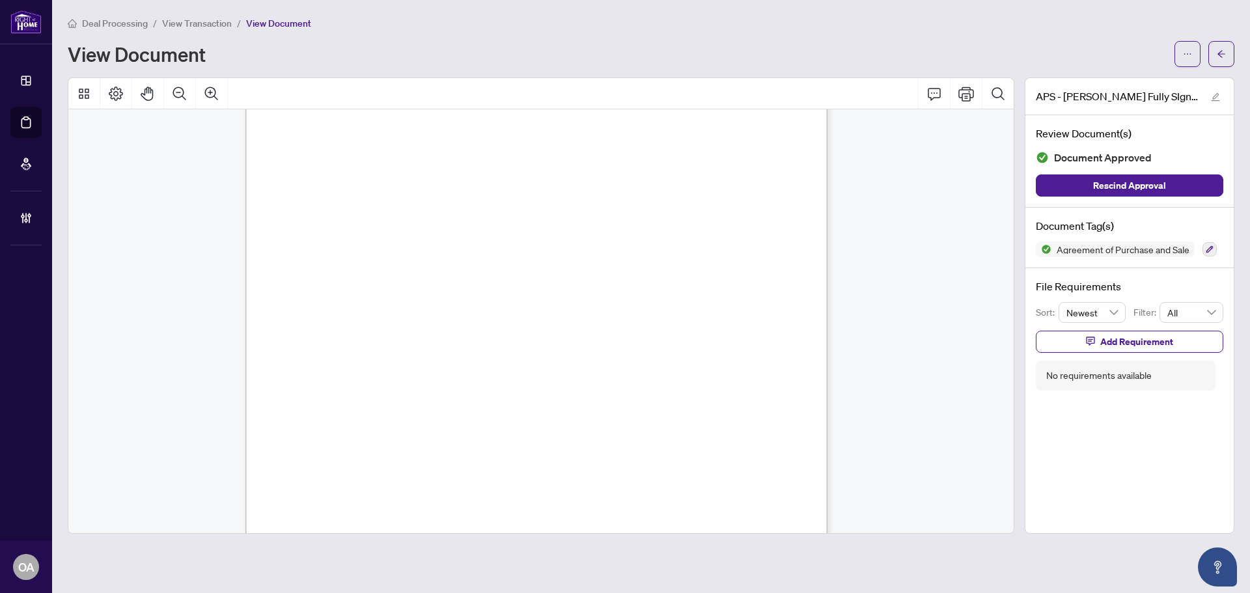
scroll to position [0, 0]
click at [1220, 55] on icon "arrow-left" at bounding box center [1221, 53] width 9 height 9
